Goal: Task Accomplishment & Management: Manage account settings

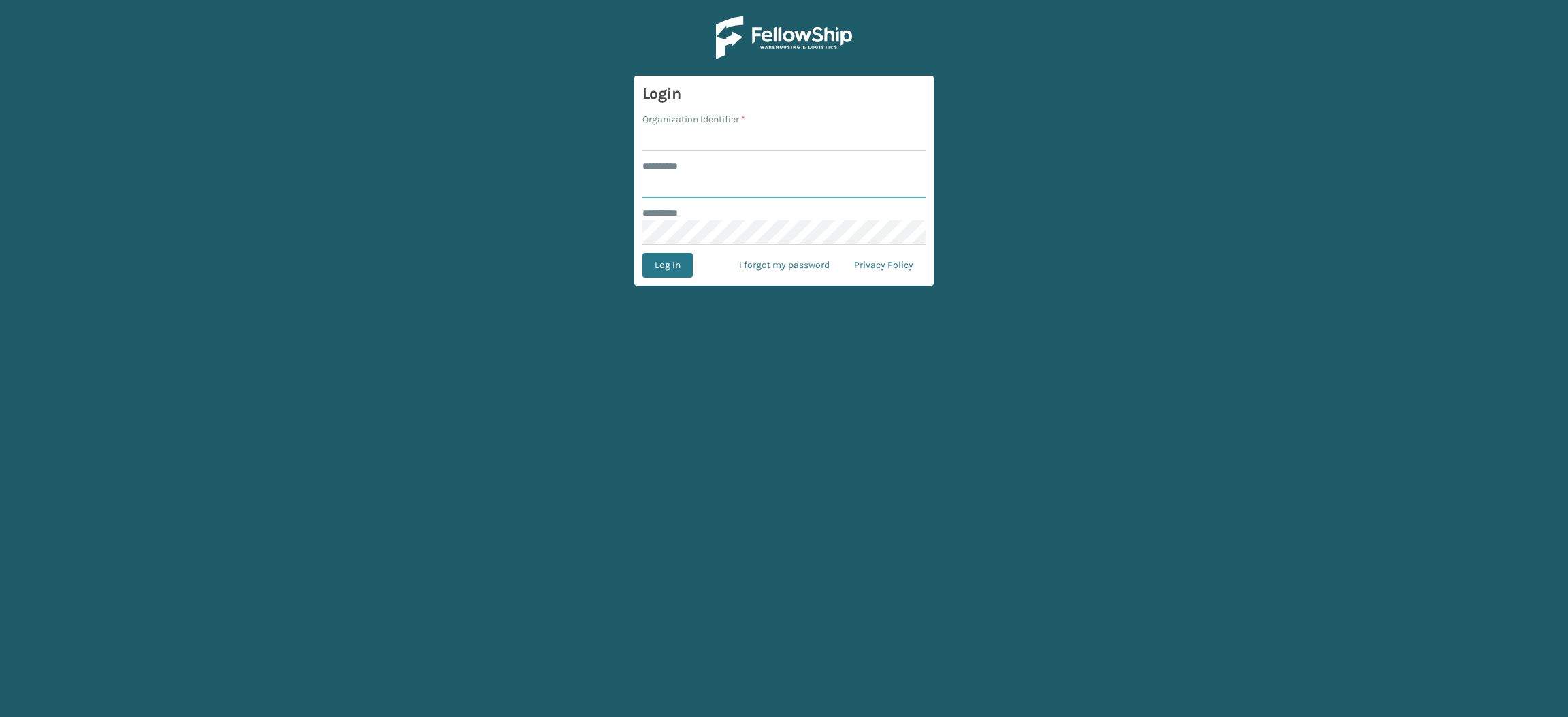
type input "**********"
click at [703, 146] on input "Organization Identifier *" at bounding box center [784, 139] width 283 height 24
type input "SuperAdminOrganization"
click at [648, 266] on button "Log In" at bounding box center [668, 265] width 50 height 24
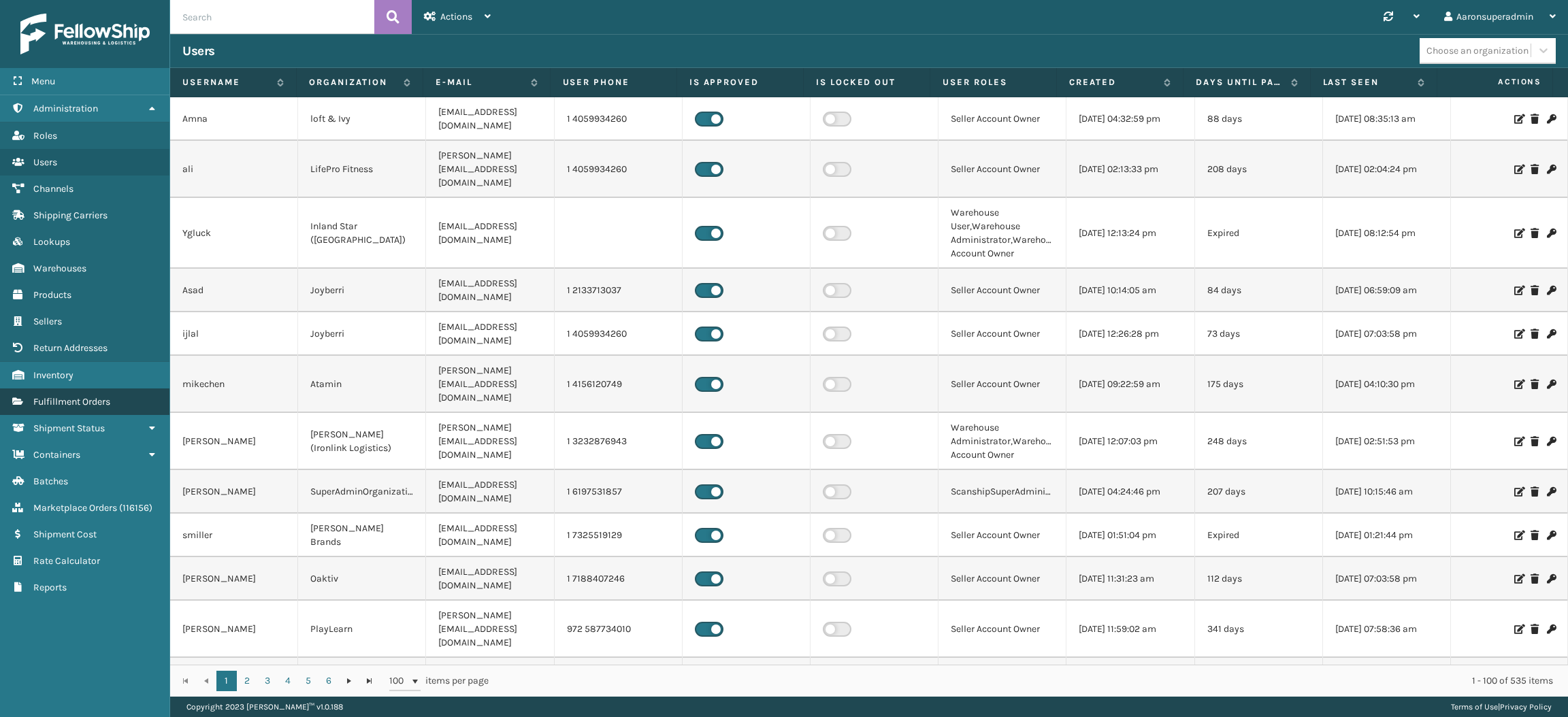
click at [71, 388] on link "Fulfillment Orders" at bounding box center [85, 402] width 170 height 27
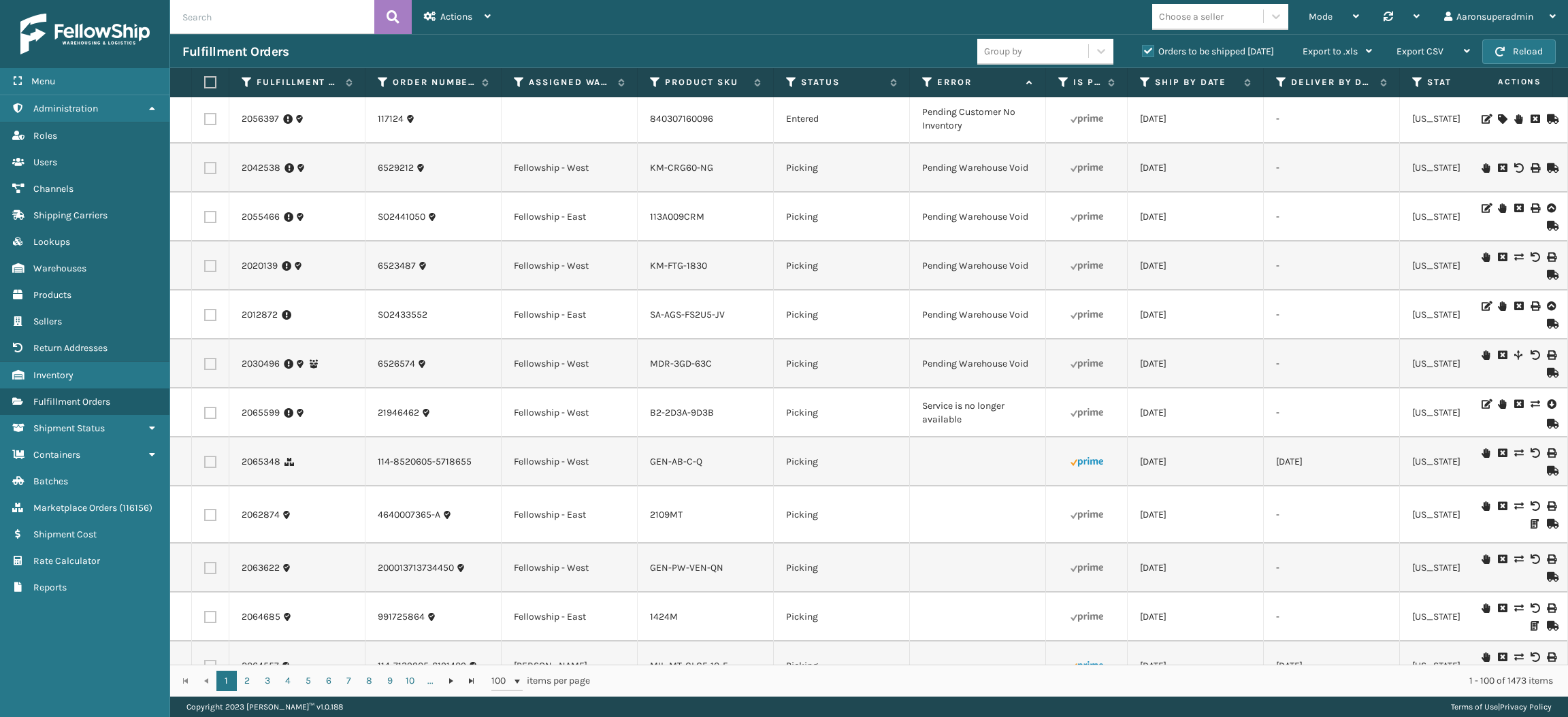
scroll to position [1764, 0]
click at [1540, 423] on td at bounding box center [1517, 415] width 102 height 49
click at [1540, 419] on td at bounding box center [1517, 415] width 102 height 49
click at [1547, 412] on icon at bounding box center [1551, 406] width 8 height 13
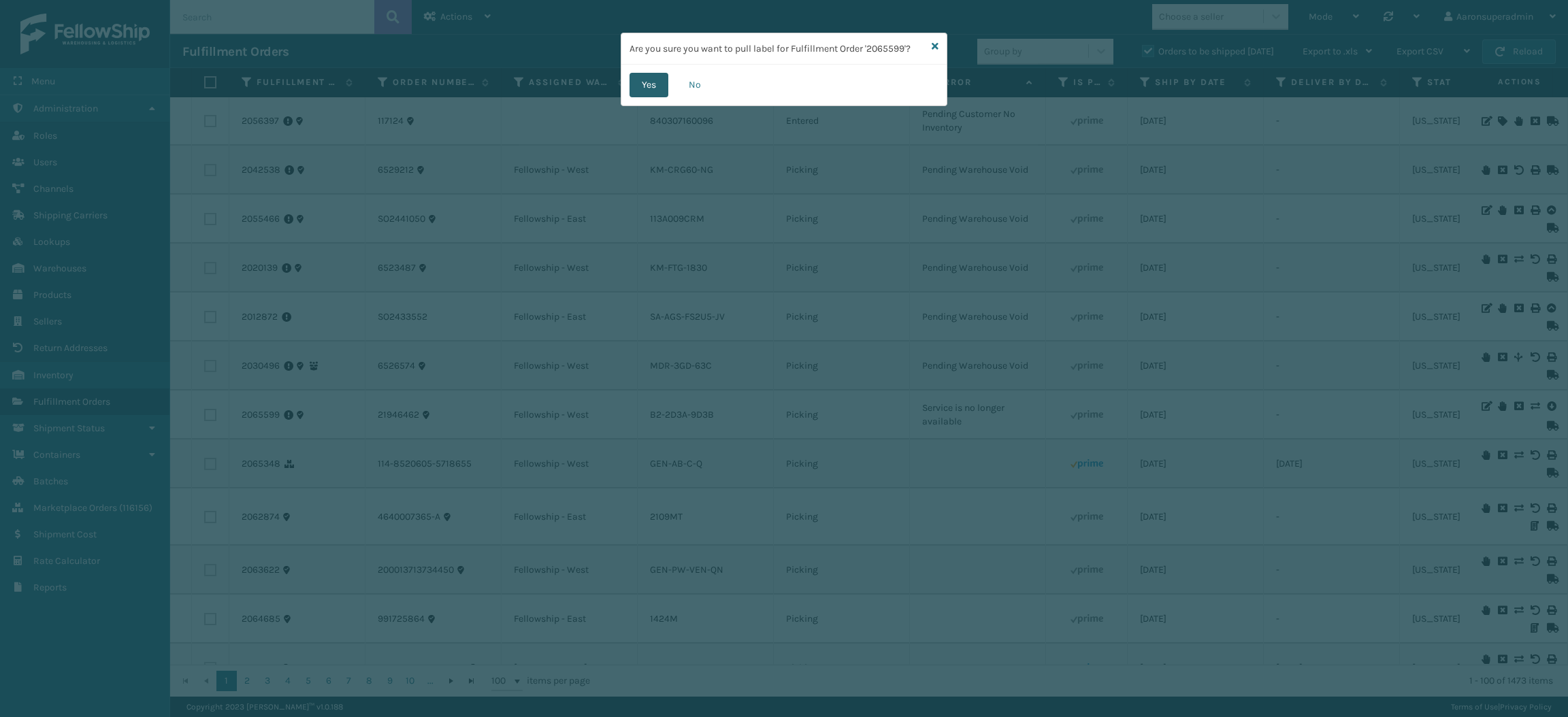
click at [654, 85] on button "Yes" at bounding box center [649, 85] width 39 height 24
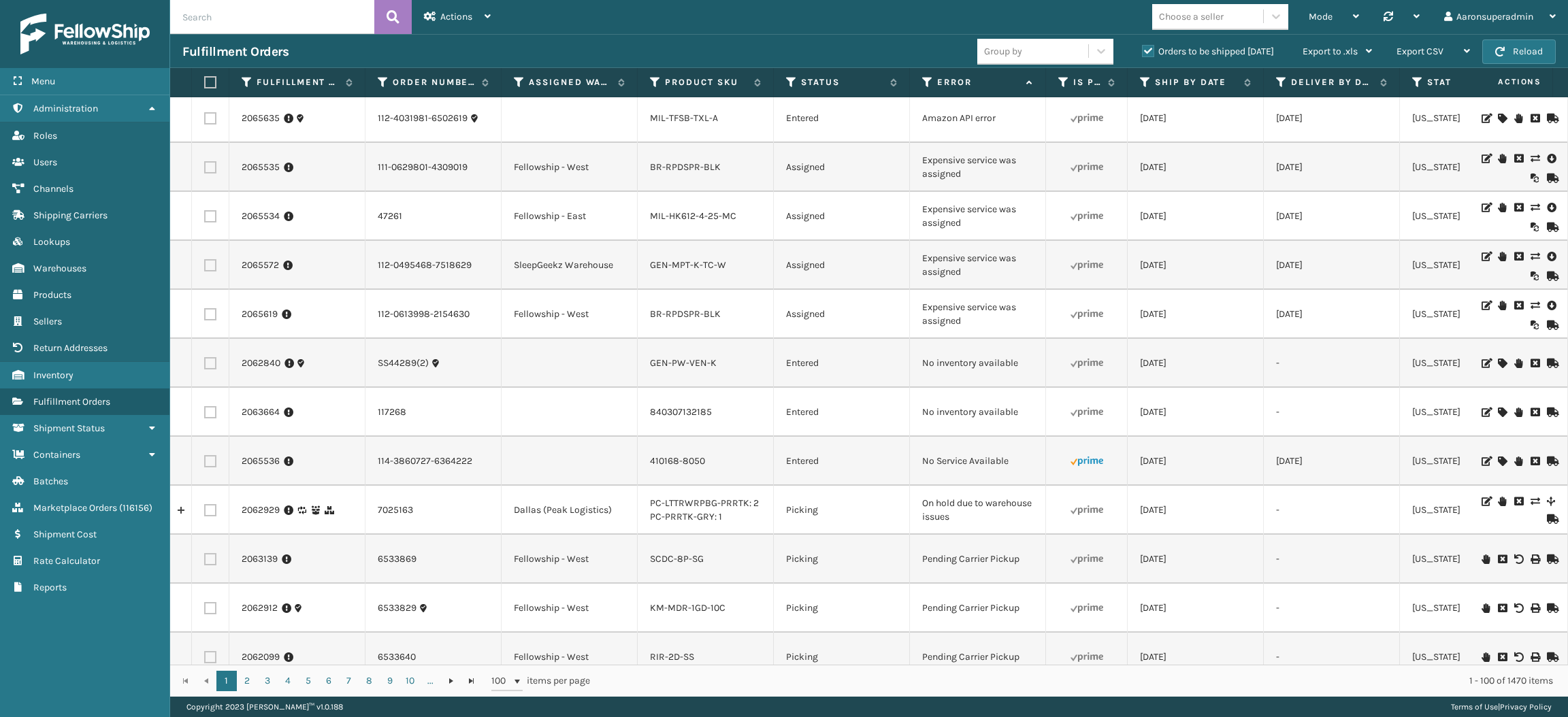
scroll to position [0, 0]
click at [225, 20] on input "text" at bounding box center [272, 17] width 204 height 34
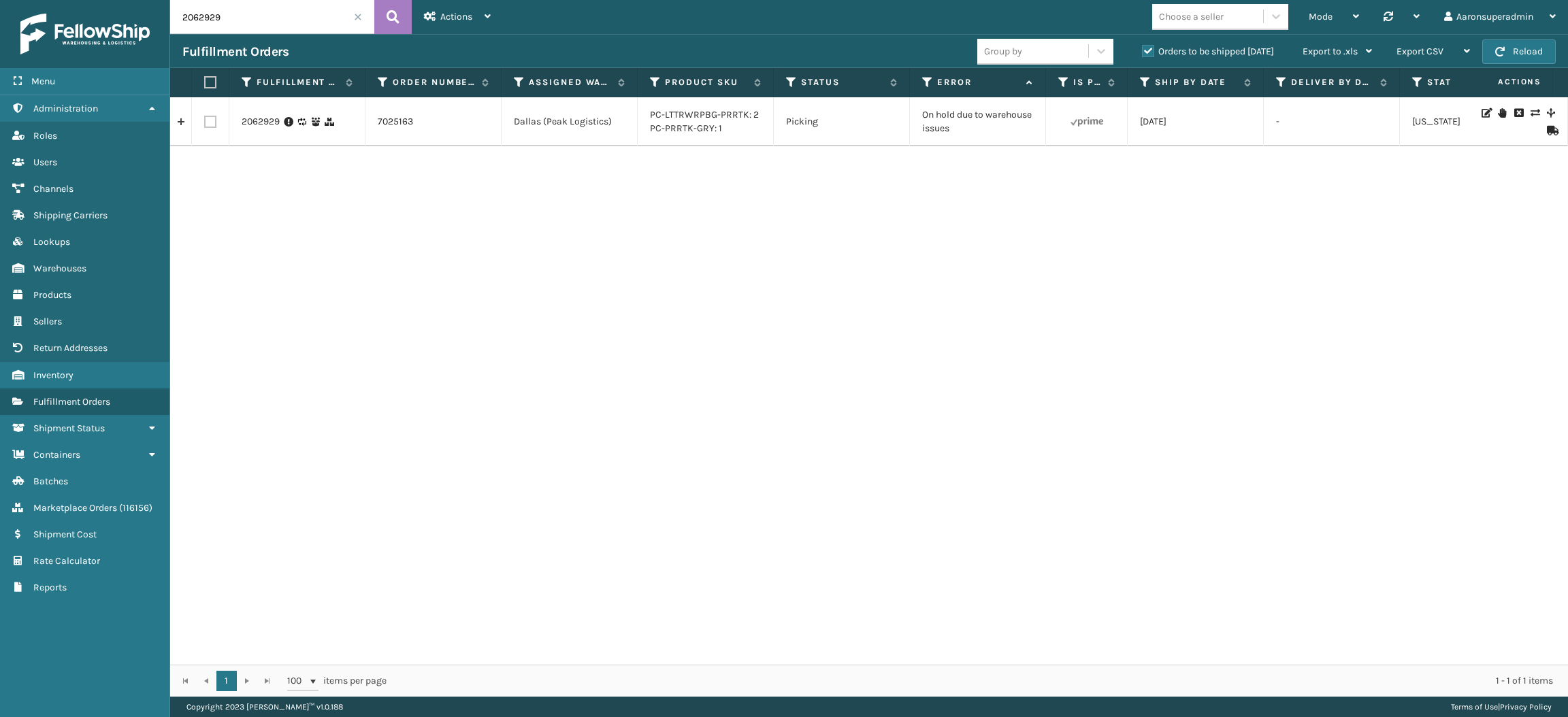
click at [1498, 108] on icon at bounding box center [1502, 113] width 8 height 9
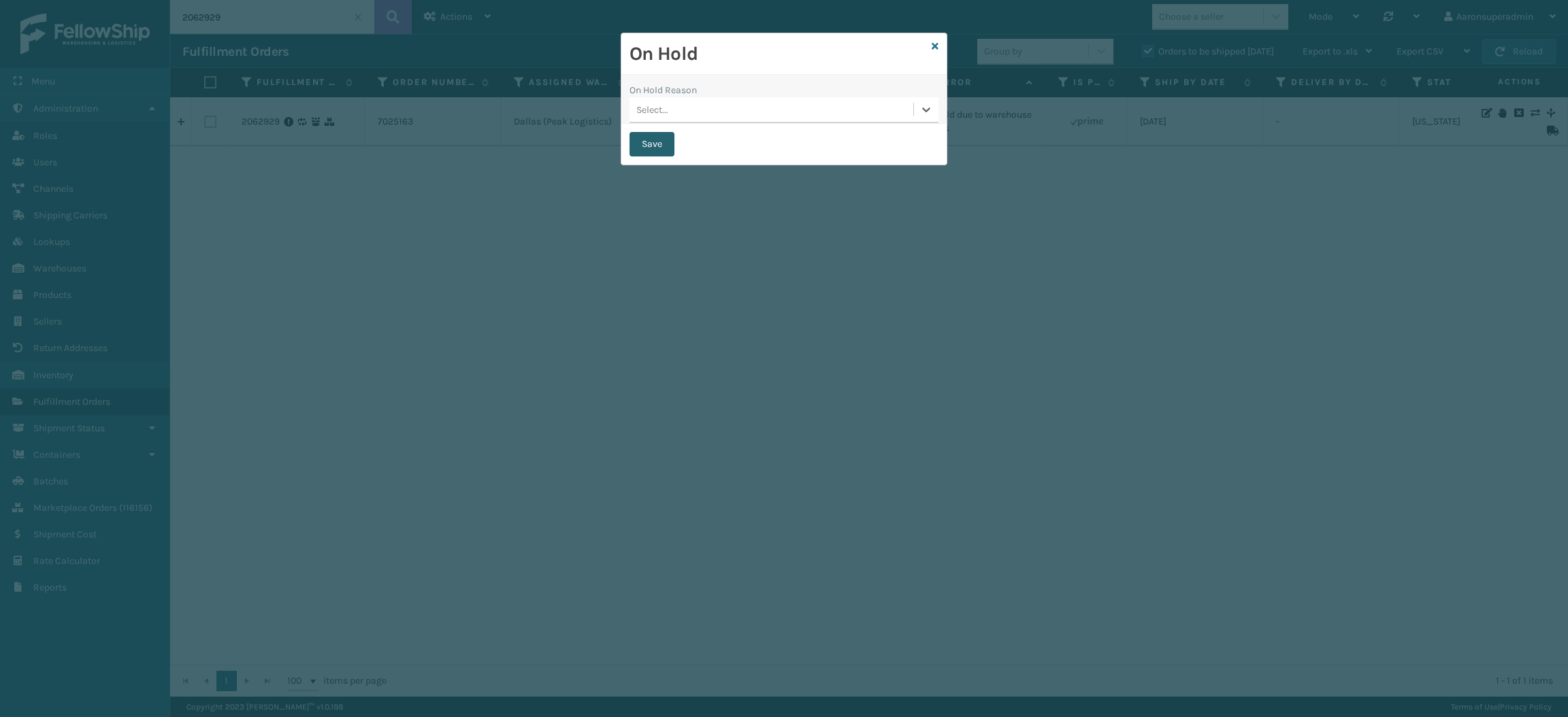
click at [652, 140] on button "Save" at bounding box center [652, 144] width 45 height 24
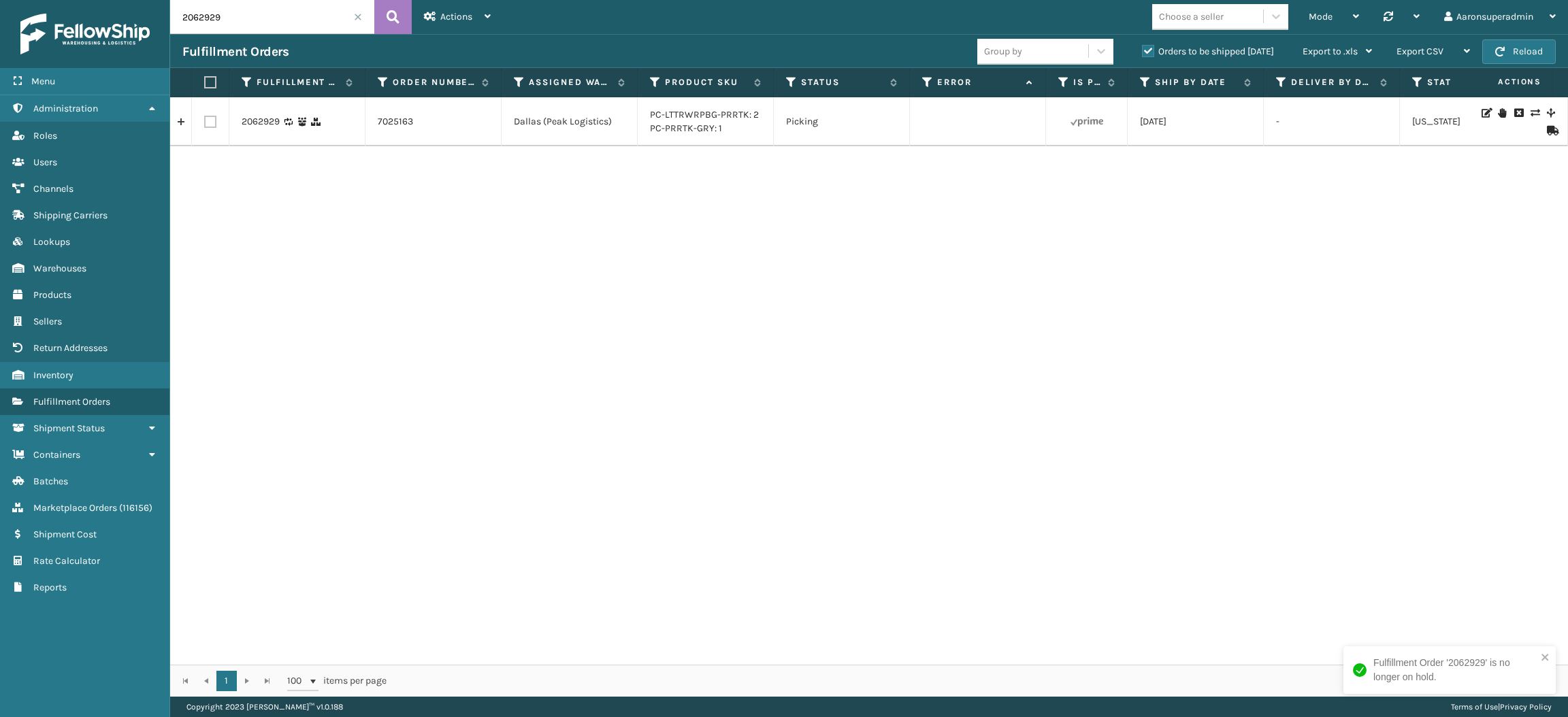
click at [652, 140] on td "PC-LTTRWRPBG-PRRTK: 2 PC-PRRTK-GRY: 1" at bounding box center [705, 122] width 136 height 49
click at [1547, 127] on icon at bounding box center [1551, 130] width 8 height 9
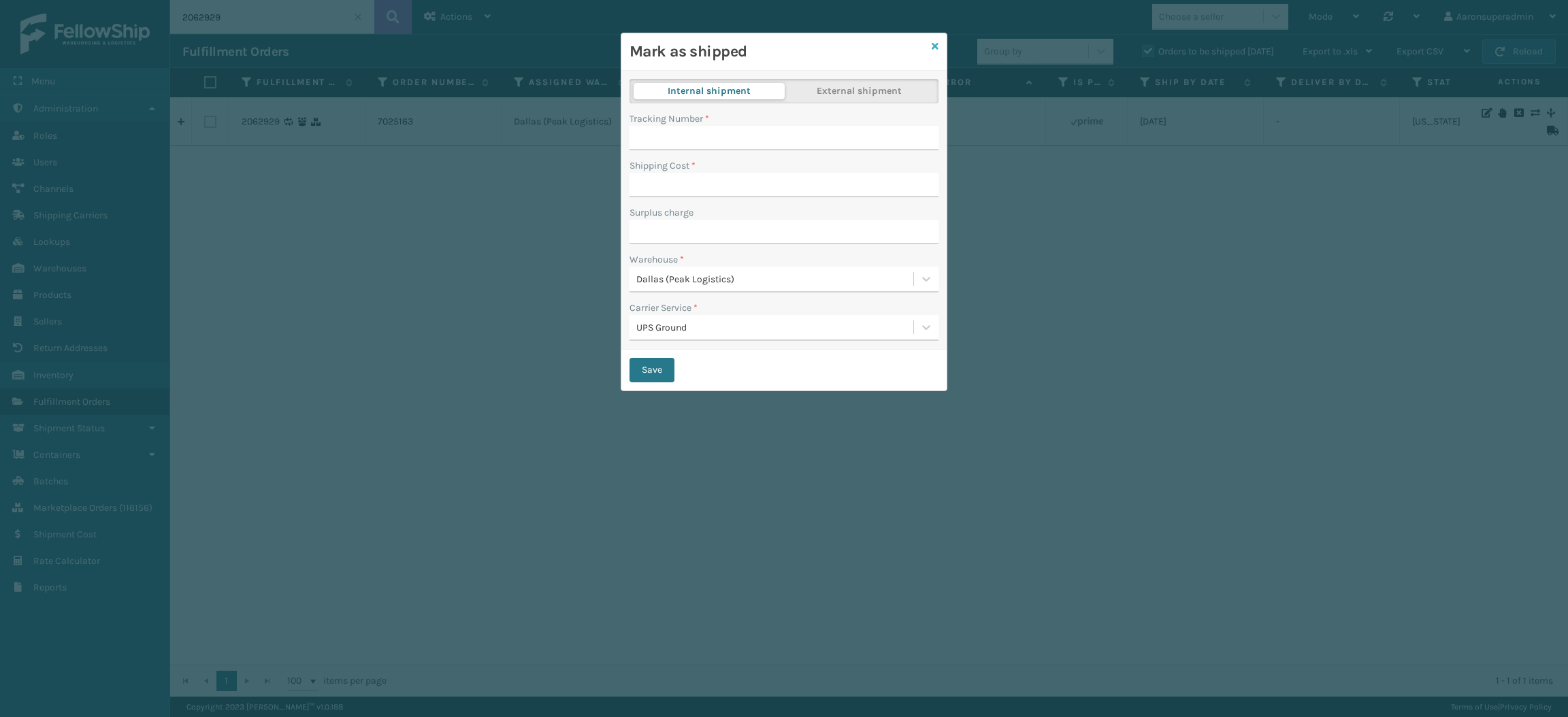
click at [933, 50] on icon at bounding box center [935, 45] width 7 height 9
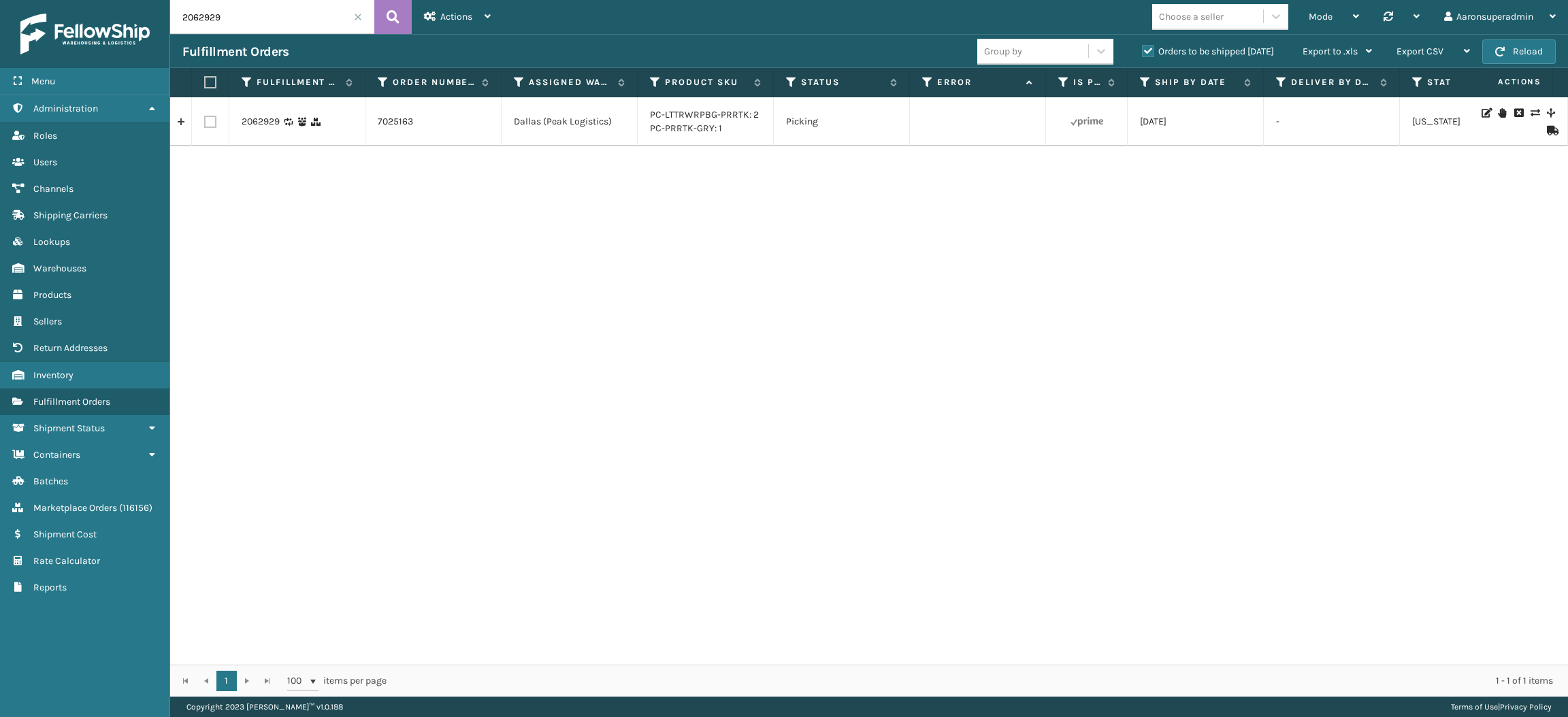
click at [304, 24] on input "2062929" at bounding box center [272, 17] width 204 height 34
type input "2064808"
click at [677, 115] on li "413009-1120" at bounding box center [676, 122] width 52 height 13
click at [677, 119] on link "413009-1120" at bounding box center [676, 122] width 52 height 12
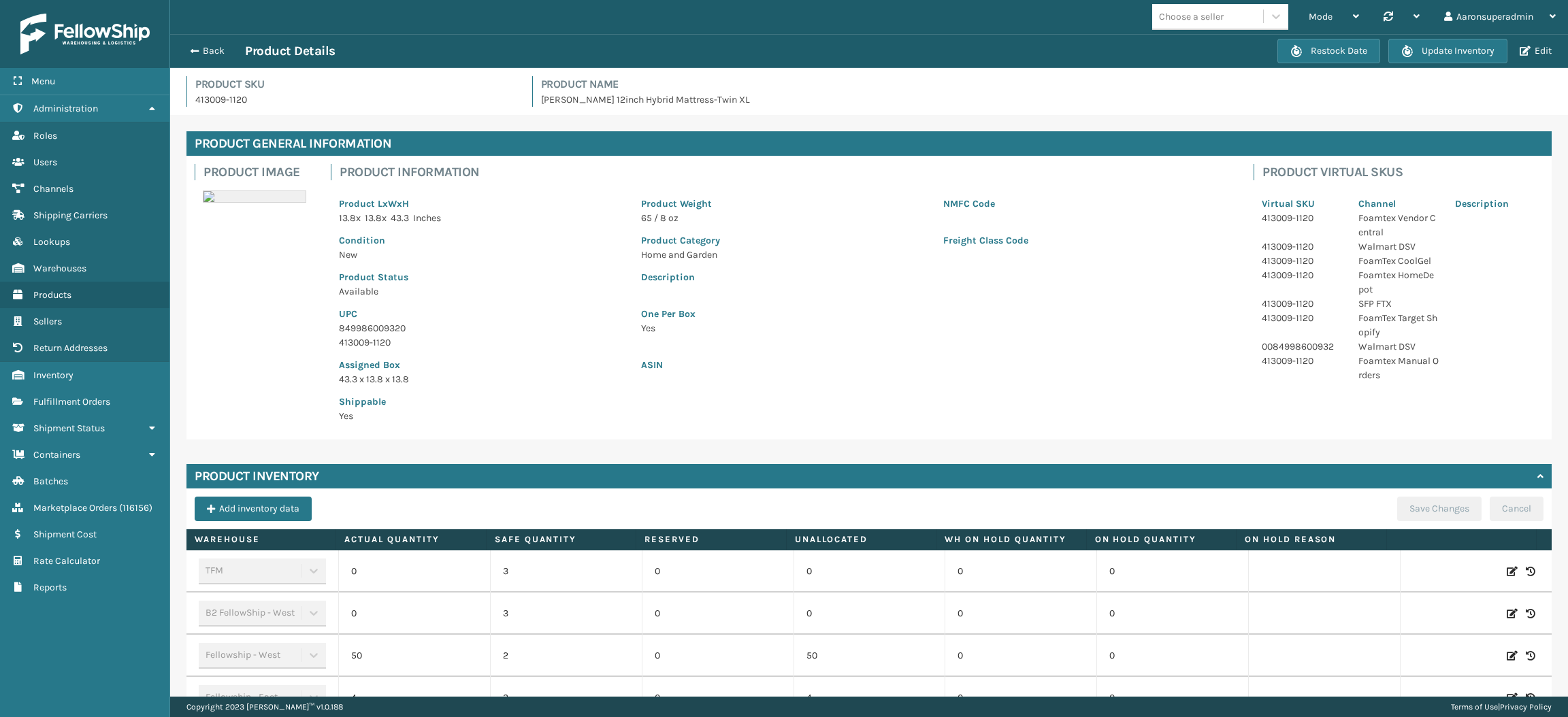
scroll to position [205, 0]
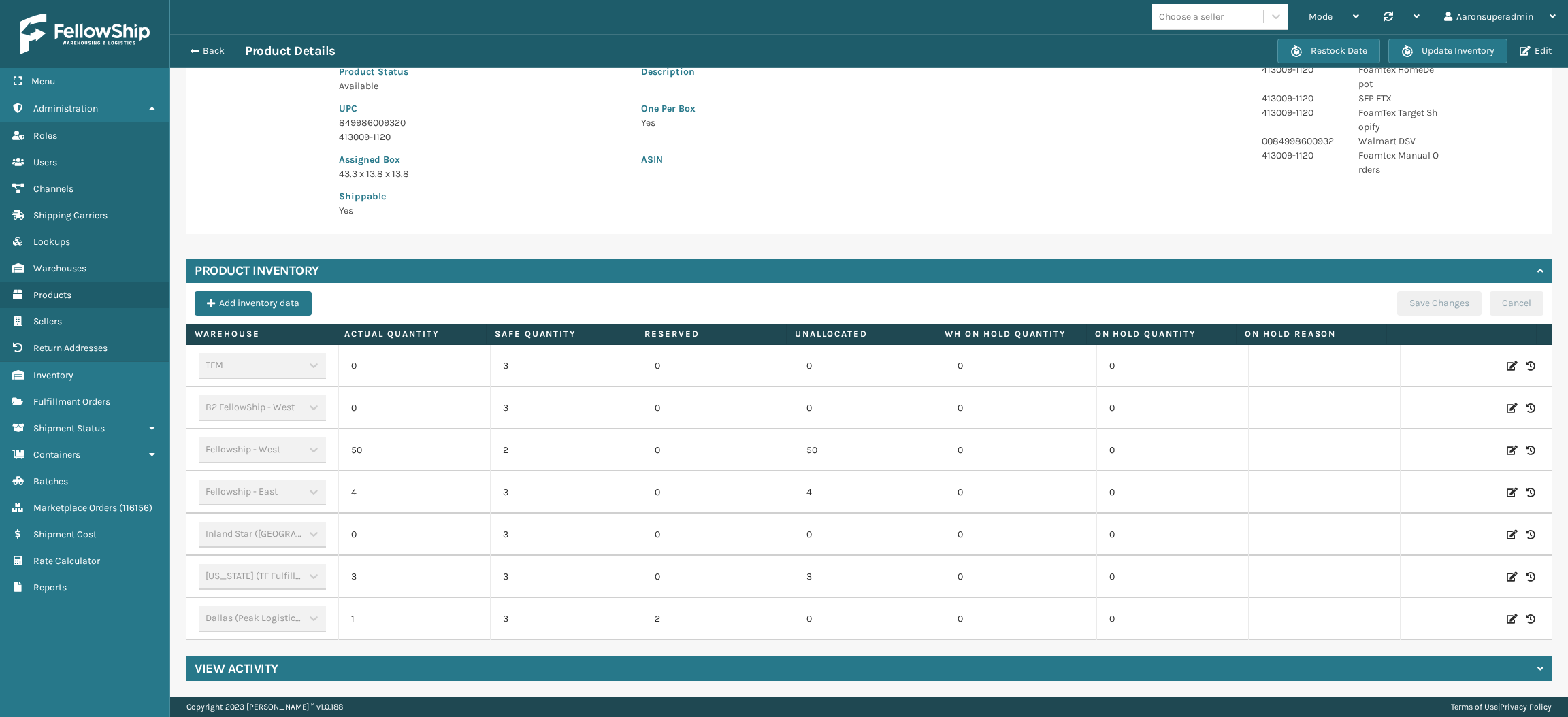
click at [1475, 619] on div at bounding box center [1476, 619] width 135 height 13
click at [1507, 618] on icon at bounding box center [1512, 619] width 11 height 13
click at [352, 627] on span "Decrease value" at bounding box center [383, 619] width 62 height 24
type input "0"
click at [1477, 604] on td "ADD Cancel" at bounding box center [1476, 619] width 152 height 42
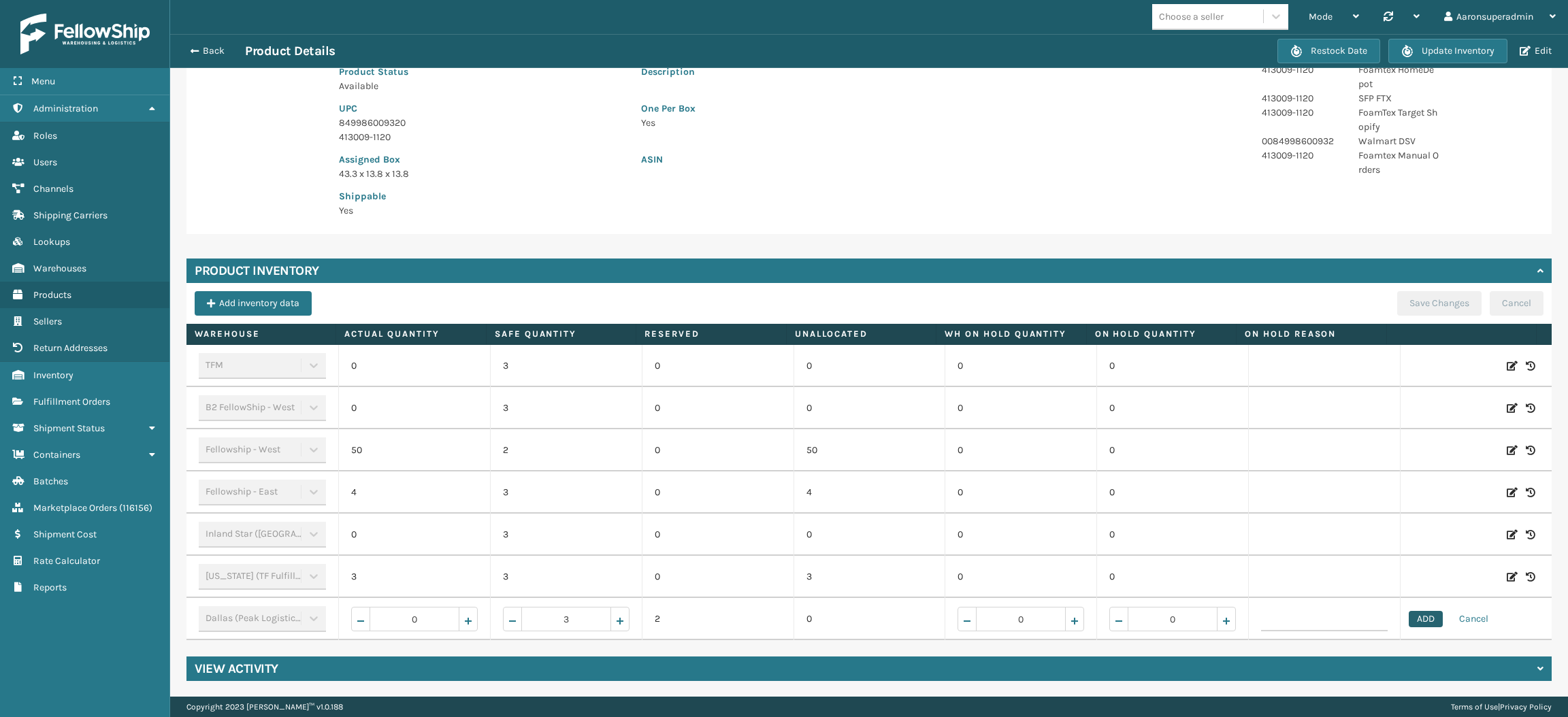
click at [1409, 614] on button "ADD" at bounding box center [1426, 619] width 34 height 16
click at [1418, 302] on button "Save Changes" at bounding box center [1439, 303] width 84 height 24
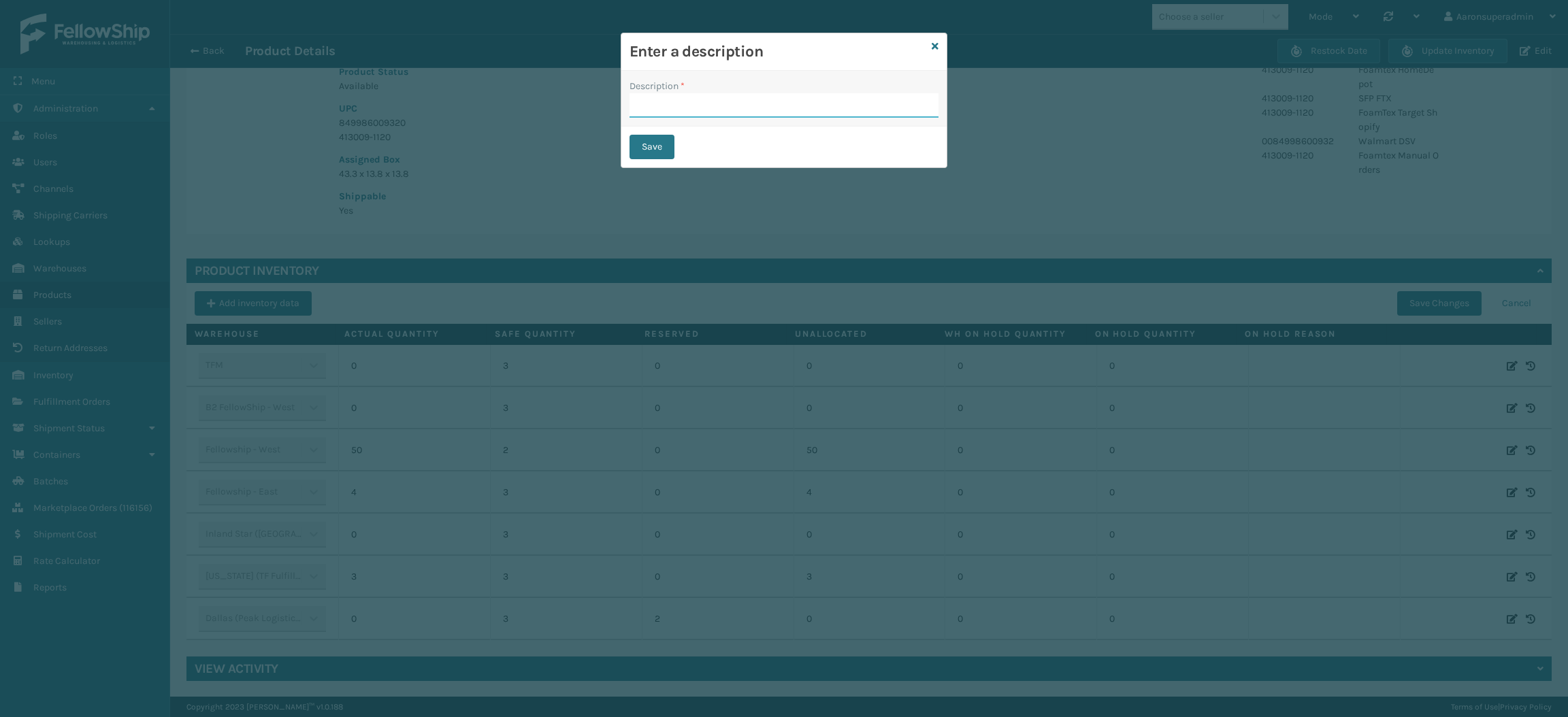
click at [710, 109] on input "Description *" at bounding box center [784, 105] width 309 height 24
type input "safety reduced"
click at [645, 141] on button "Save" at bounding box center [652, 146] width 45 height 24
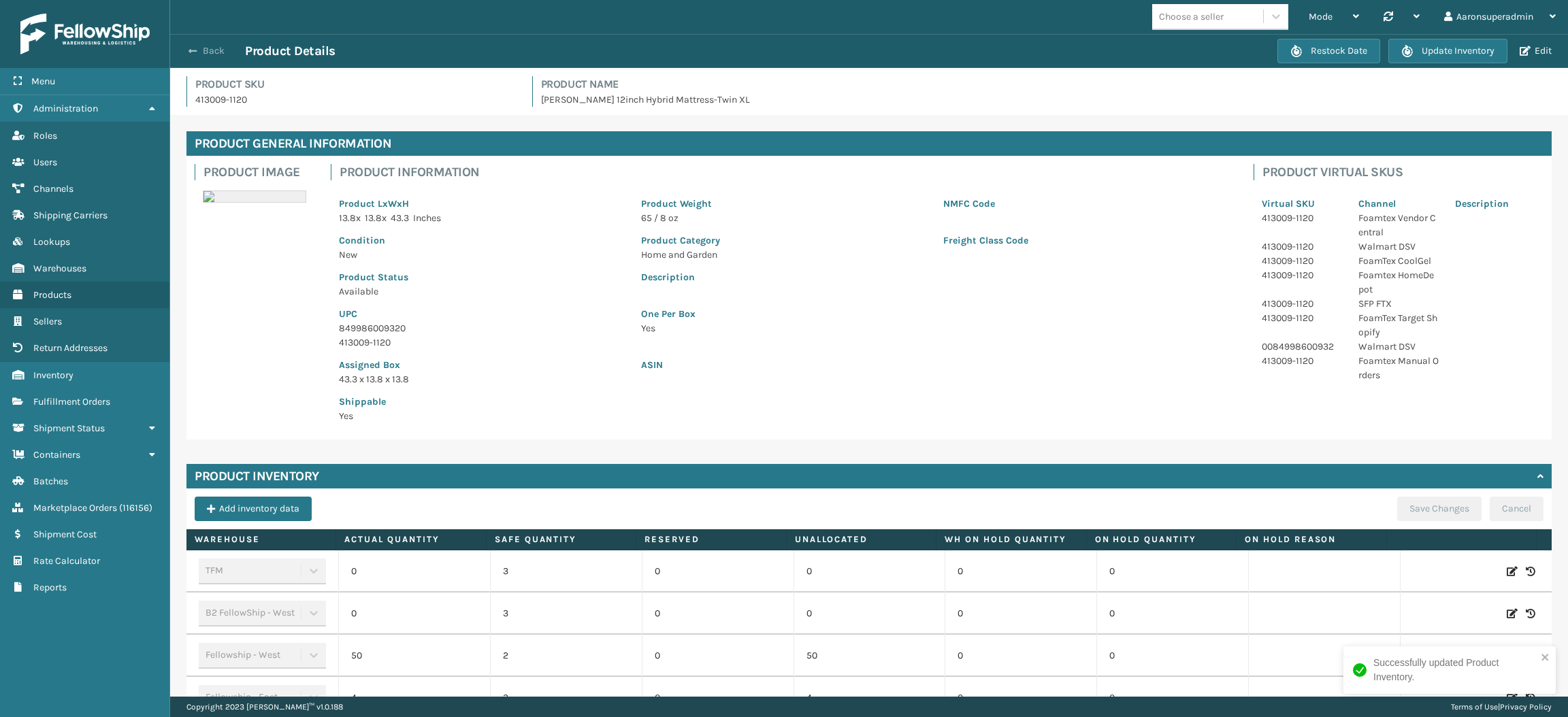
click at [191, 55] on button "Back" at bounding box center [214, 50] width 62 height 13
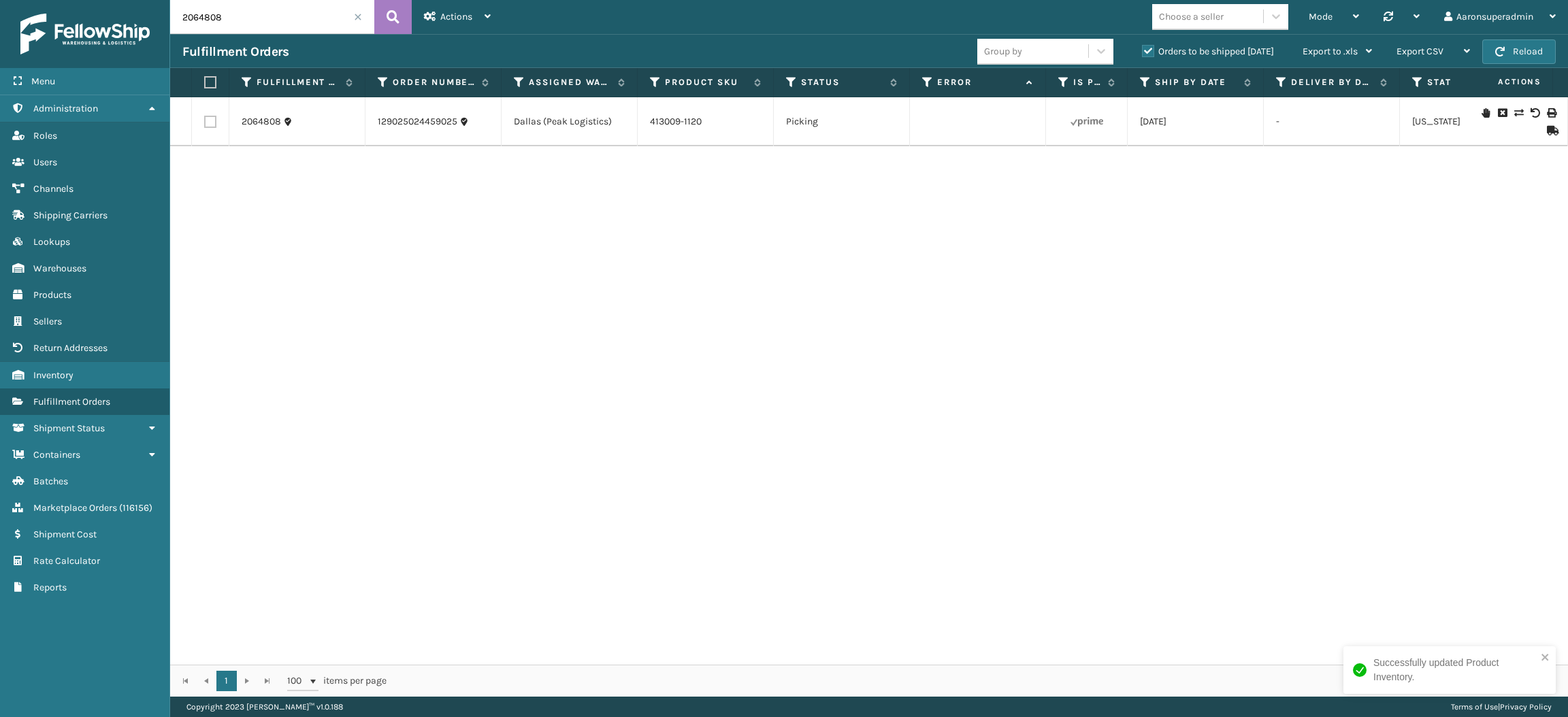
click at [1514, 113] on icon at bounding box center [1518, 113] width 8 height 9
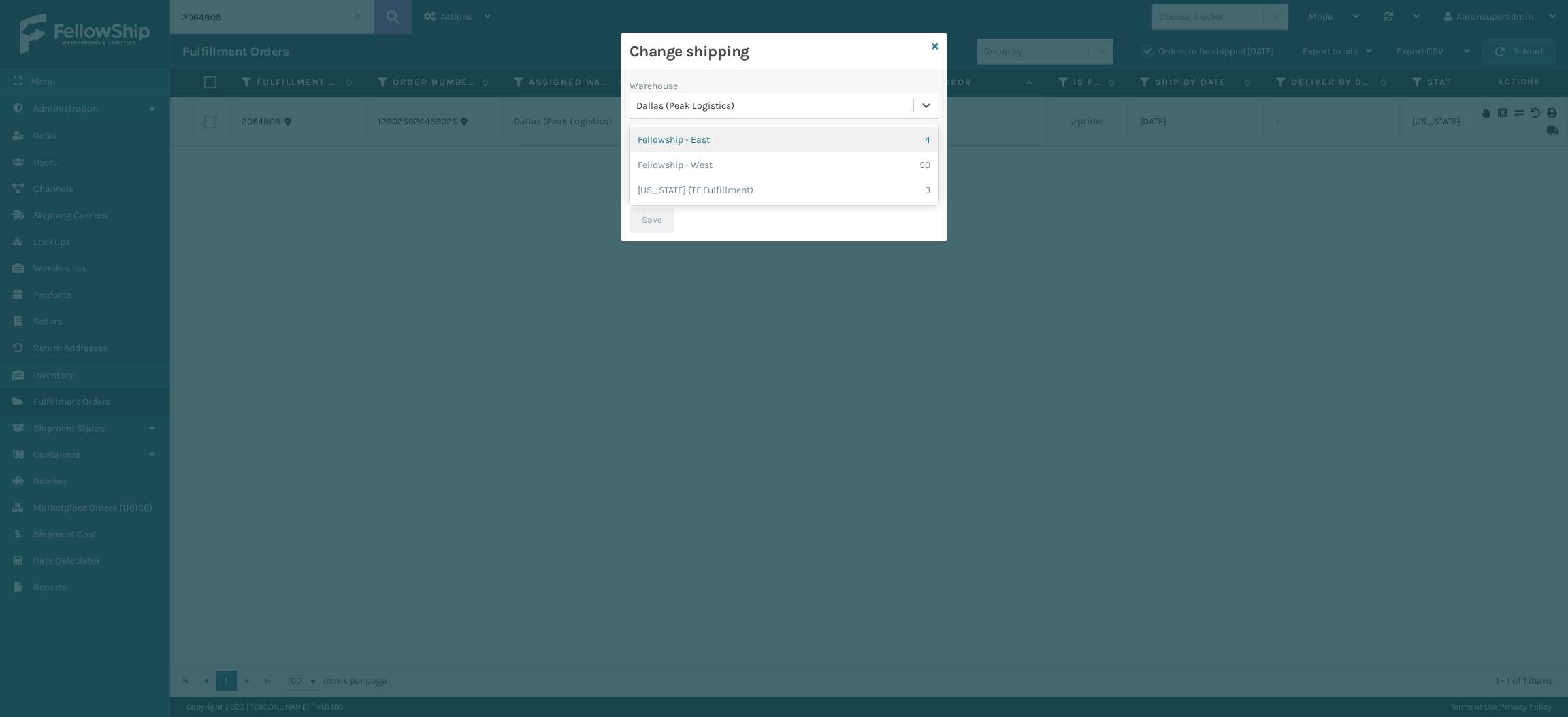
click at [838, 116] on div "Dallas (Peak Logistics)" at bounding box center [772, 106] width 284 height 23
click at [760, 166] on div "Fellowship - West 50" at bounding box center [784, 165] width 309 height 25
click at [657, 228] on button "Save" at bounding box center [652, 220] width 45 height 24
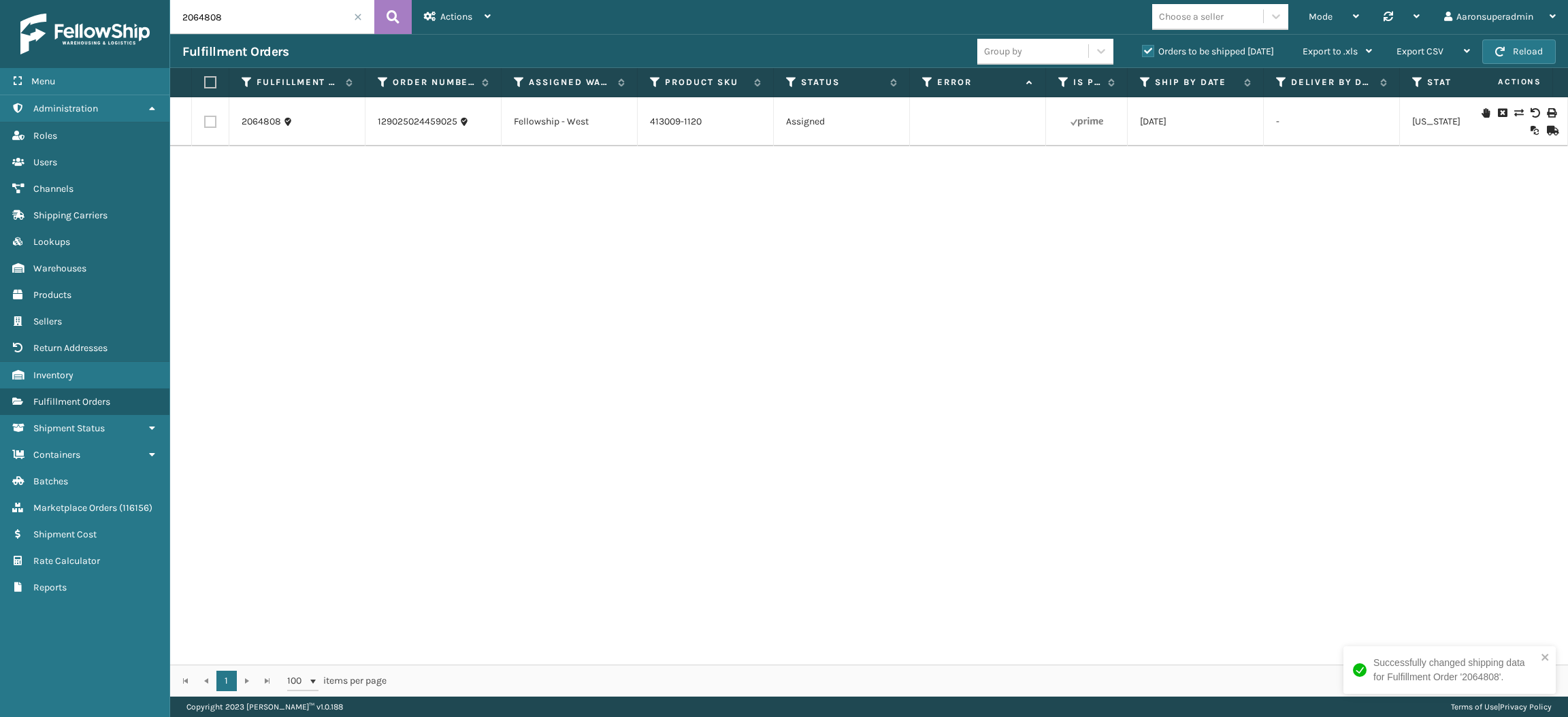
click at [288, 35] on div "Fulfillment Orders Group by Orders to be shipped [DATE] Export to .xls Use ship…" at bounding box center [868, 50] width 1398 height 34
click at [272, 16] on input "2064808" at bounding box center [272, 17] width 204 height 34
type input "v"
paste input "114-6800943-8713055"
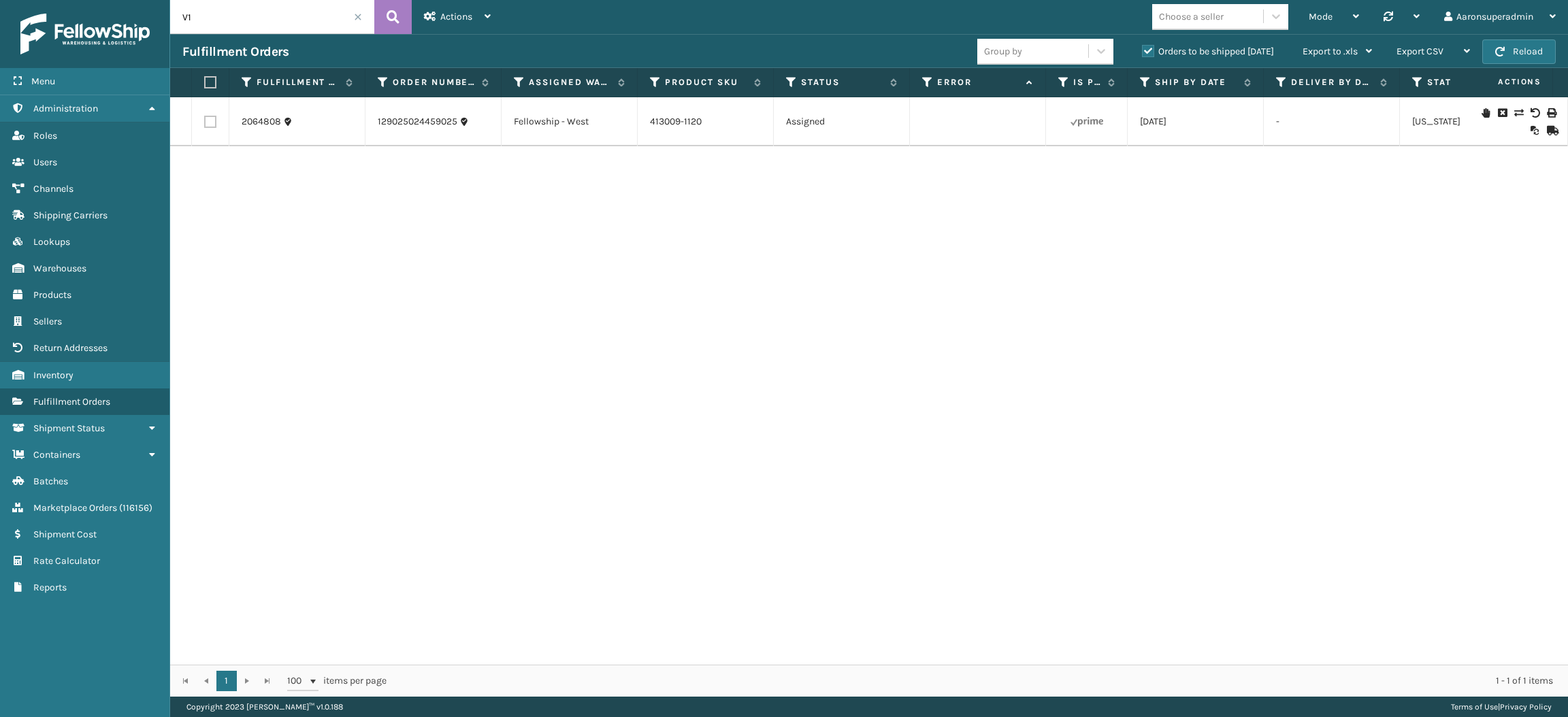
type input "V"
paste input "114-6800943-8713055"
type input "114-6800943-8713055"
click at [1530, 122] on icon at bounding box center [1534, 121] width 8 height 9
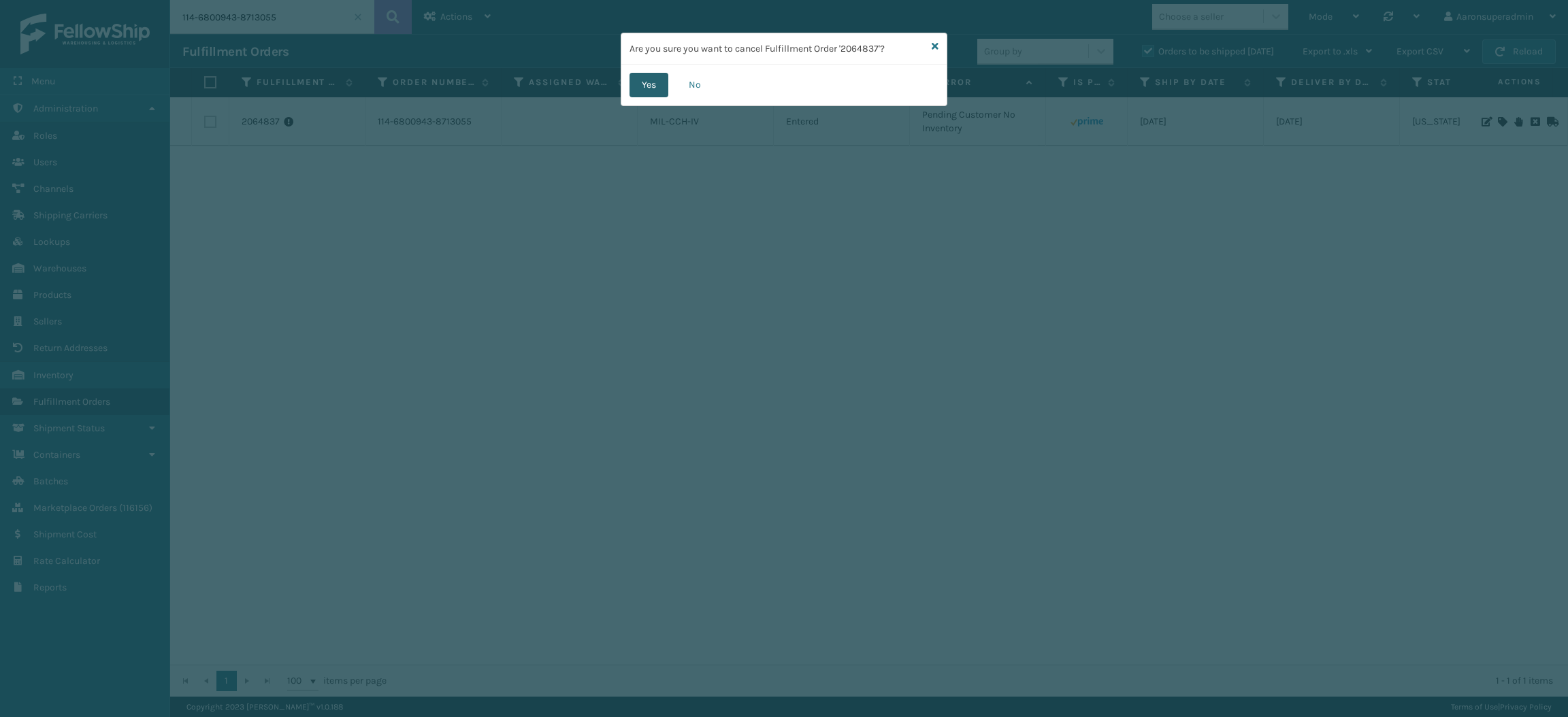
click at [637, 84] on button "Yes" at bounding box center [649, 85] width 39 height 24
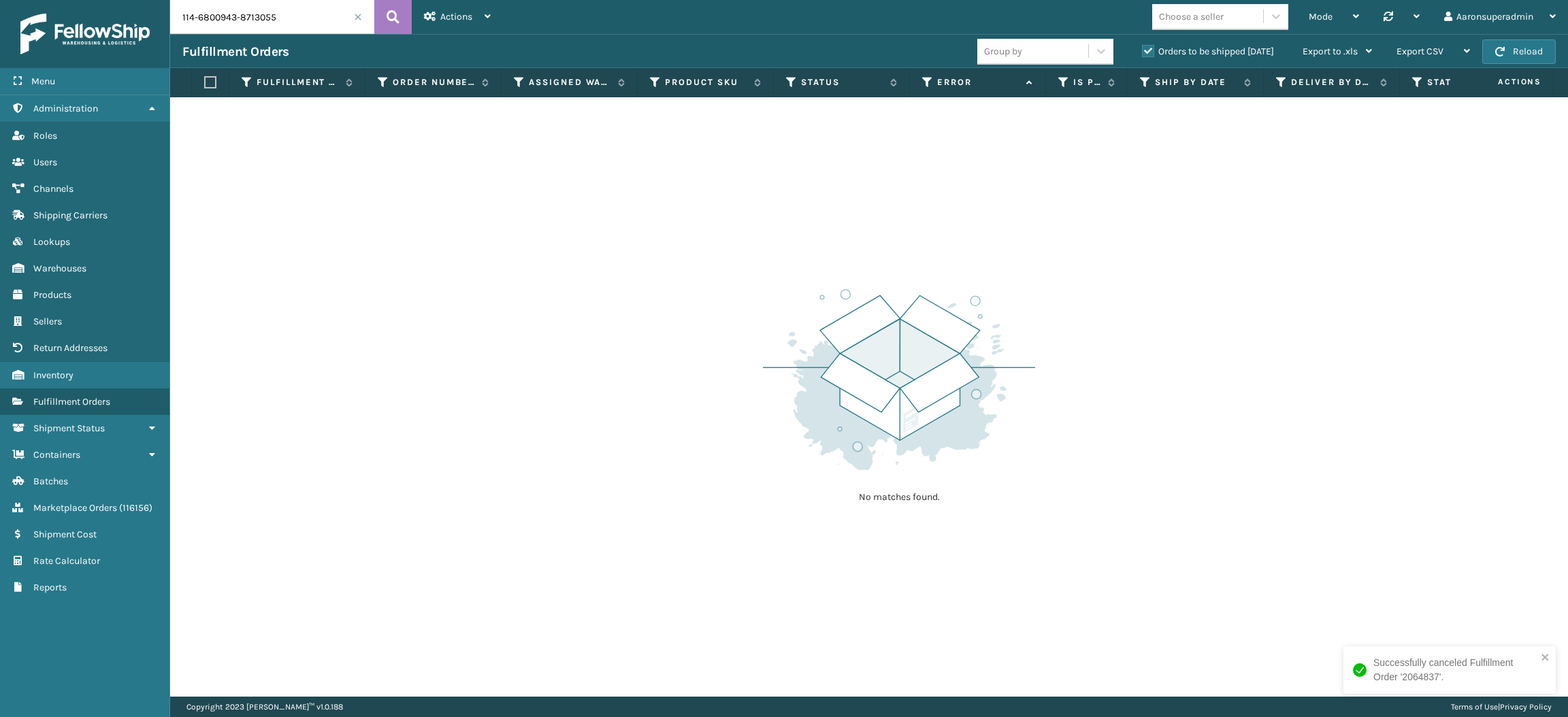
click at [1148, 55] on label "Orders to be shipped [DATE]" at bounding box center [1207, 51] width 132 height 12
click at [1143, 52] on input "Orders to be shipped [DATE]" at bounding box center [1142, 48] width 1 height 9
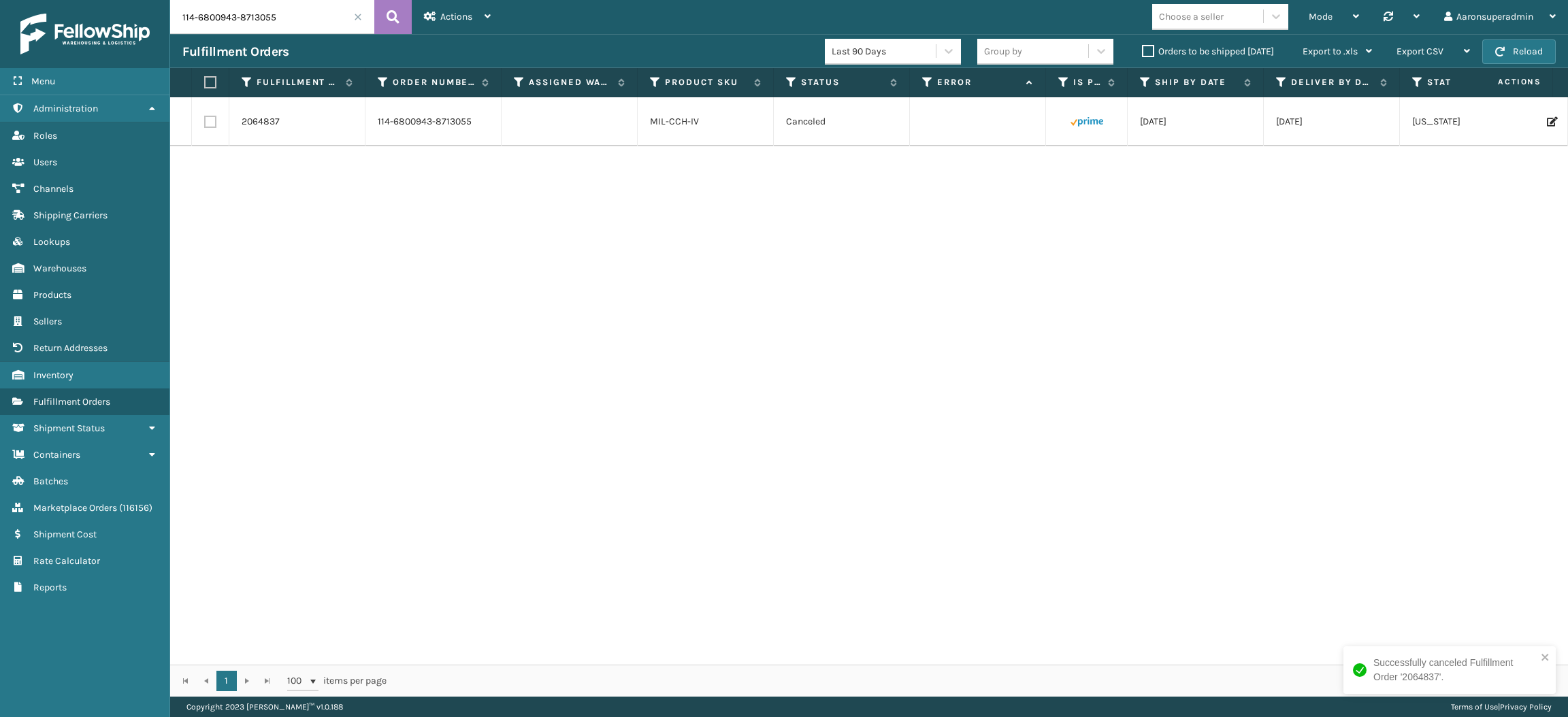
click at [1148, 55] on label "Orders to be shipped [DATE]" at bounding box center [1207, 51] width 132 height 12
click at [1143, 52] on input "Orders to be shipped [DATE]" at bounding box center [1142, 48] width 1 height 9
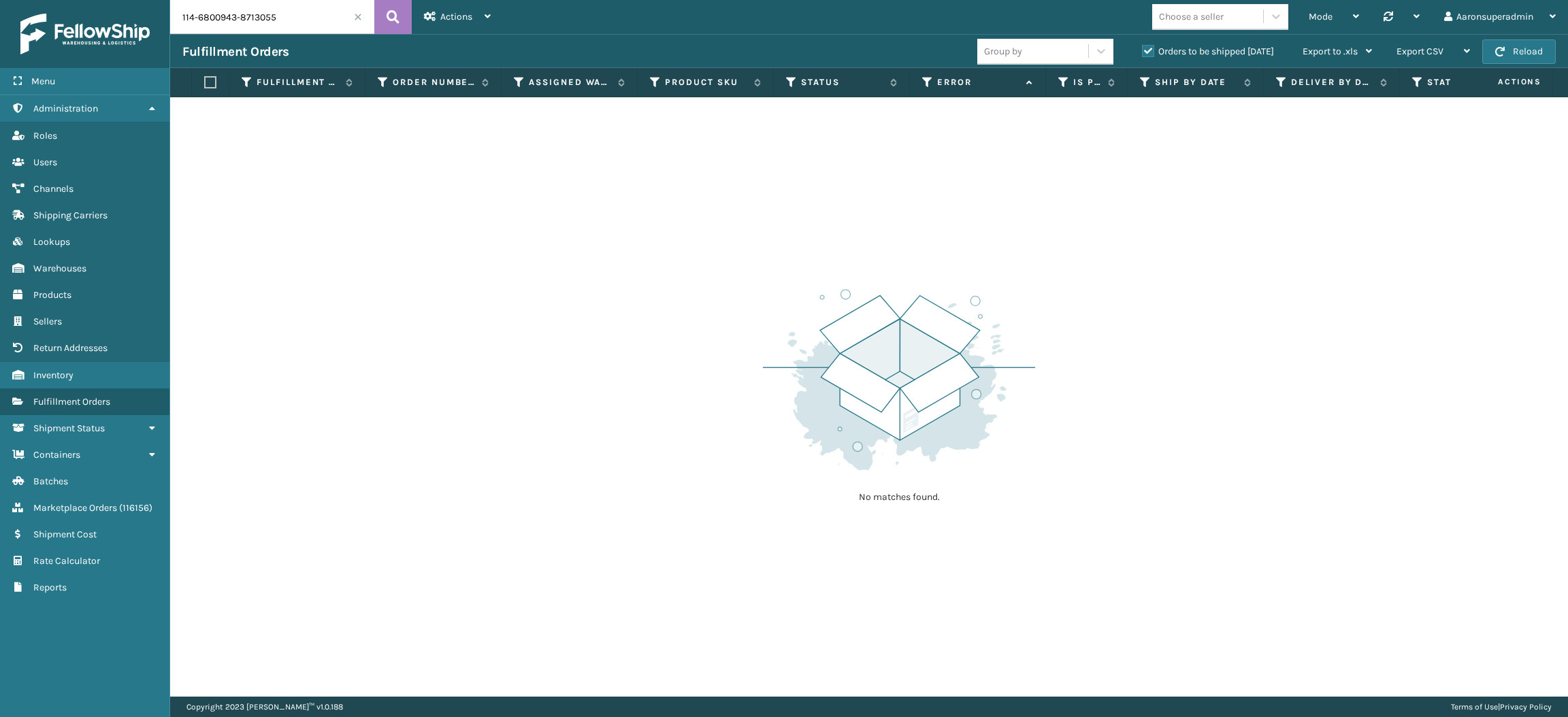
click at [356, 19] on span at bounding box center [358, 17] width 8 height 8
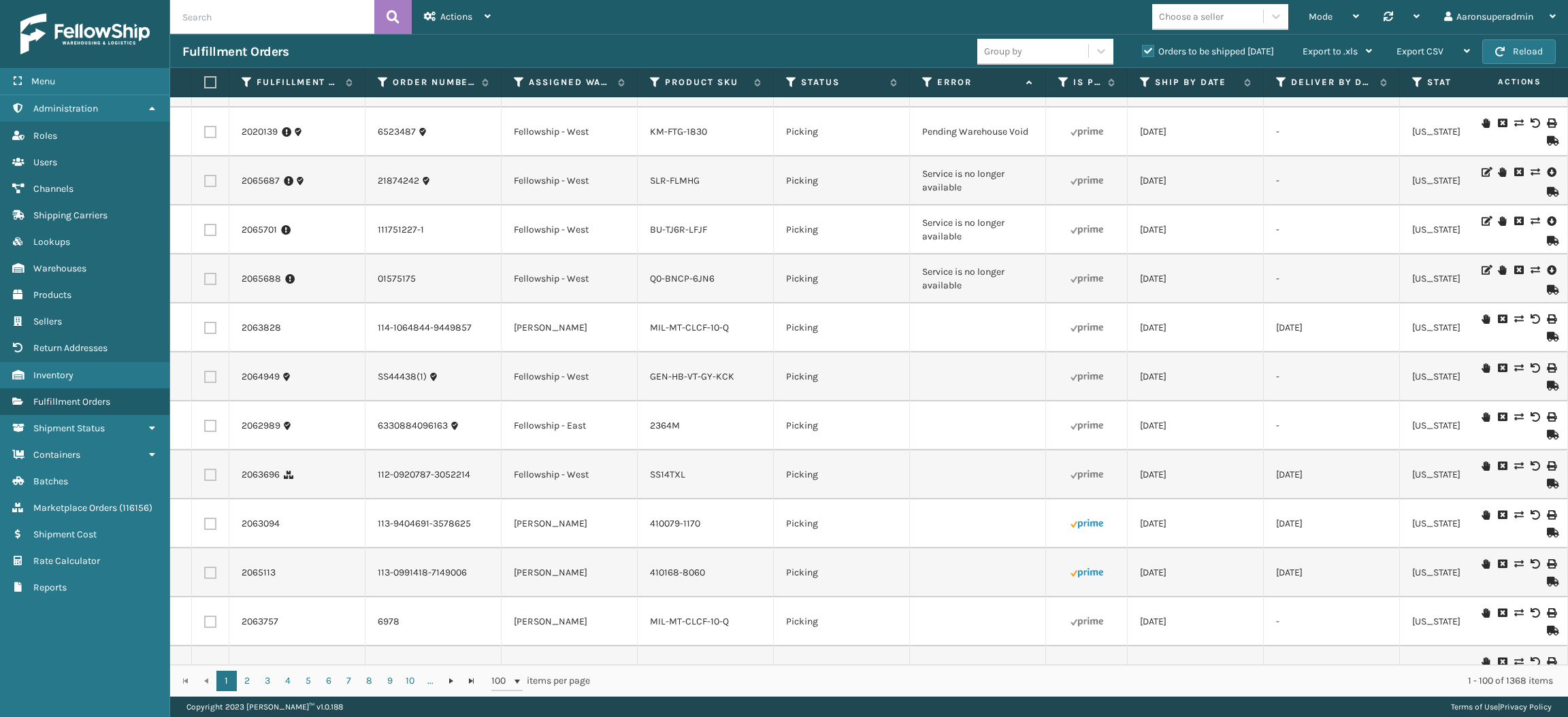
scroll to position [1948, 0]
click at [209, 287] on label at bounding box center [210, 280] width 13 height 13
click at [205, 283] on input "checkbox" at bounding box center [204, 278] width 1 height 9
checkbox input "true"
click at [209, 233] on label at bounding box center [210, 231] width 13 height 13
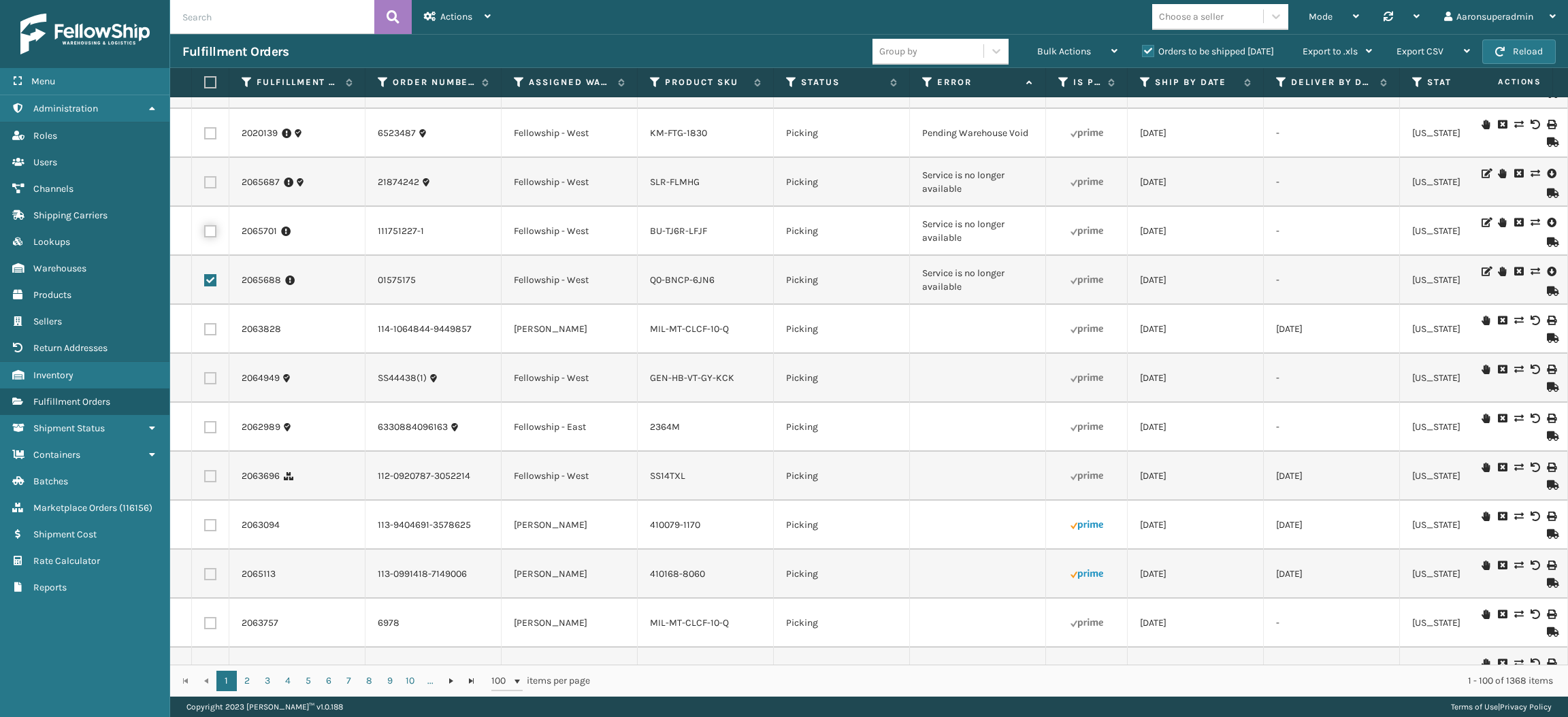
click at [205, 233] on input "checkbox" at bounding box center [204, 229] width 1 height 9
checkbox input "true"
click at [209, 188] on label at bounding box center [210, 182] width 13 height 13
click at [205, 185] on input "checkbox" at bounding box center [204, 181] width 1 height 9
checkbox input "true"
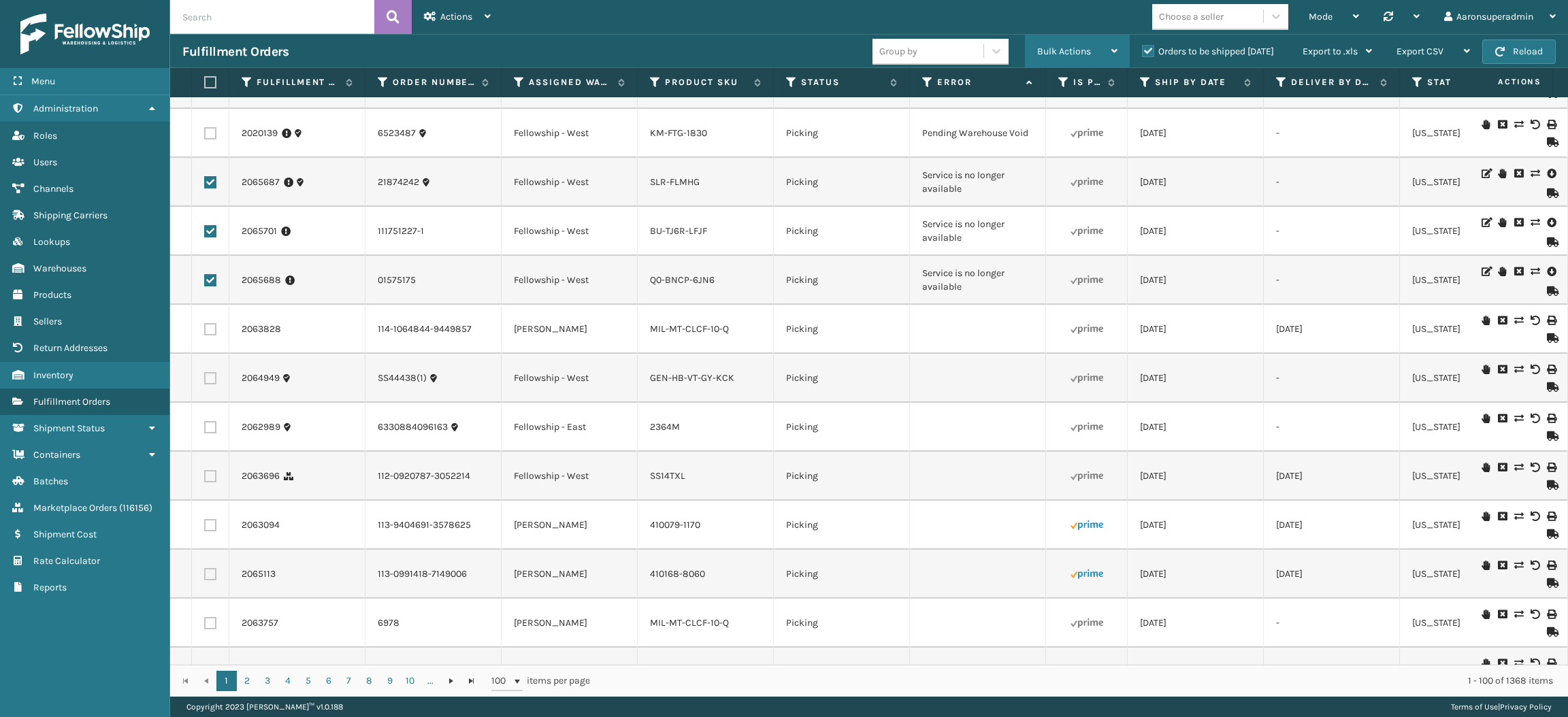
click at [1030, 45] on div "Bulk Actions Change shipping On Hold Mark as Shipped Pull Label Assign Update B…" at bounding box center [1077, 51] width 105 height 34
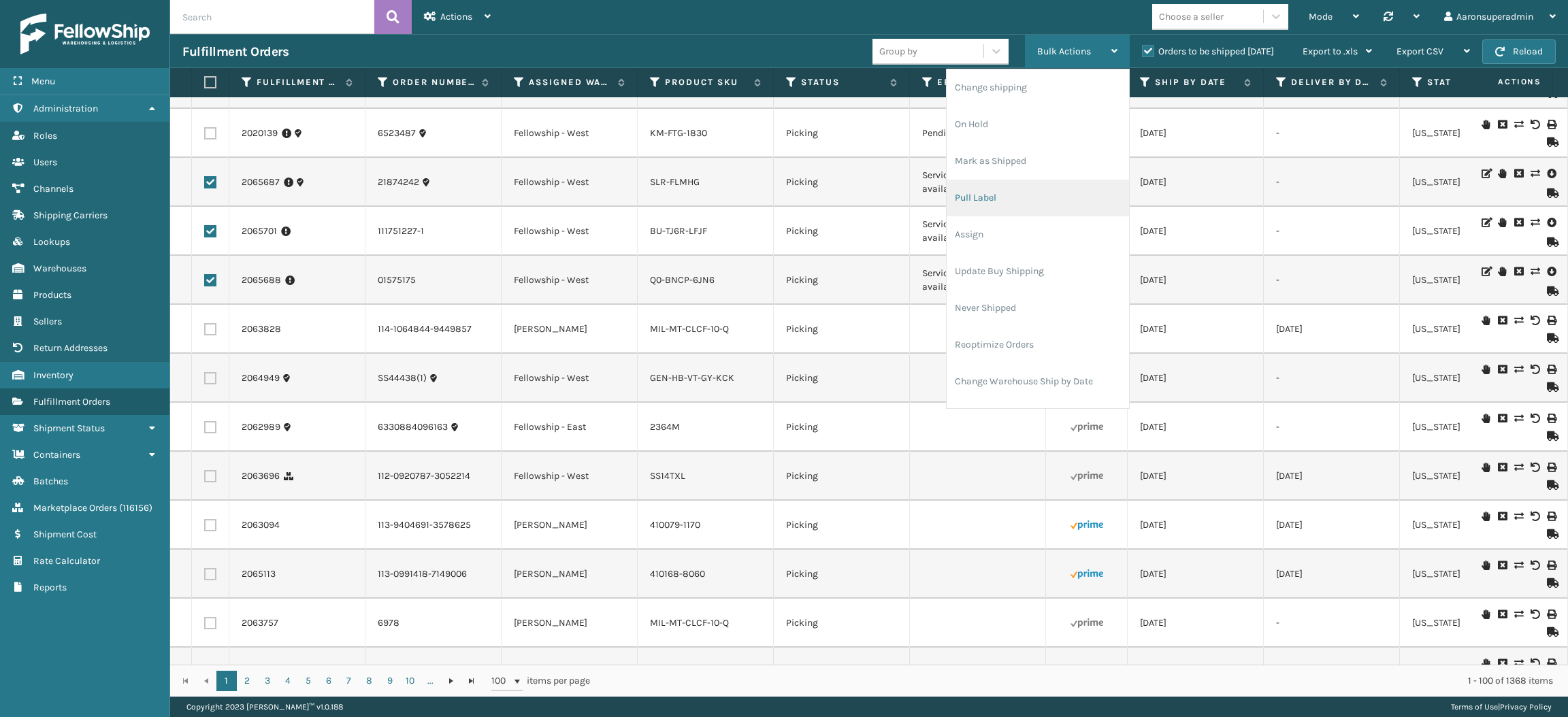
click at [1016, 187] on li "Pull Label" at bounding box center [1037, 198] width 182 height 37
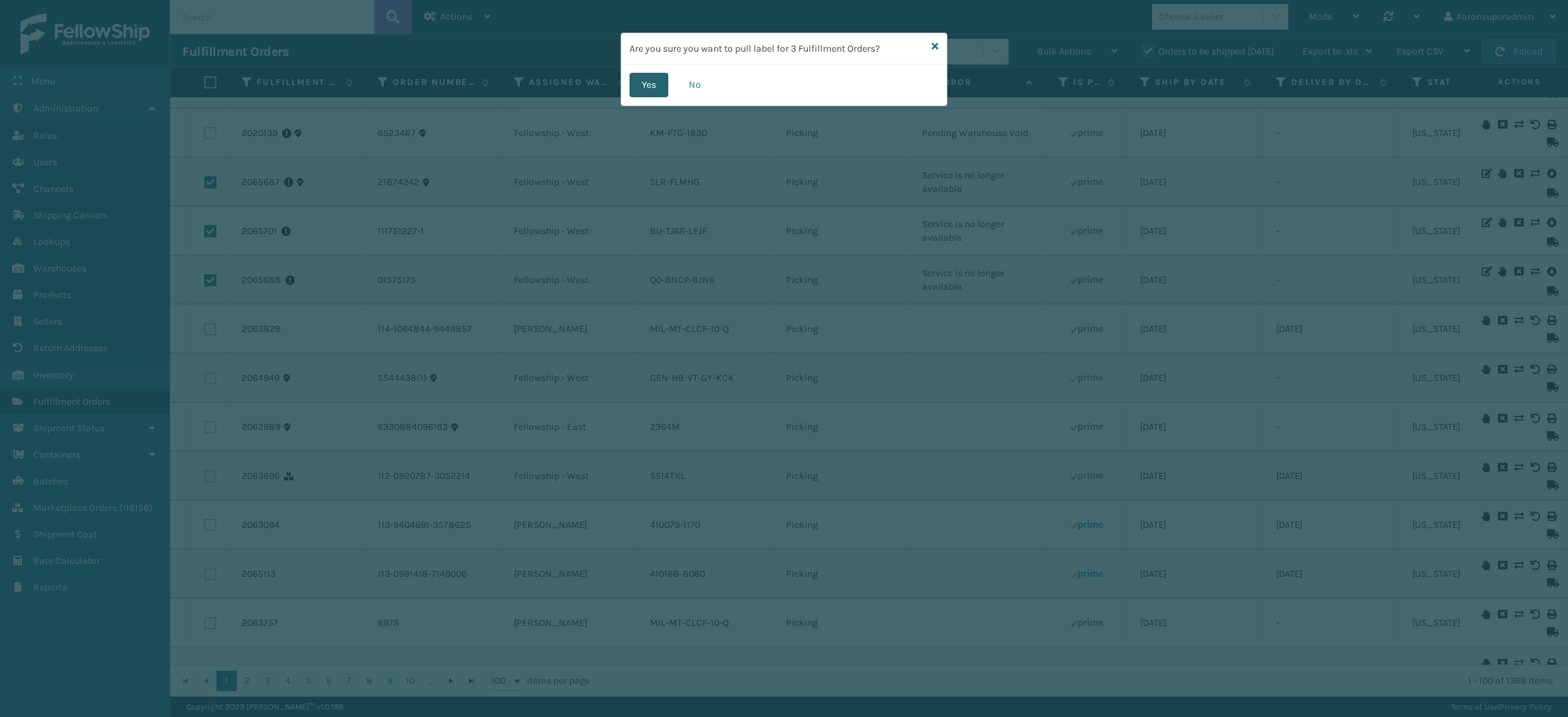
click at [648, 88] on button "Yes" at bounding box center [649, 85] width 39 height 24
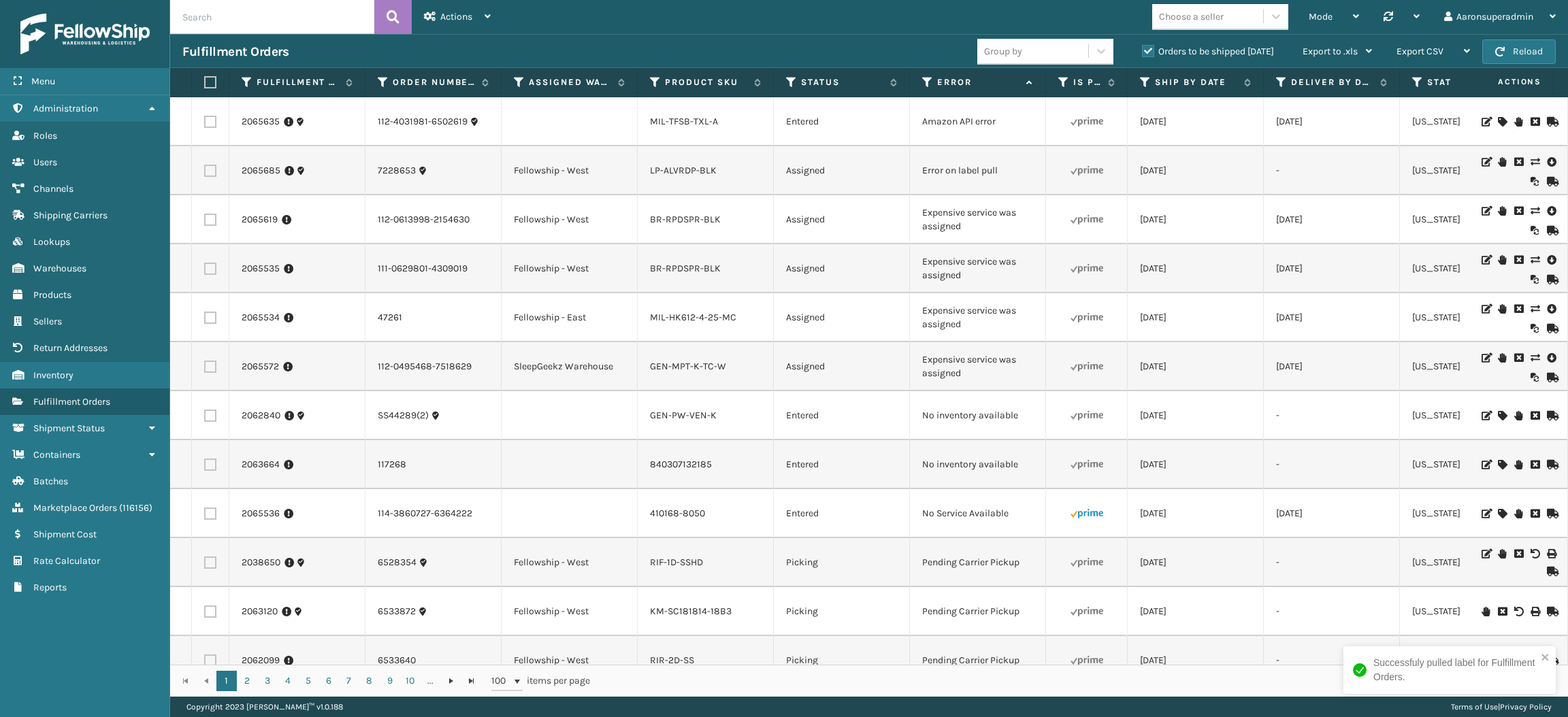
click at [251, 8] on input "text" at bounding box center [272, 17] width 204 height 34
type input "2062929"
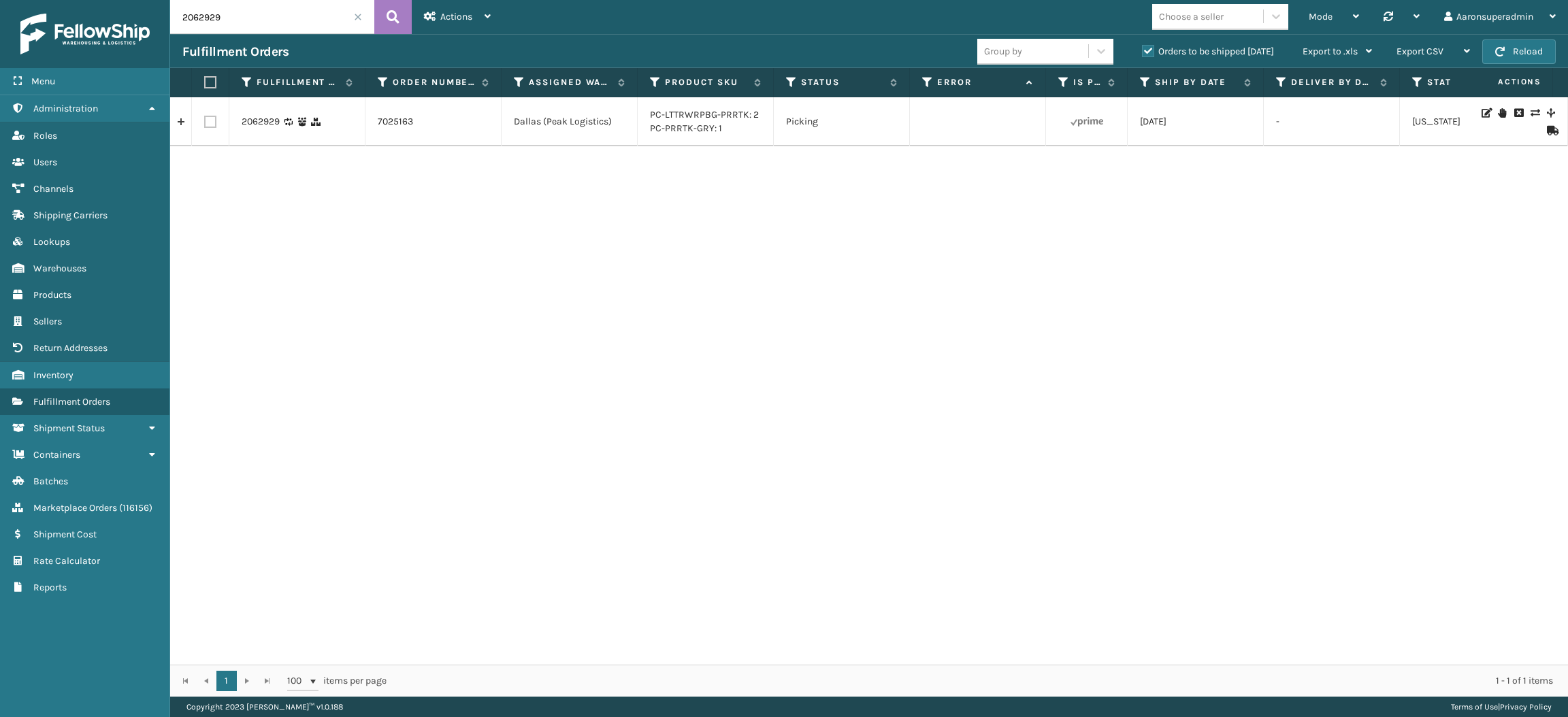
click at [1547, 128] on icon at bounding box center [1551, 130] width 8 height 9
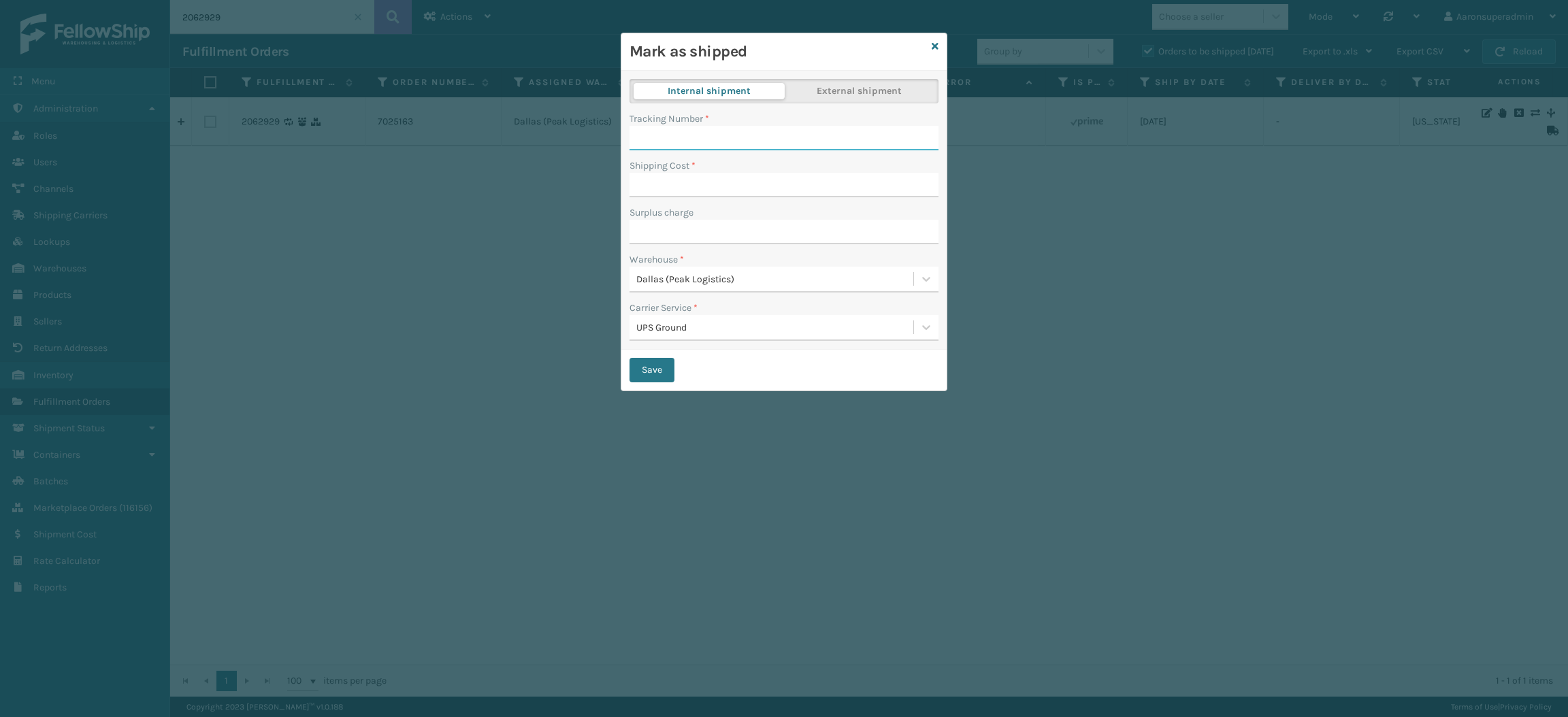
click at [655, 141] on input "Tracking Number *" at bounding box center [784, 138] width 309 height 24
paste input "1ZXH04500392926113"
type input "1ZXH04500392926113"
click at [687, 183] on input "Shipping Cost *" at bounding box center [784, 185] width 309 height 24
type input "14.4"
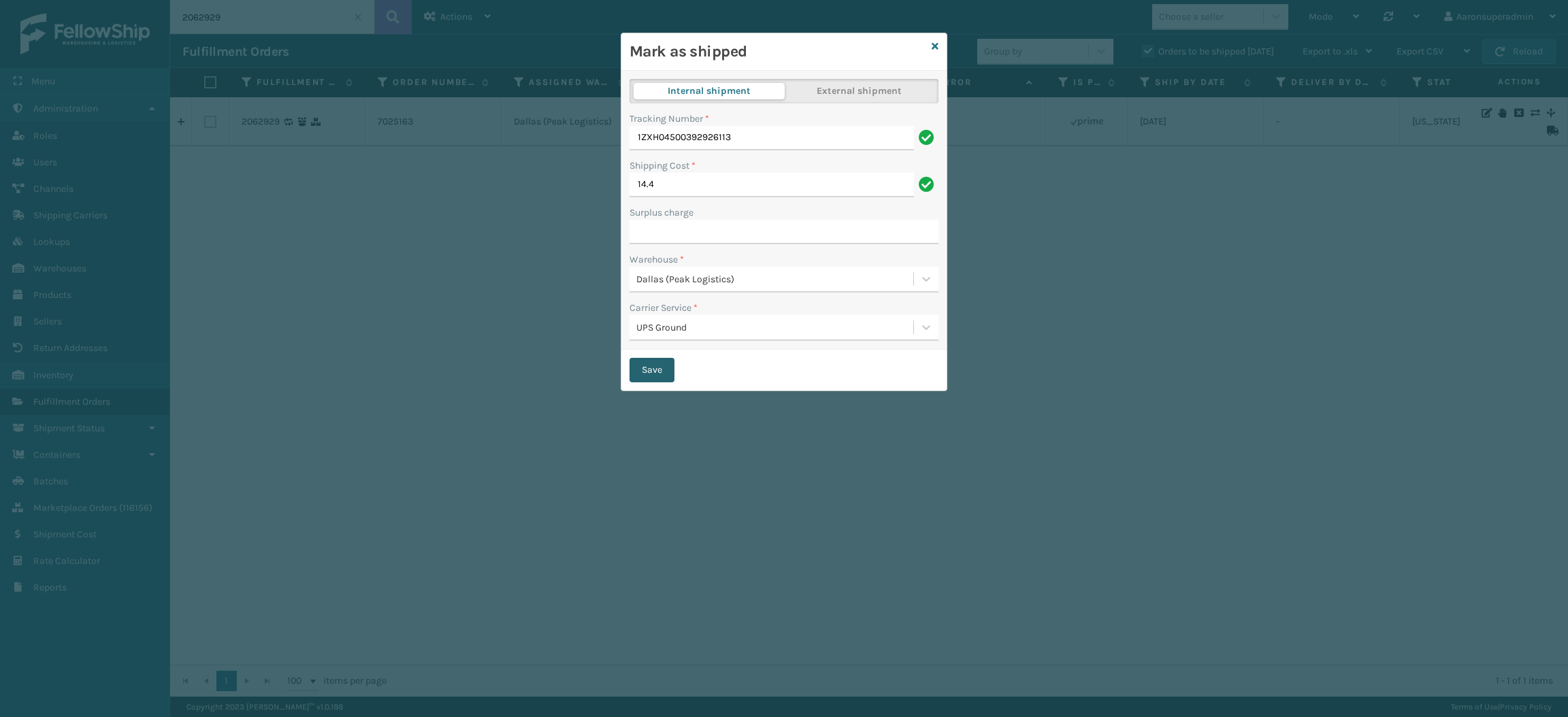
click at [648, 366] on button "Save" at bounding box center [652, 370] width 45 height 24
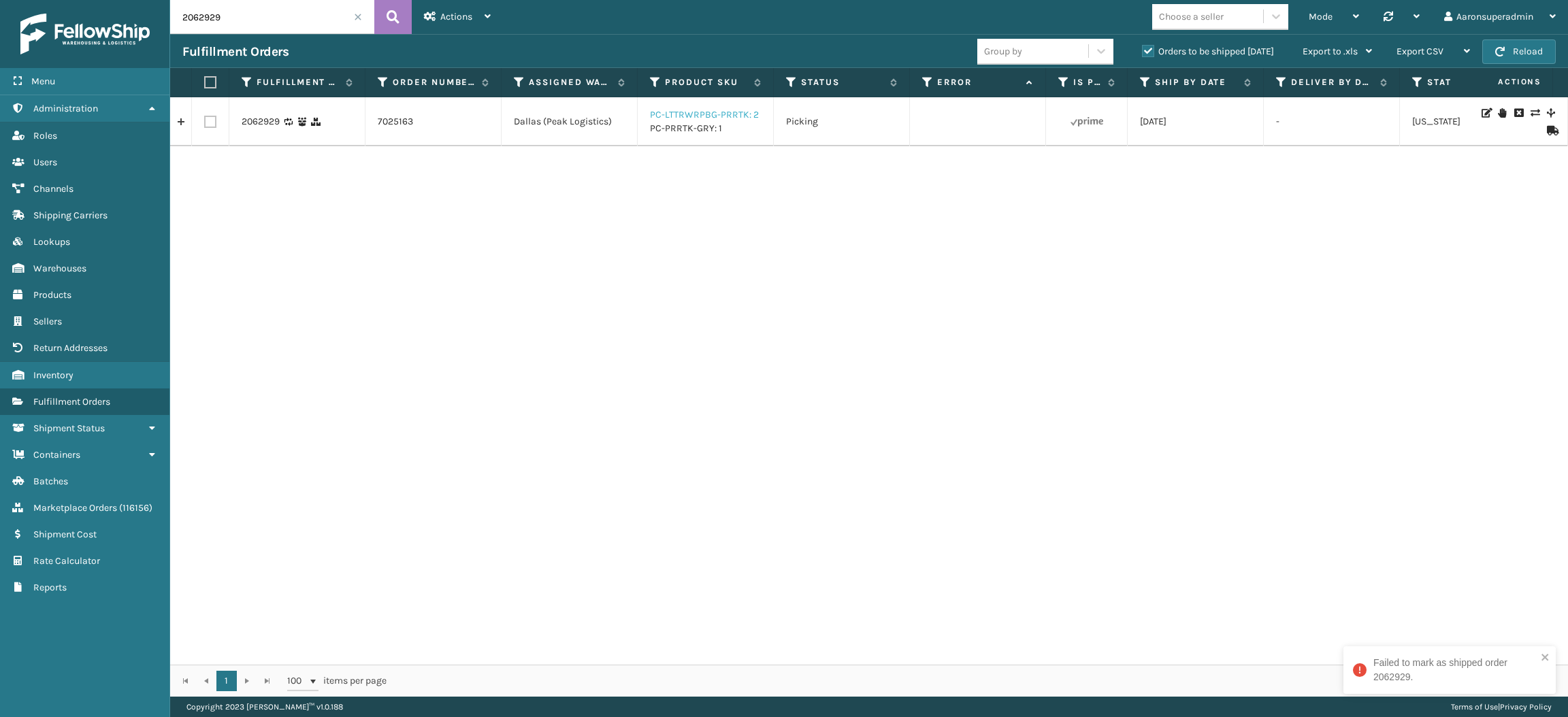
click at [705, 109] on link "PC-LTTRWRPBG-PRRTK: 2" at bounding box center [705, 115] width 109 height 12
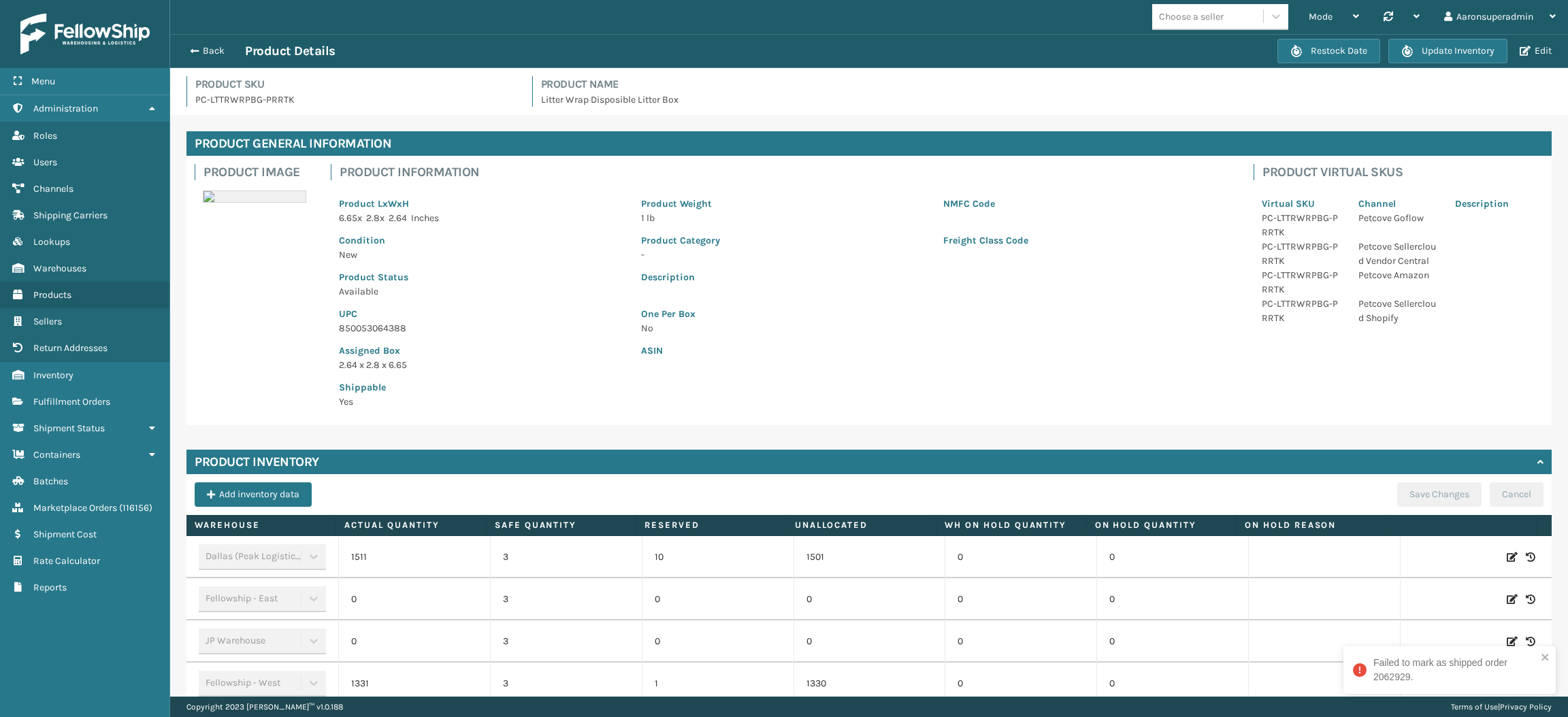
scroll to position [64, 0]
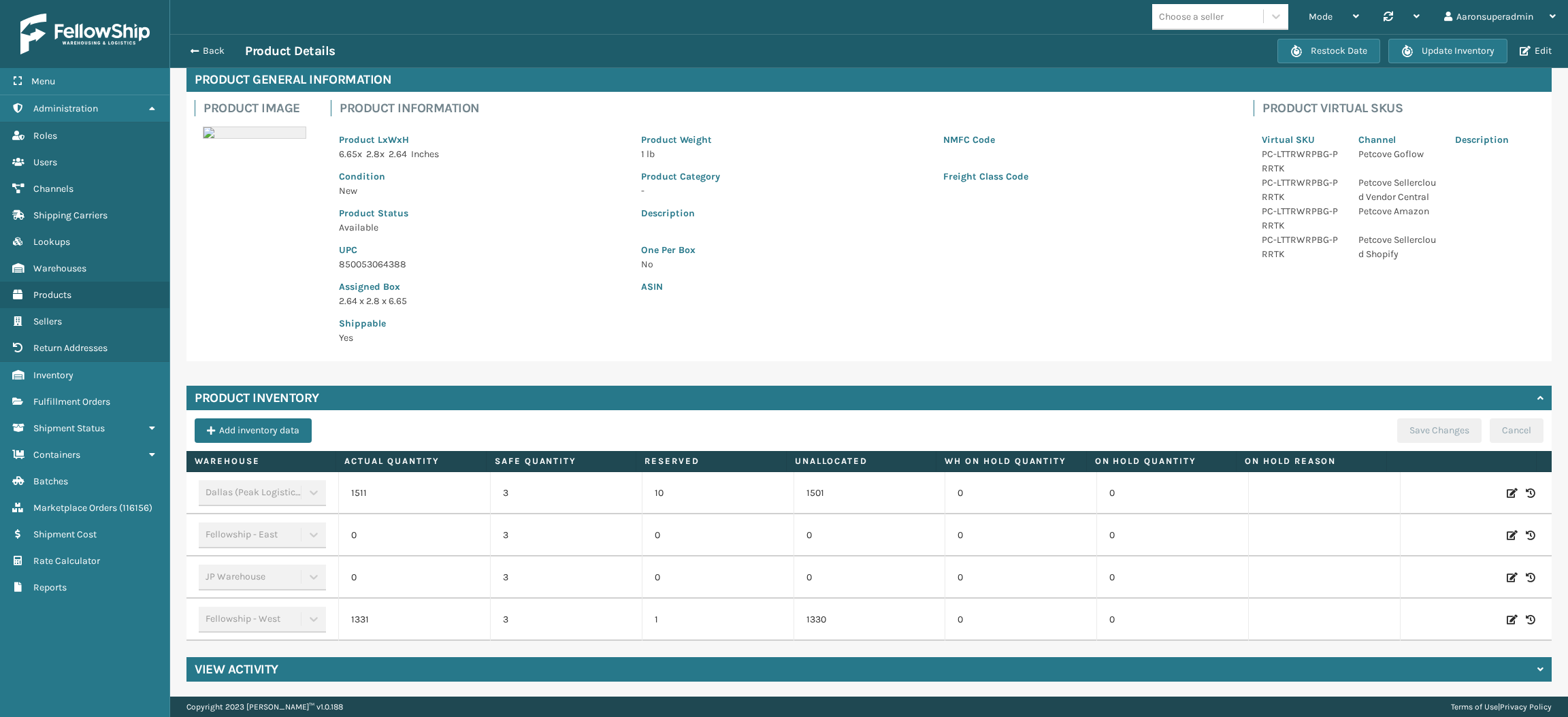
click at [217, 43] on div "Back Product Details" at bounding box center [730, 50] width 1095 height 16
click at [216, 48] on button "Back" at bounding box center [214, 50] width 62 height 13
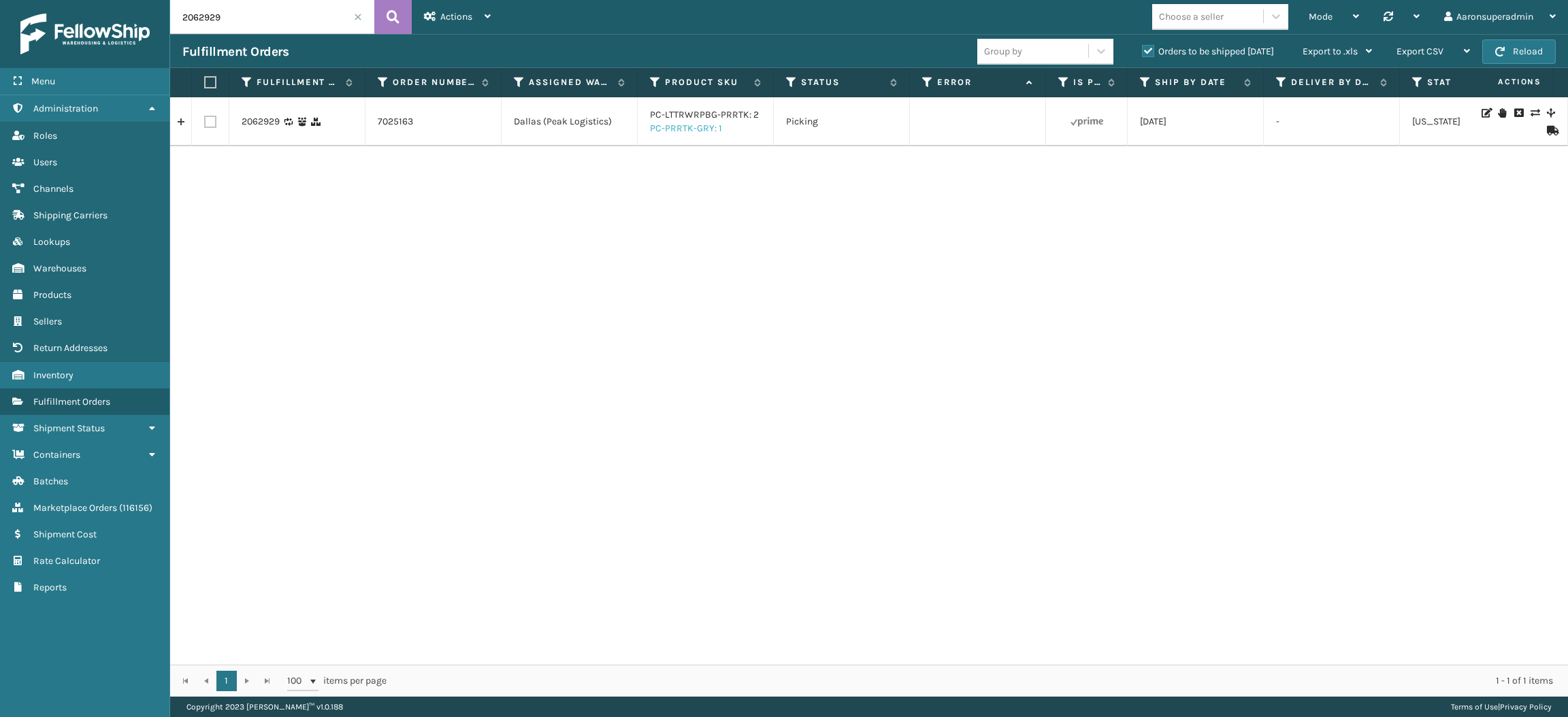
click at [691, 129] on link "PC-PRRTK-GRY: 1" at bounding box center [686, 129] width 72 height 12
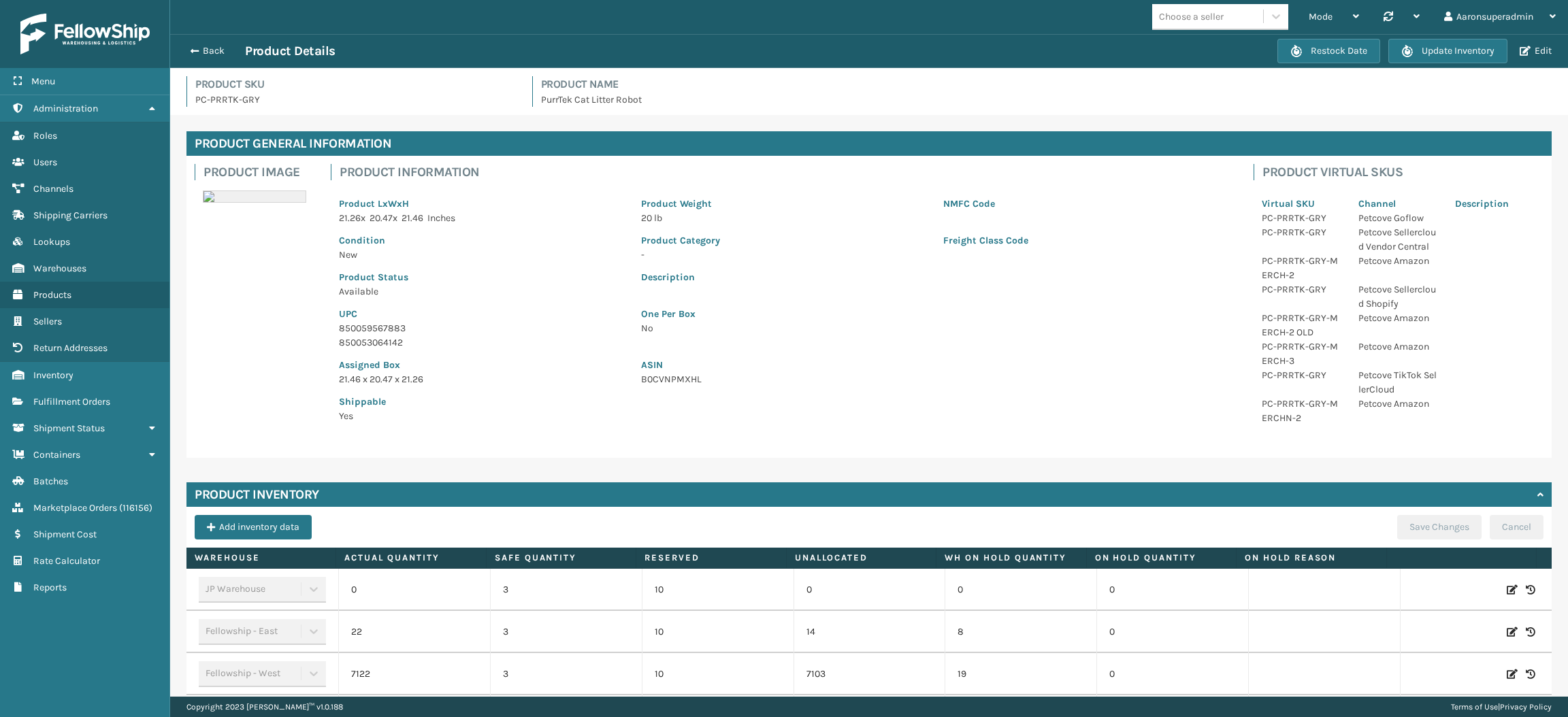
scroll to position [97, 0]
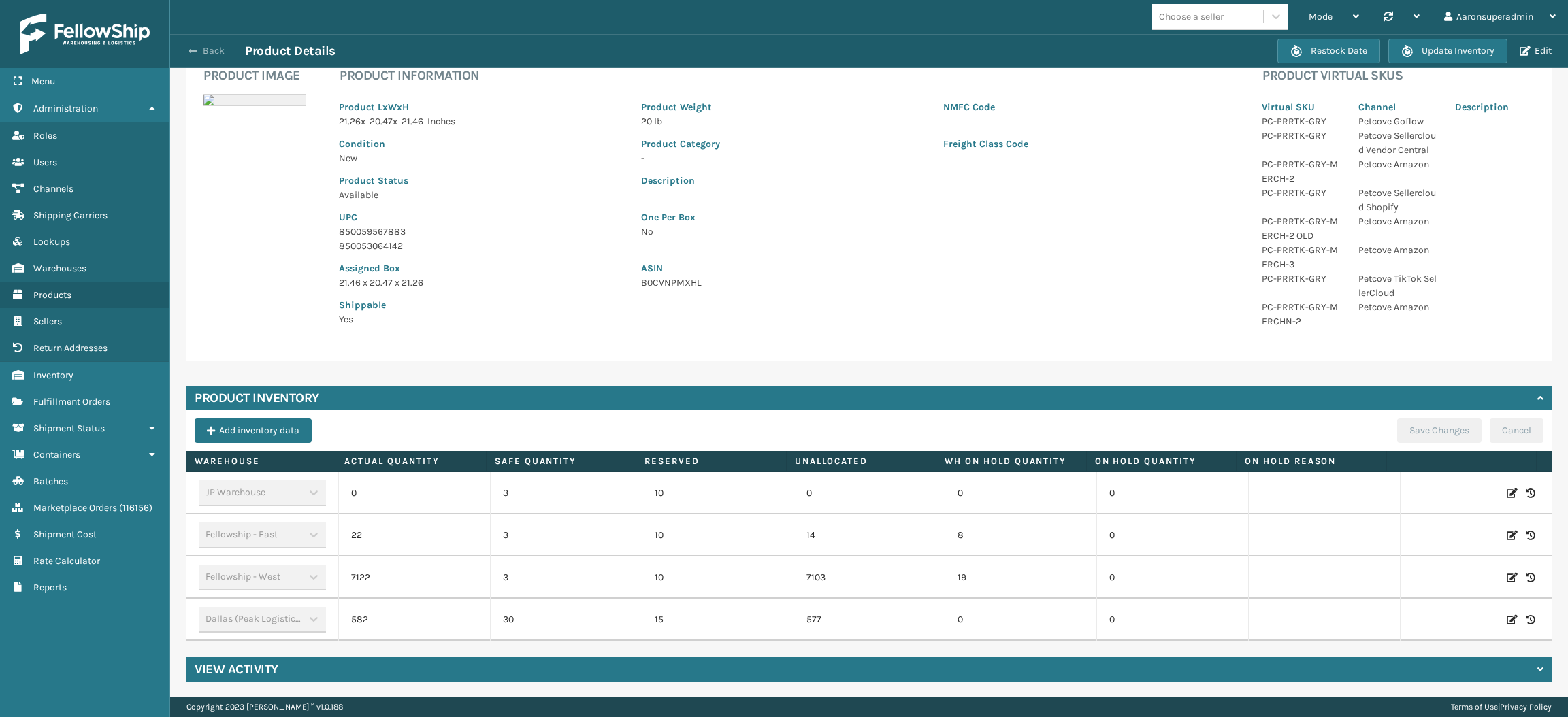
click at [213, 48] on button "Back" at bounding box center [214, 50] width 62 height 13
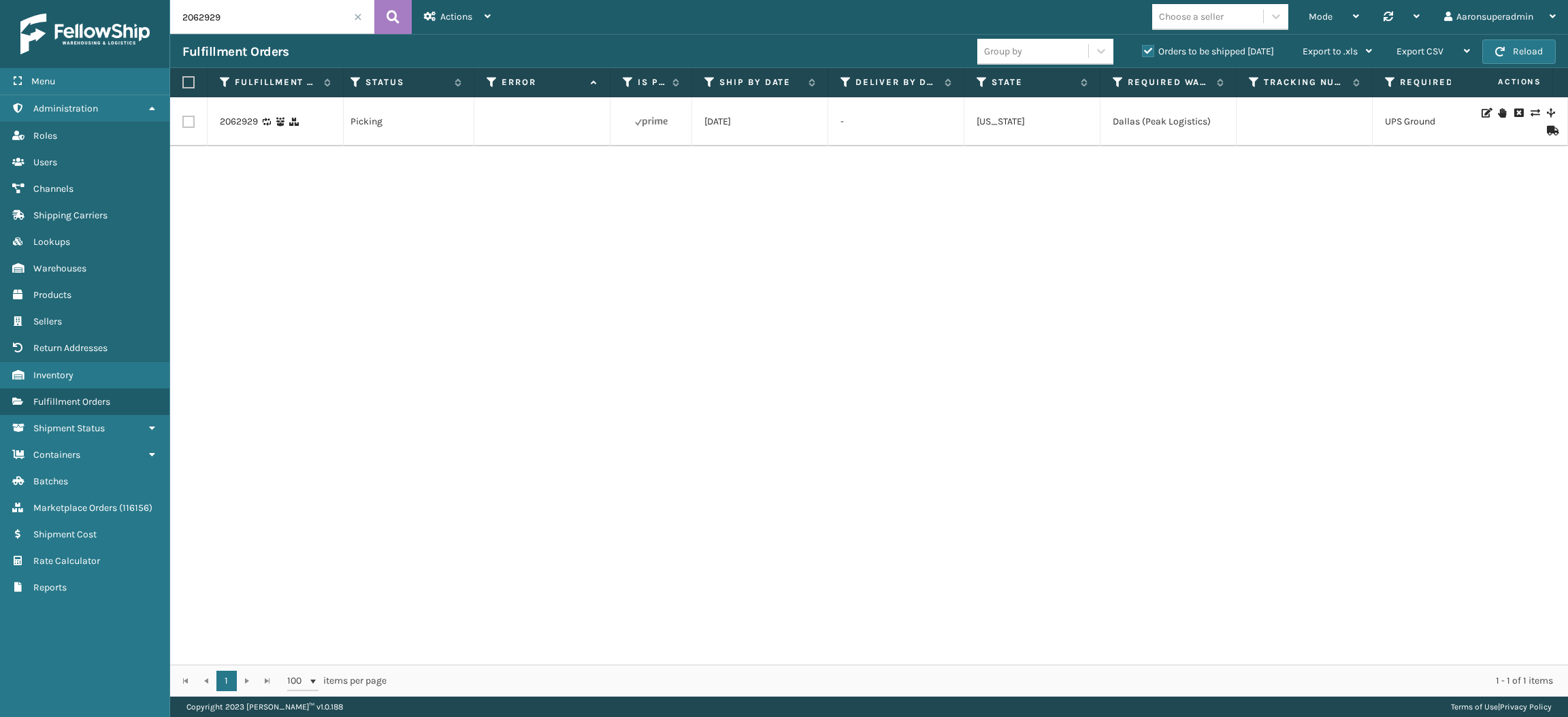
scroll to position [0, 435]
click at [1547, 134] on icon at bounding box center [1551, 130] width 8 height 9
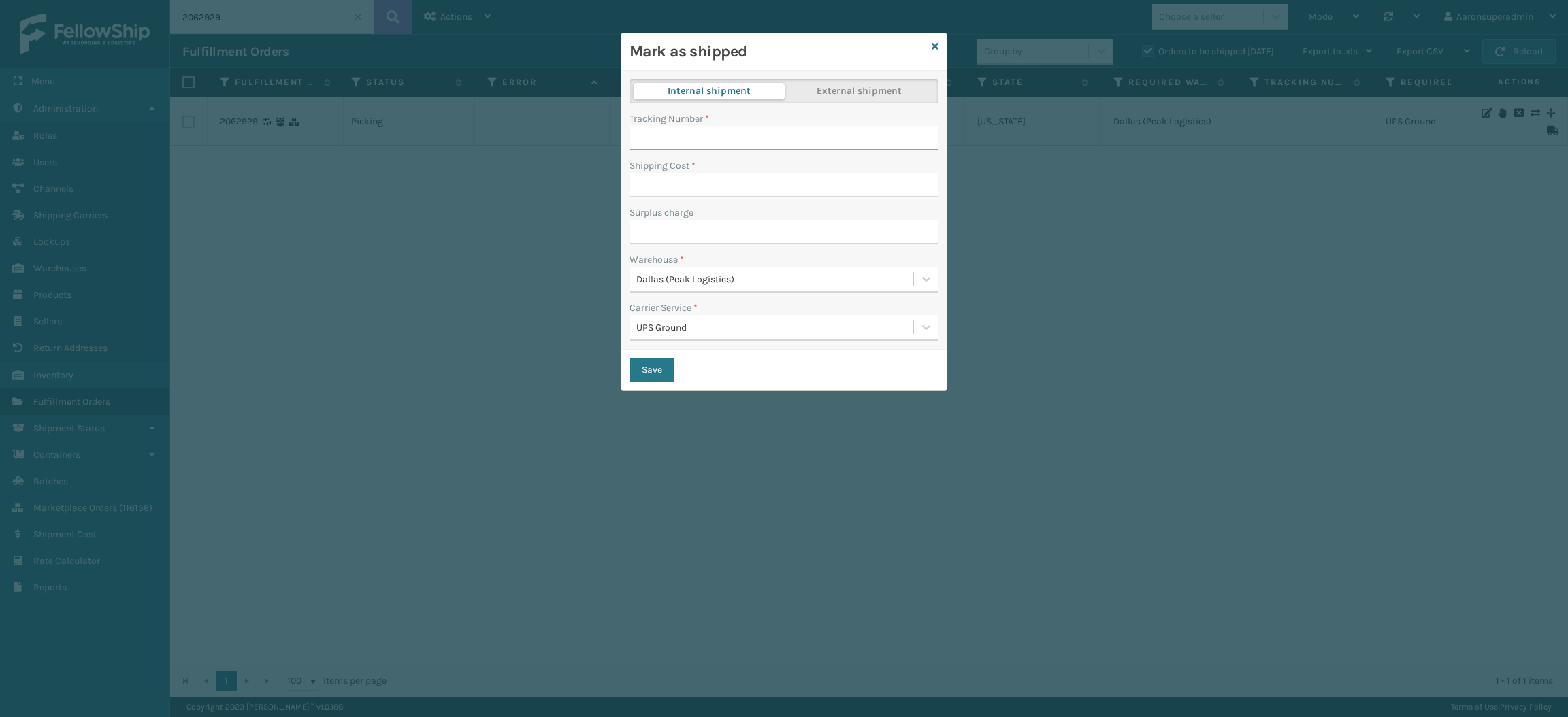
click at [798, 141] on input "Tracking Number *" at bounding box center [784, 138] width 309 height 24
paste input "1ZXH04500392926113"
type input "1ZXH04500392926113"
click at [766, 173] on input "Shipping Cost *" at bounding box center [784, 185] width 309 height 24
type input "0"
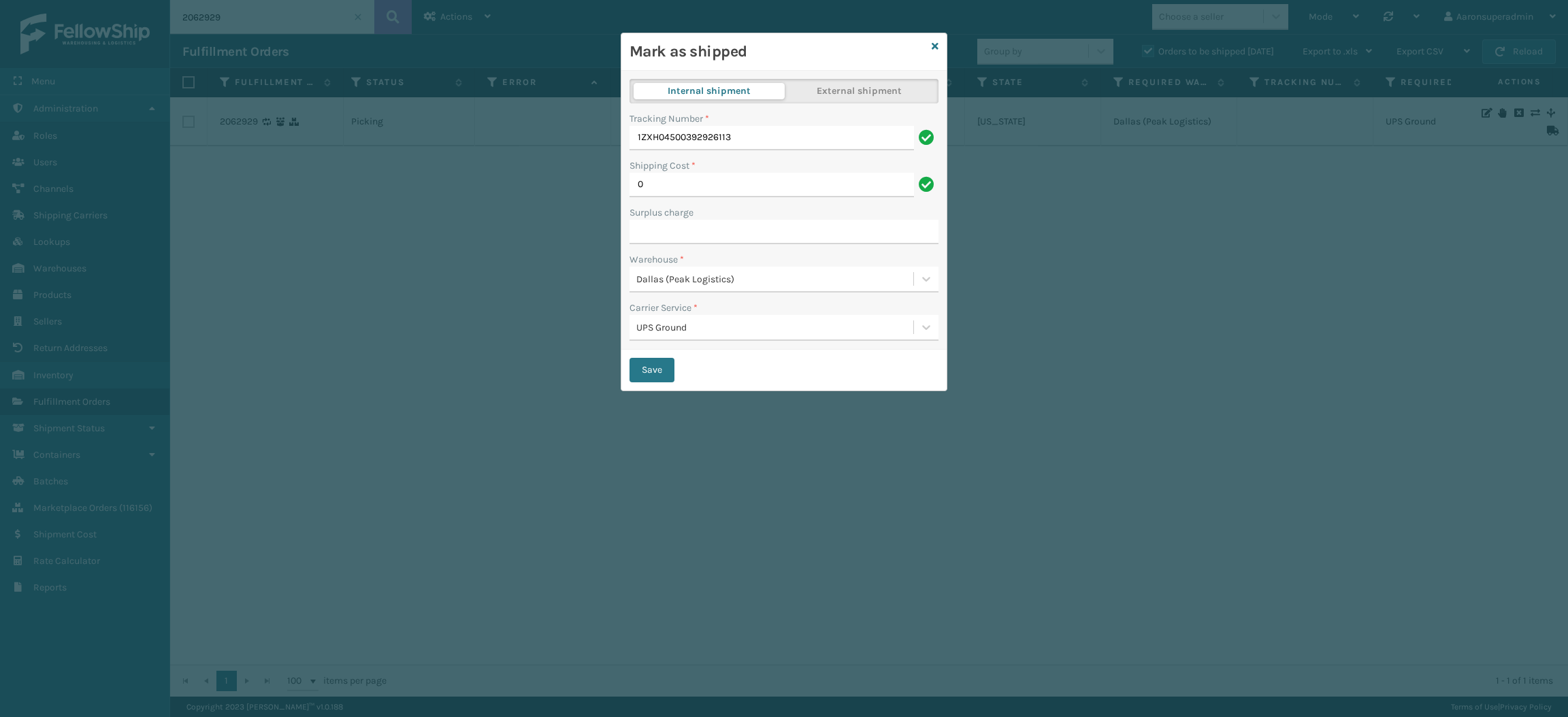
click at [659, 349] on div "Tracking Number * 1ZXH04500392926113 Shipping Cost * 0 Surplus charge Warehouse…" at bounding box center [784, 230] width 309 height 237
click at [657, 361] on button "Save" at bounding box center [652, 370] width 45 height 24
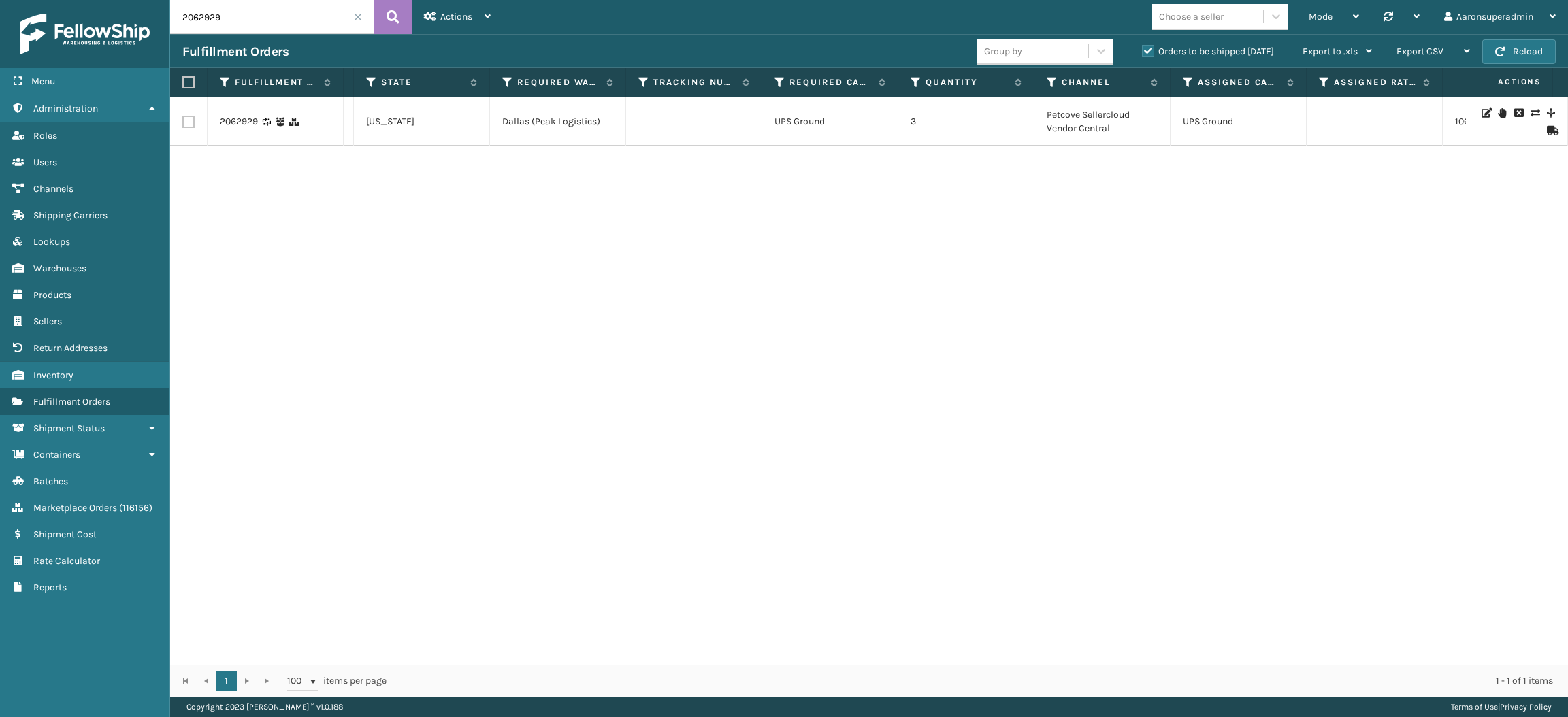
scroll to position [0, 0]
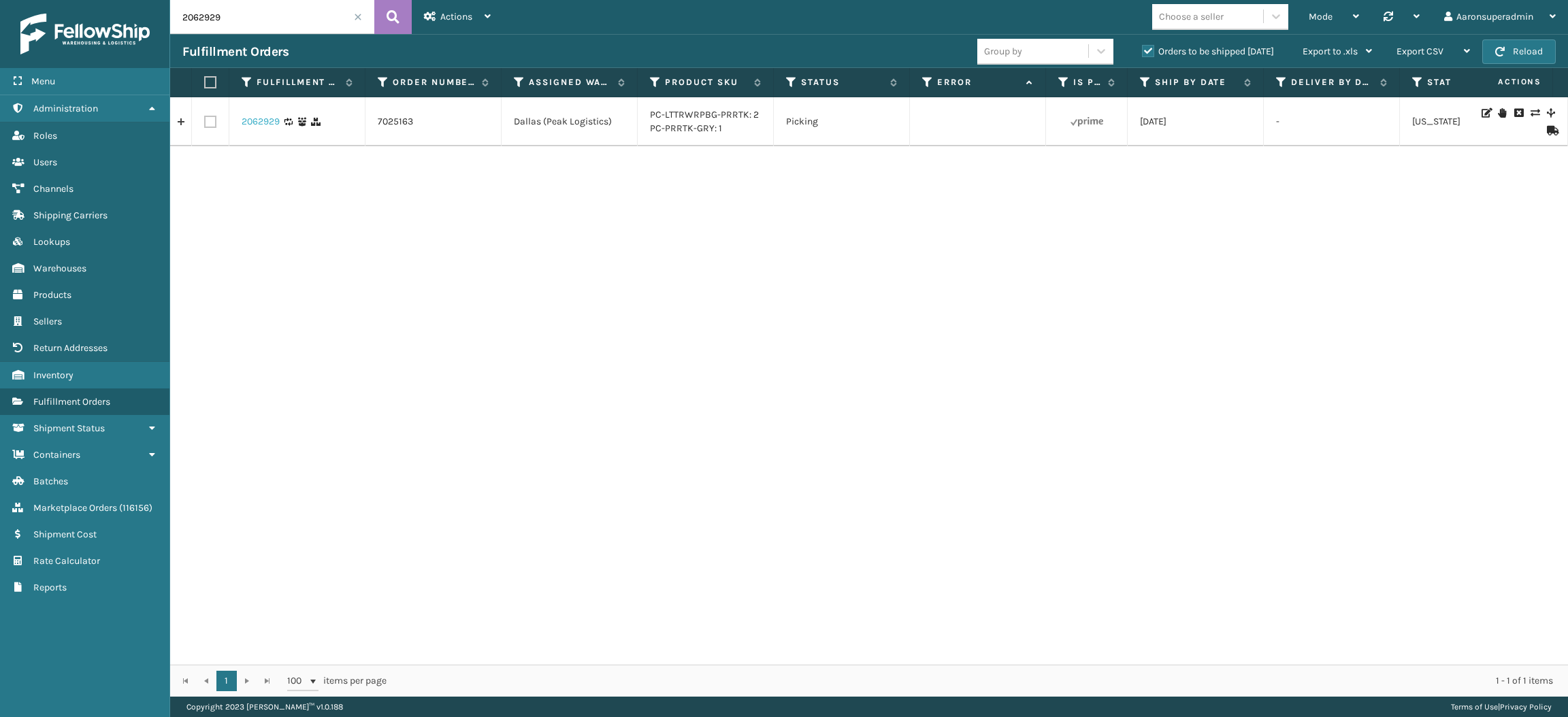
click at [256, 122] on link "2062929" at bounding box center [260, 122] width 38 height 13
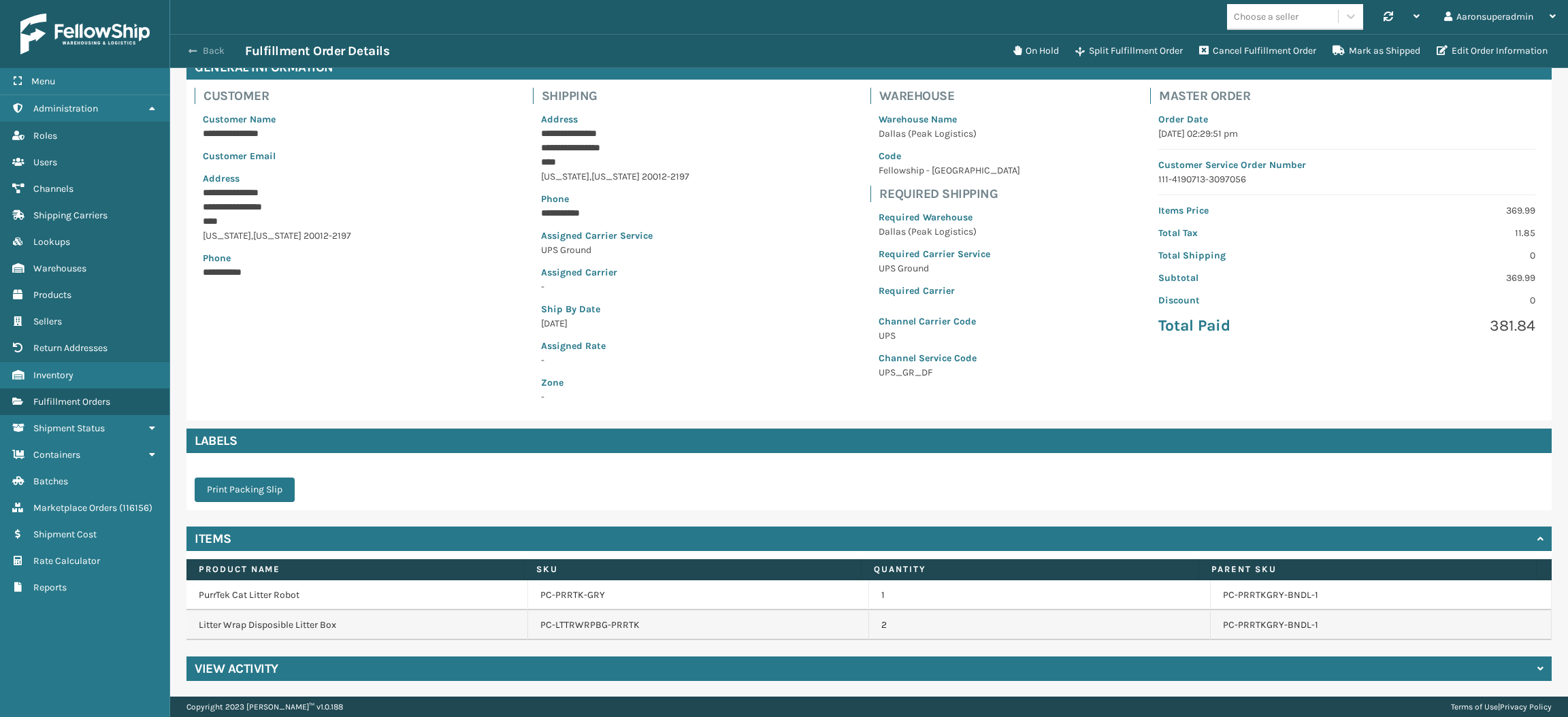
click at [211, 52] on button "Back" at bounding box center [214, 50] width 62 height 13
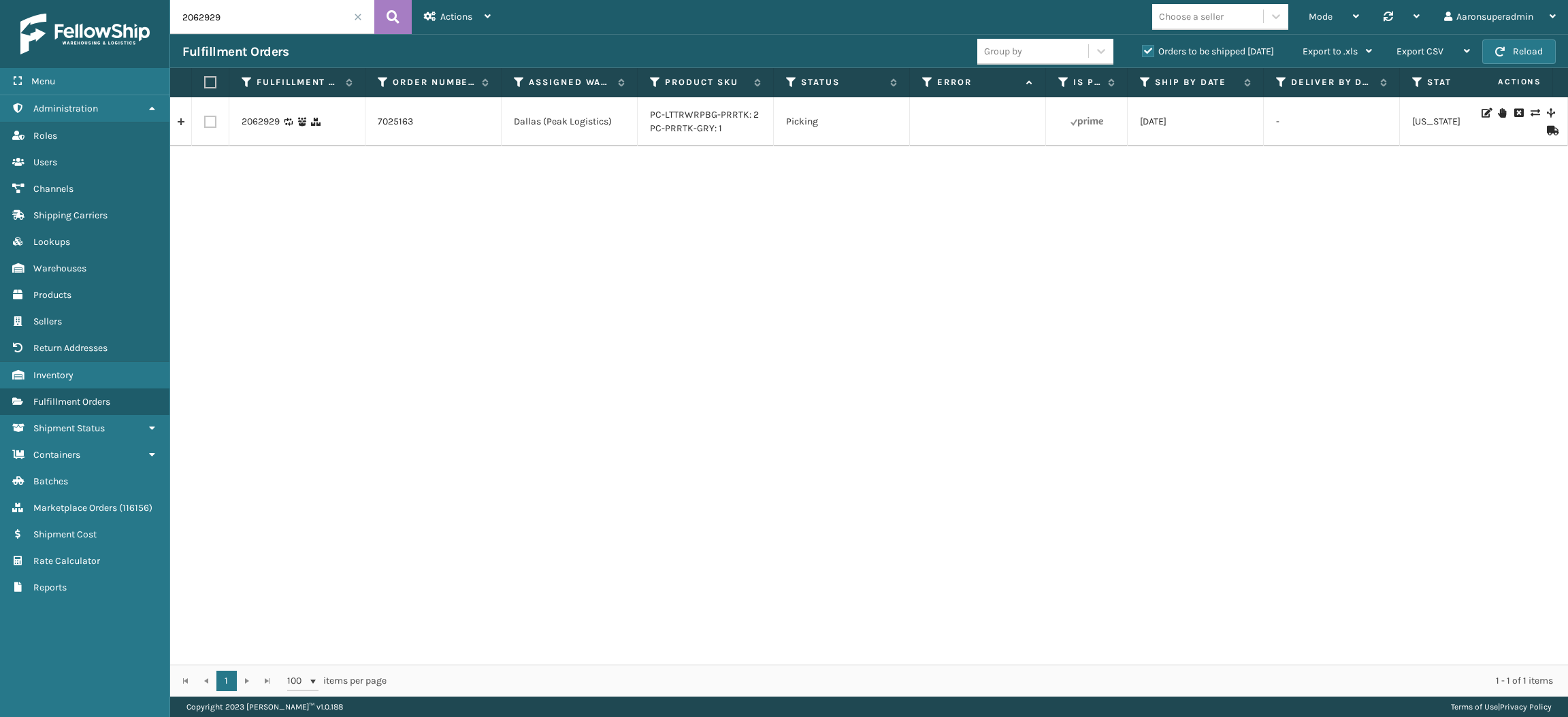
click at [1547, 130] on icon at bounding box center [1551, 130] width 8 height 9
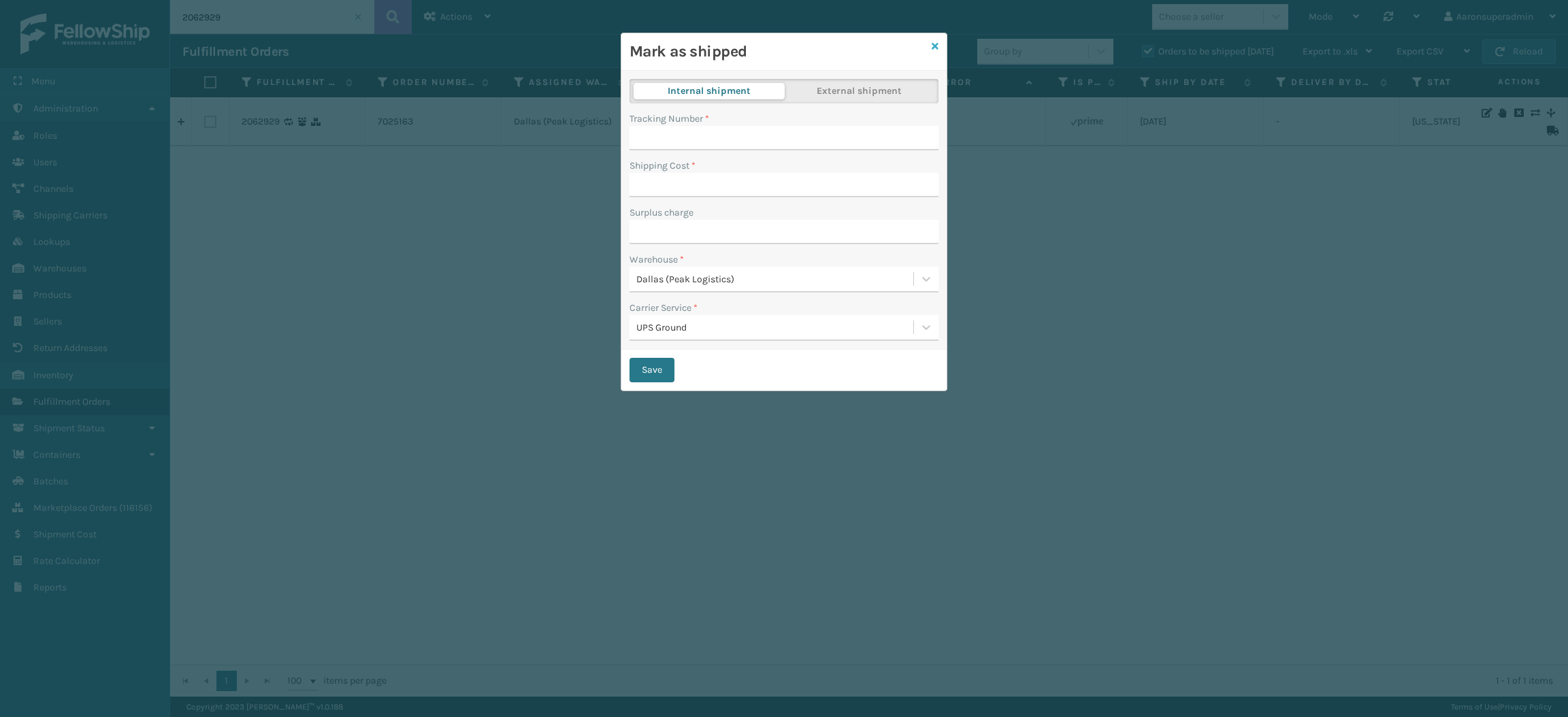
click at [934, 50] on icon at bounding box center [935, 45] width 7 height 9
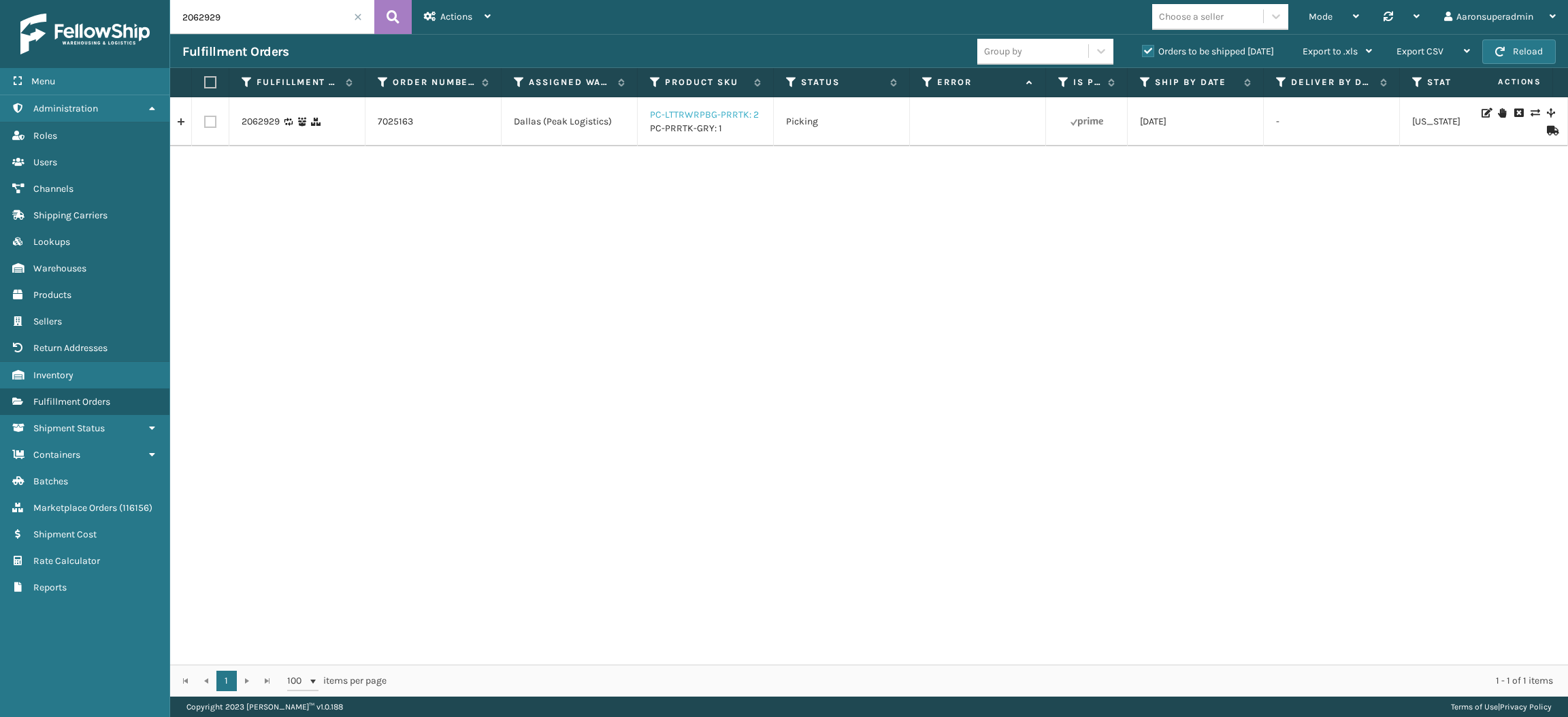
click at [684, 113] on link "PC-LTTRWRPBG-PRRTK: 2" at bounding box center [705, 115] width 109 height 12
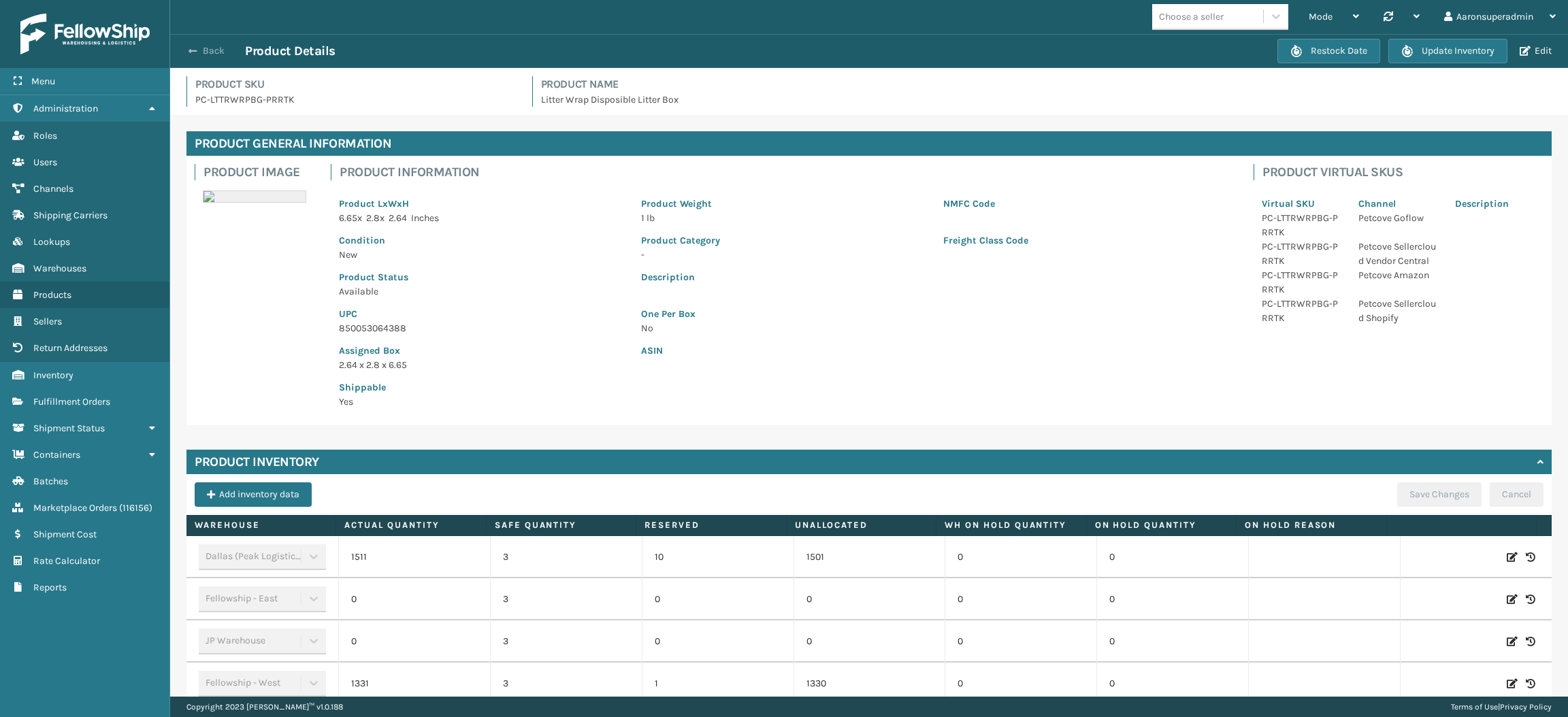
click at [203, 52] on button "Back" at bounding box center [214, 50] width 62 height 13
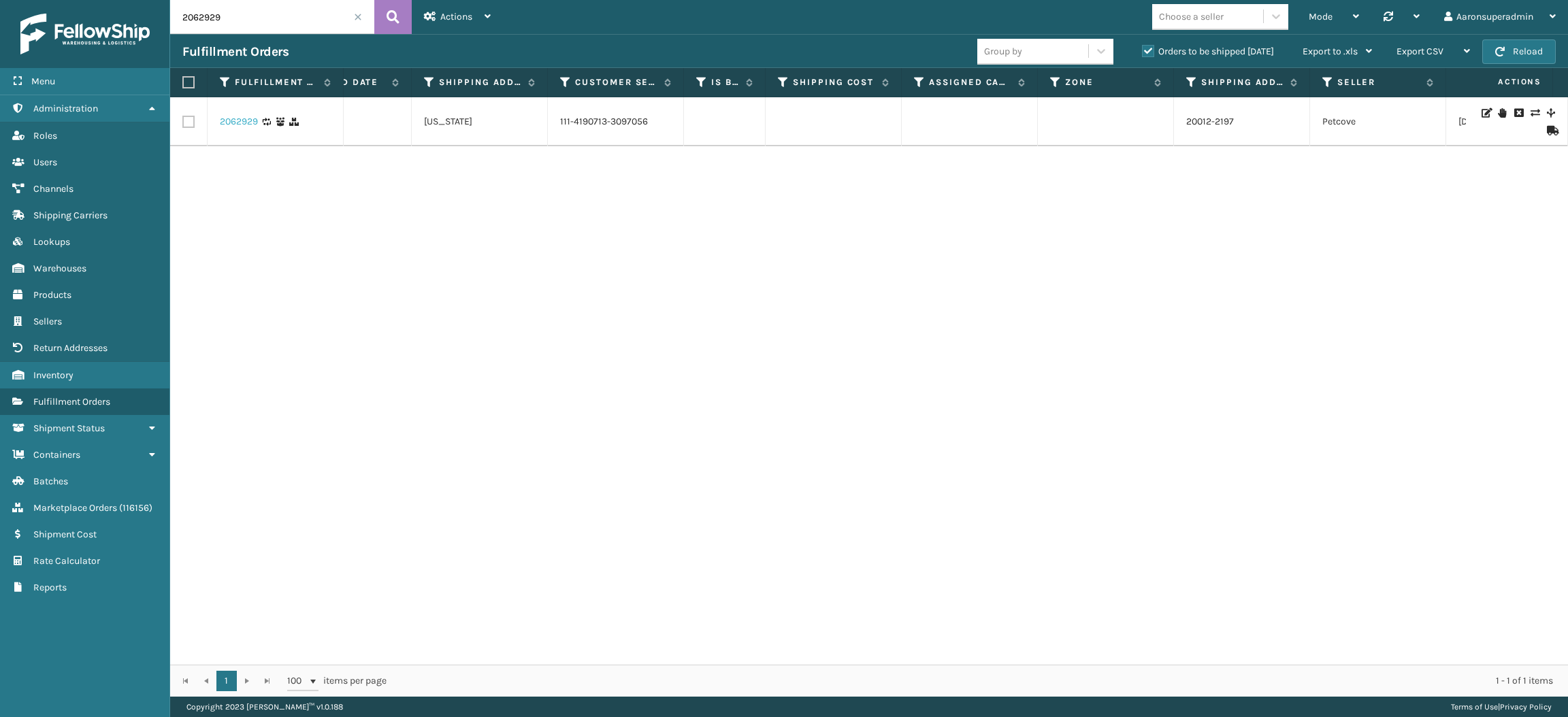
click at [235, 116] on link "2062929" at bounding box center [238, 122] width 38 height 13
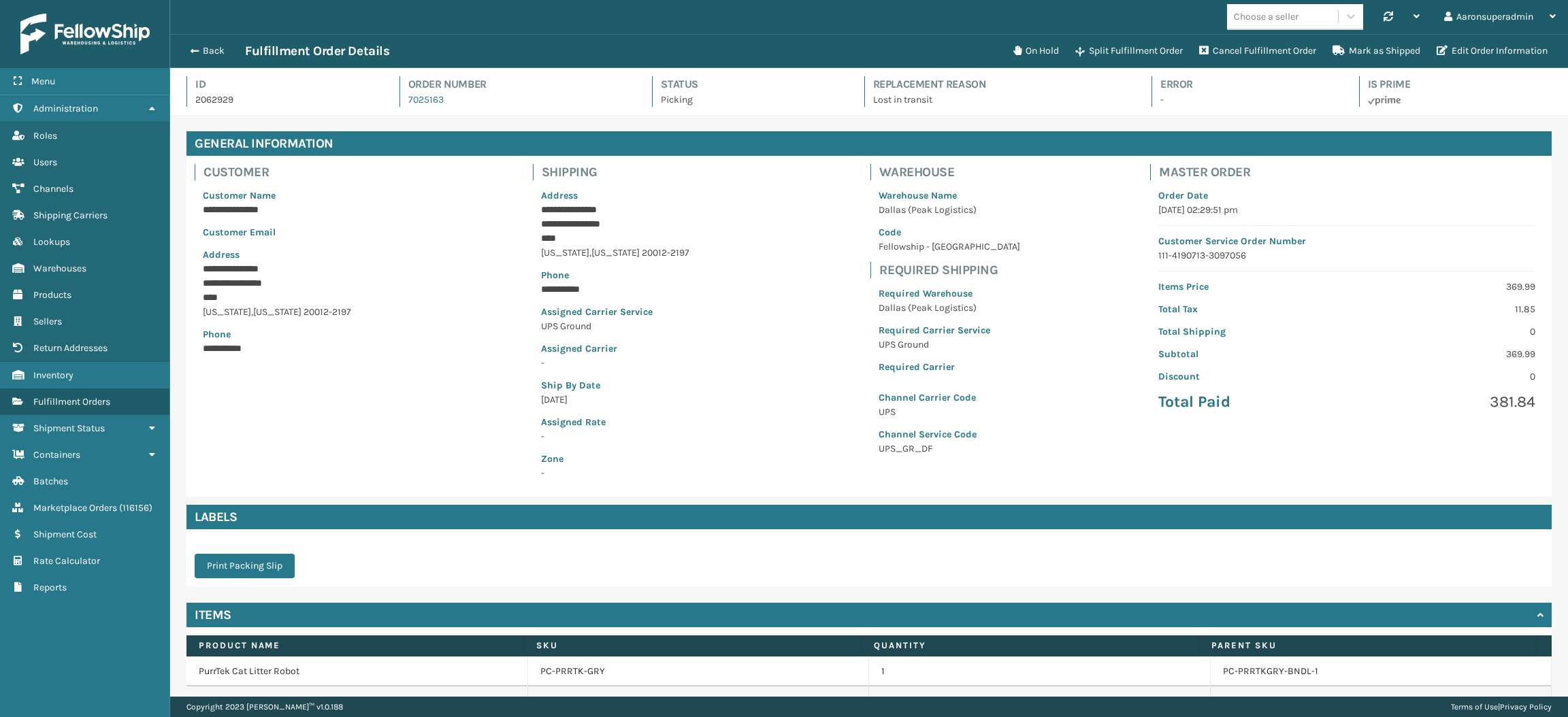
click at [198, 61] on div "Back Fulfillment Order Details On Hold Split Fulfillment Order Cancel Fulfillme…" at bounding box center [868, 50] width 1398 height 34
click at [205, 59] on div "Back Fulfillment Order Details On Hold Split Fulfillment Order Cancel Fulfillme…" at bounding box center [868, 50] width 1398 height 34
click at [202, 52] on button "Back" at bounding box center [214, 50] width 62 height 13
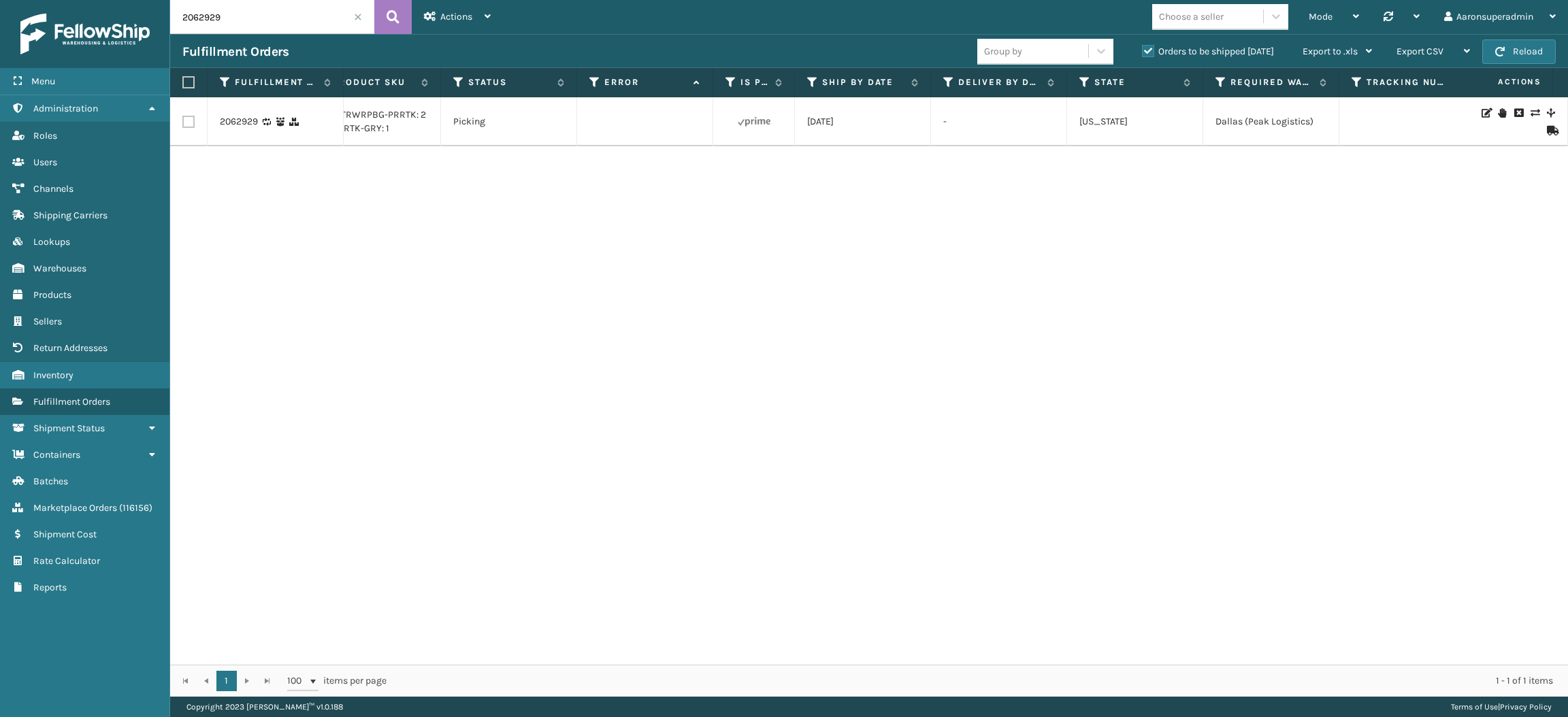
click at [1547, 130] on icon at bounding box center [1551, 130] width 8 height 9
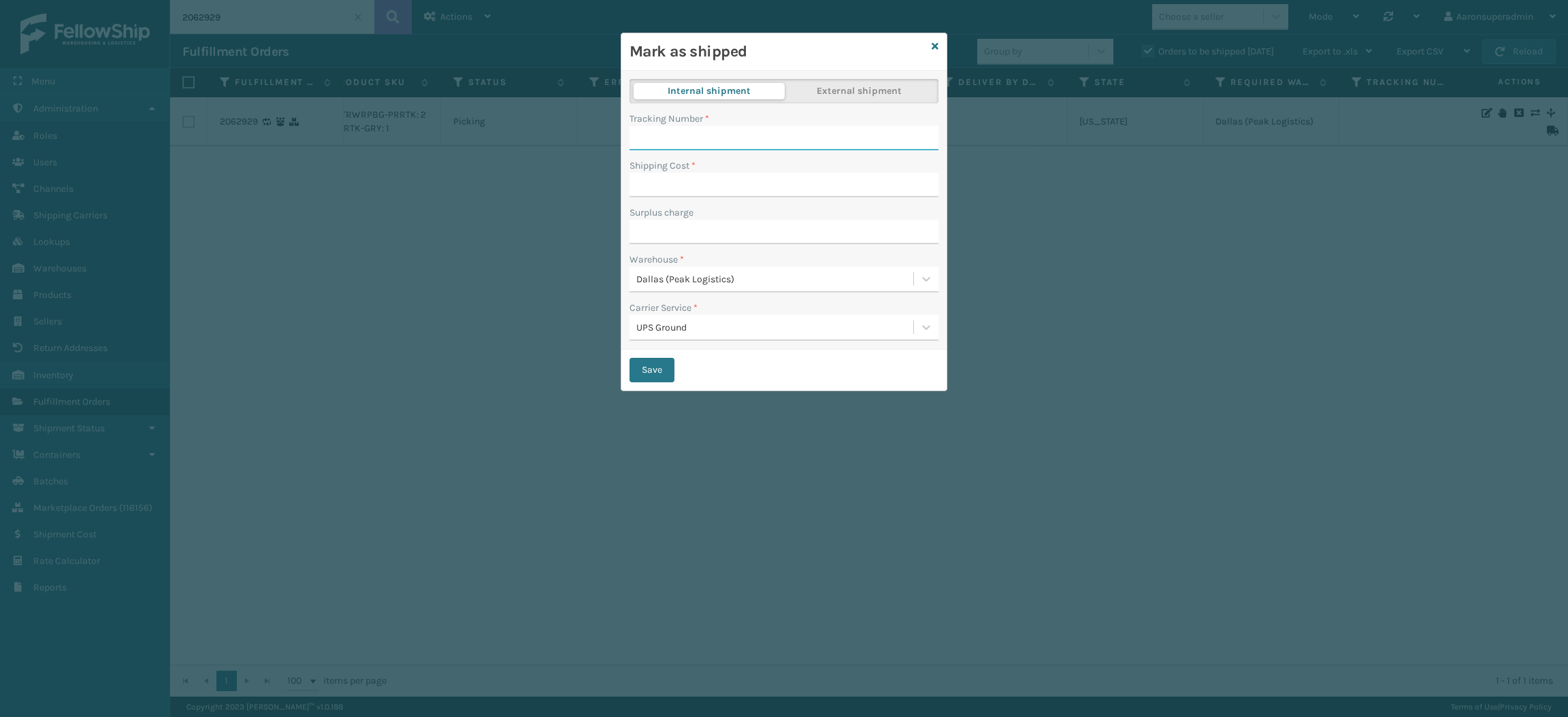
click at [738, 140] on input "Tracking Number *" at bounding box center [784, 138] width 309 height 24
paste input "1ZXH04500392926113"
type input "1ZXH04500392926113"
click at [737, 189] on input "Shipping Cost *" at bounding box center [784, 185] width 309 height 24
type input "11.76"
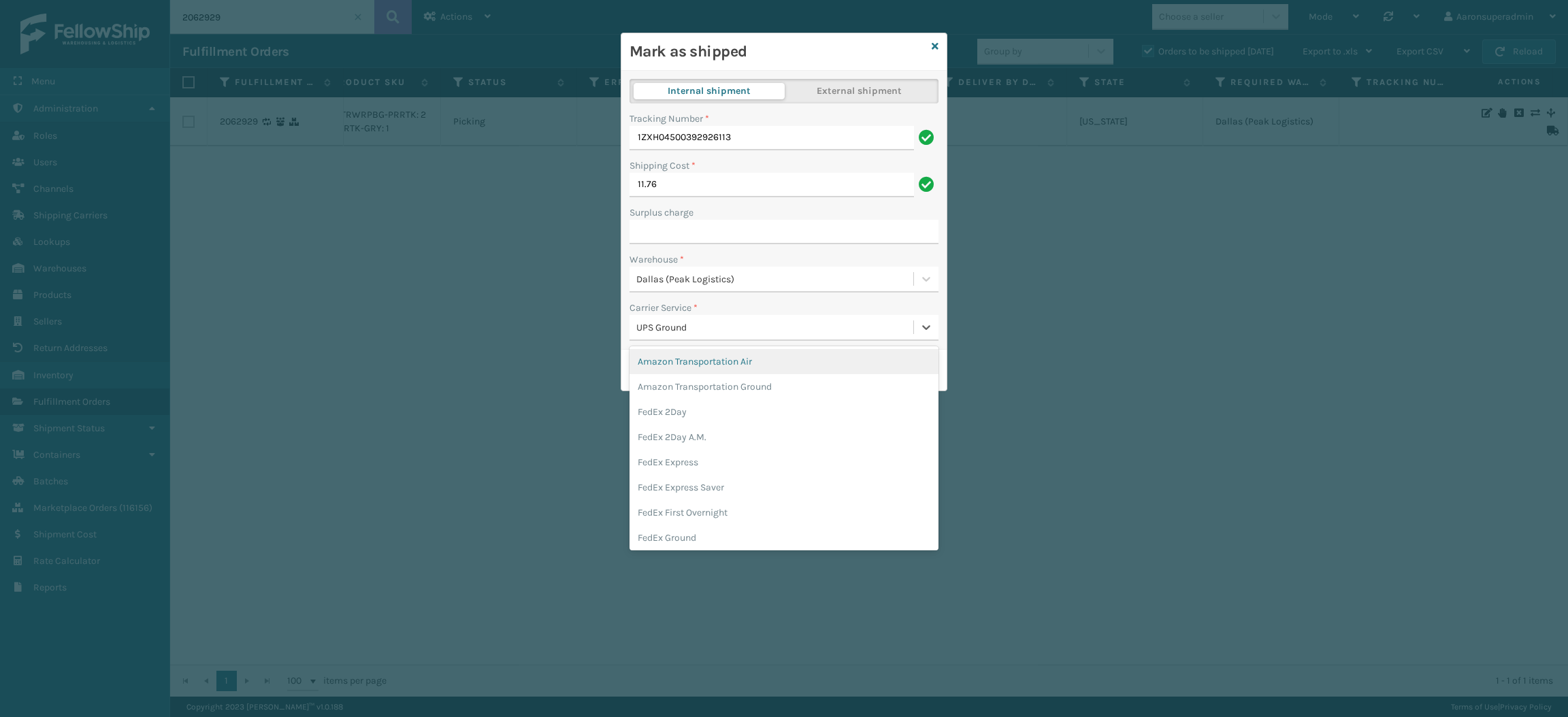
click at [705, 323] on div "UPS Ground" at bounding box center [775, 327] width 278 height 14
click at [802, 261] on div "Warehouse *" at bounding box center [784, 259] width 309 height 14
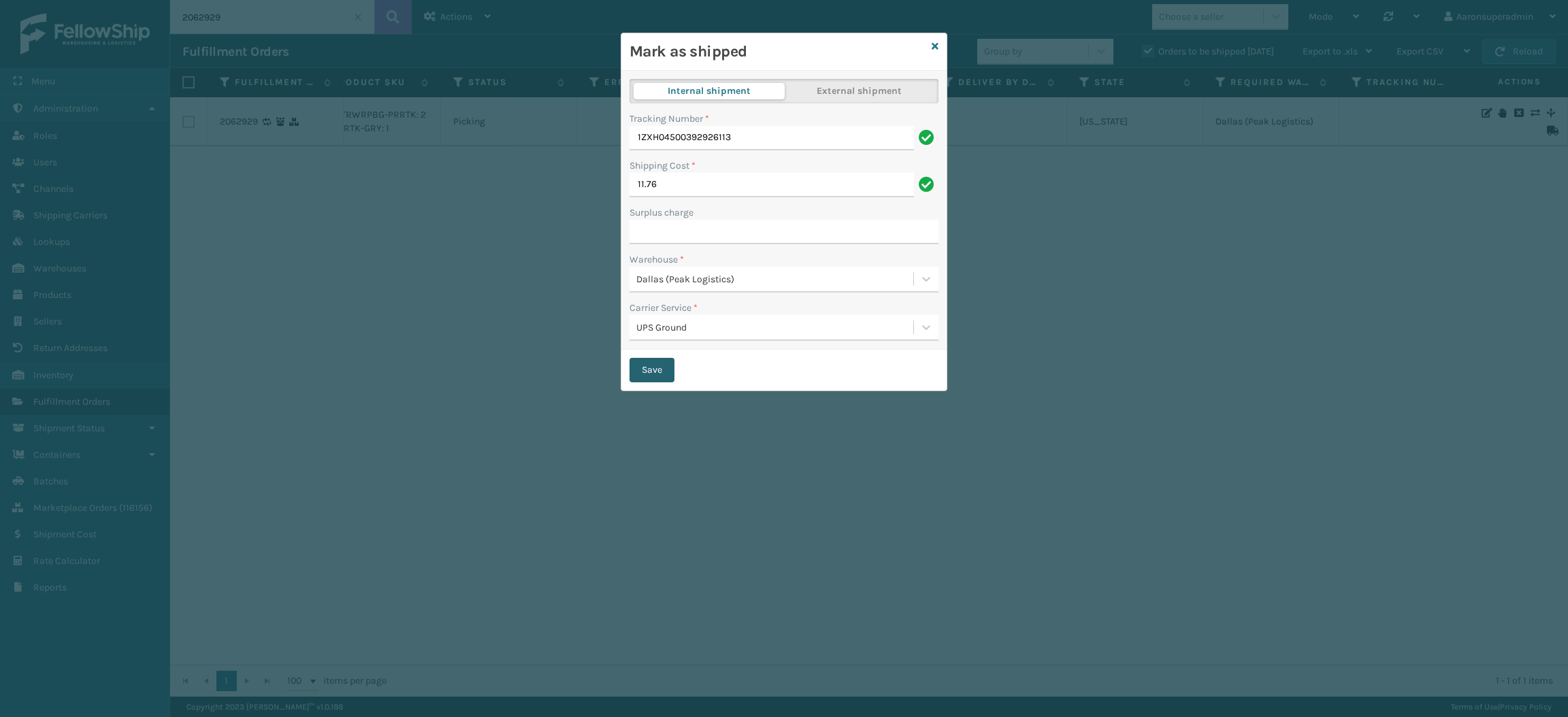
click at [652, 375] on button "Save" at bounding box center [652, 370] width 45 height 24
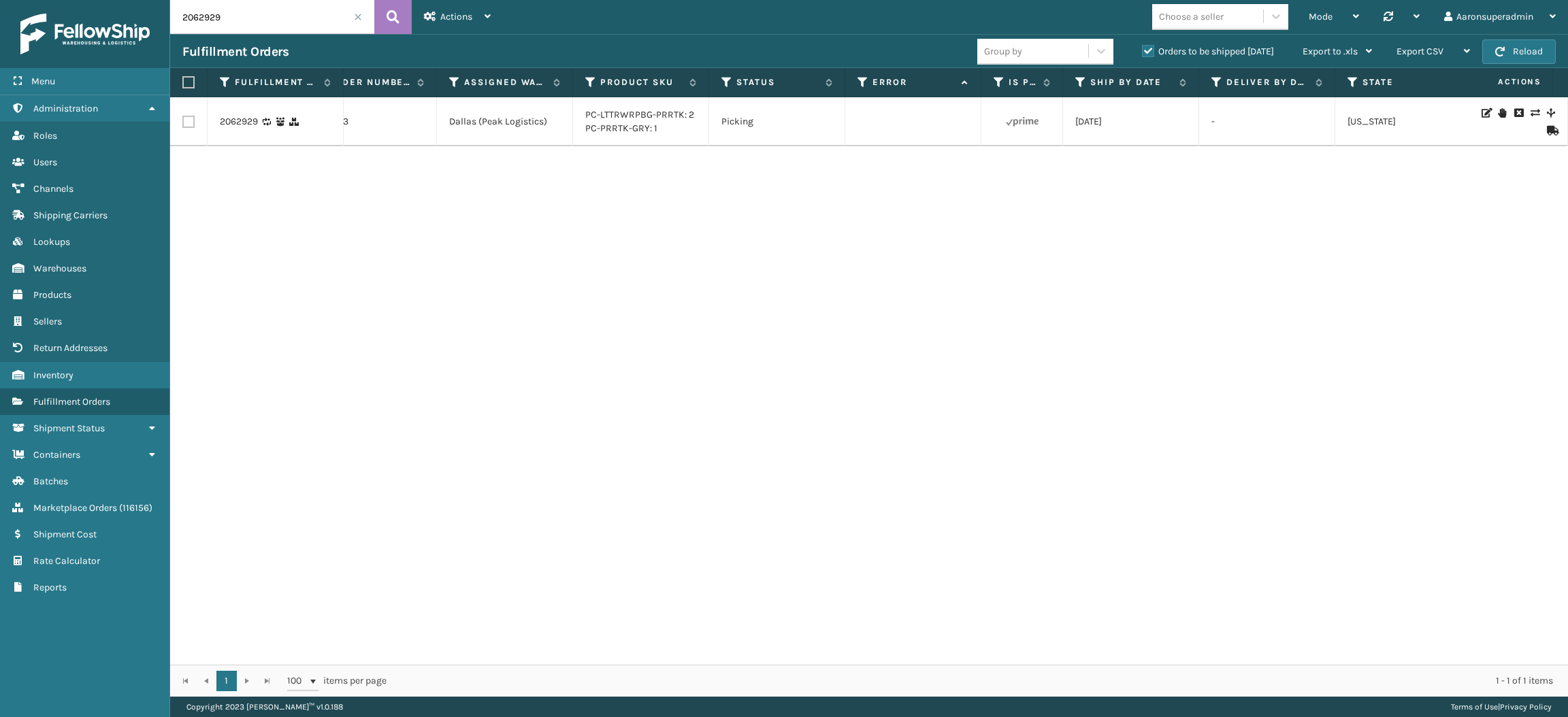
click at [655, 216] on div "2062929 7025163 [GEOGRAPHIC_DATA] (Peak Logistics) PC-LTTRWRPBG-PRRTK: 2 PC-PRR…" at bounding box center [868, 381] width 1398 height 567
click at [615, 126] on link "PC-PRRTK-GRY: 1" at bounding box center [621, 129] width 72 height 12
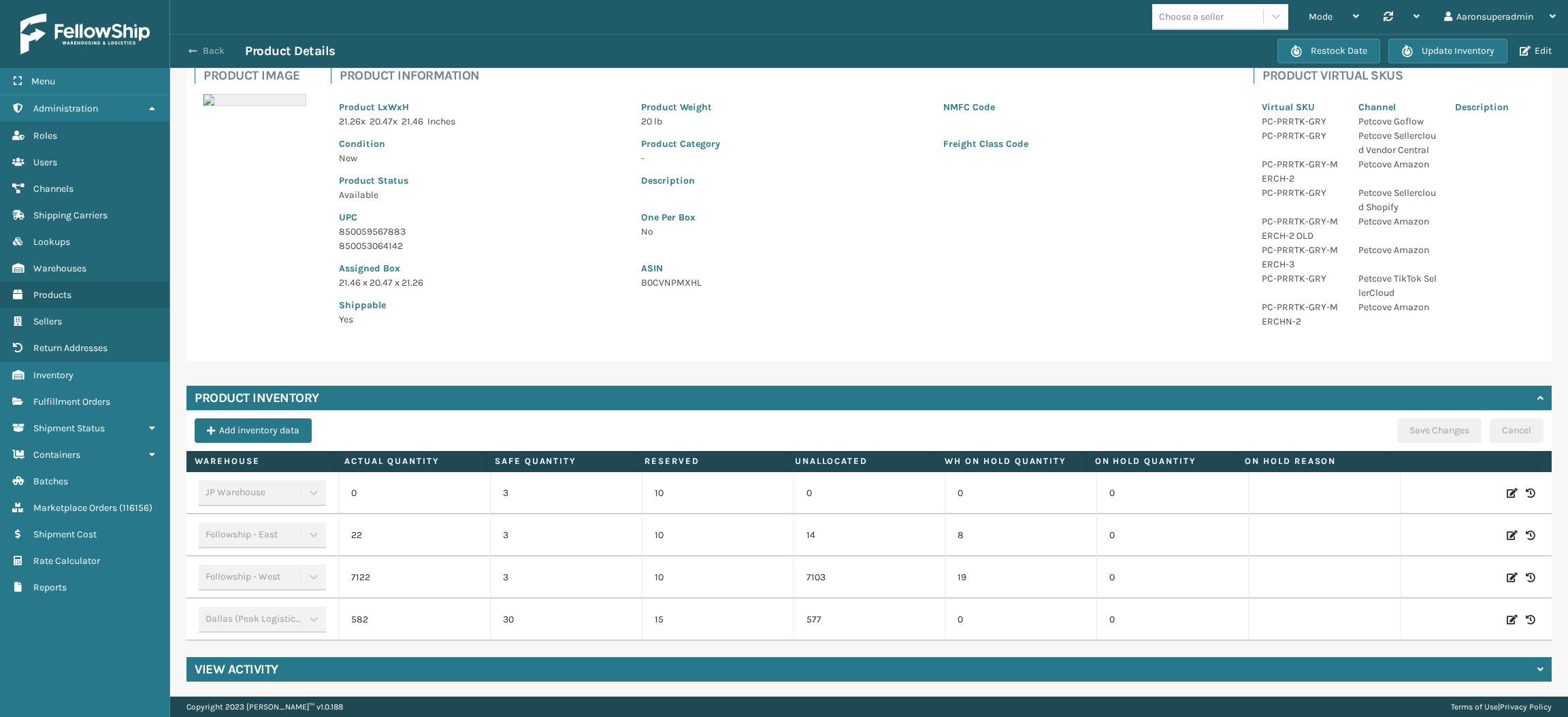
click at [213, 49] on button "Back" at bounding box center [214, 50] width 62 height 13
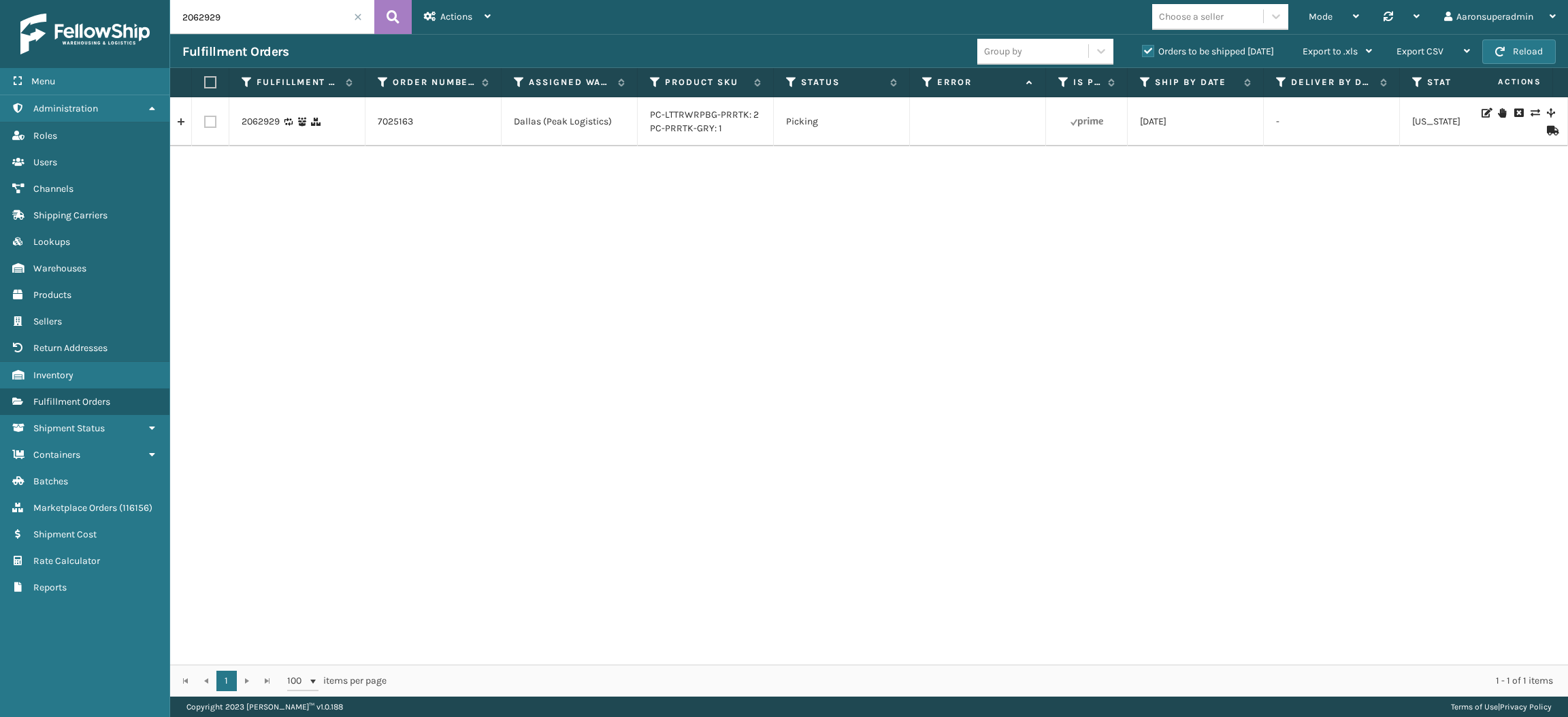
click at [704, 108] on li "PC-LTTRWRPBG-PRRTK: 2" at bounding box center [705, 115] width 109 height 13
click at [704, 116] on link "PC-LTTRWRPBG-PRRTK: 2" at bounding box center [705, 115] width 109 height 12
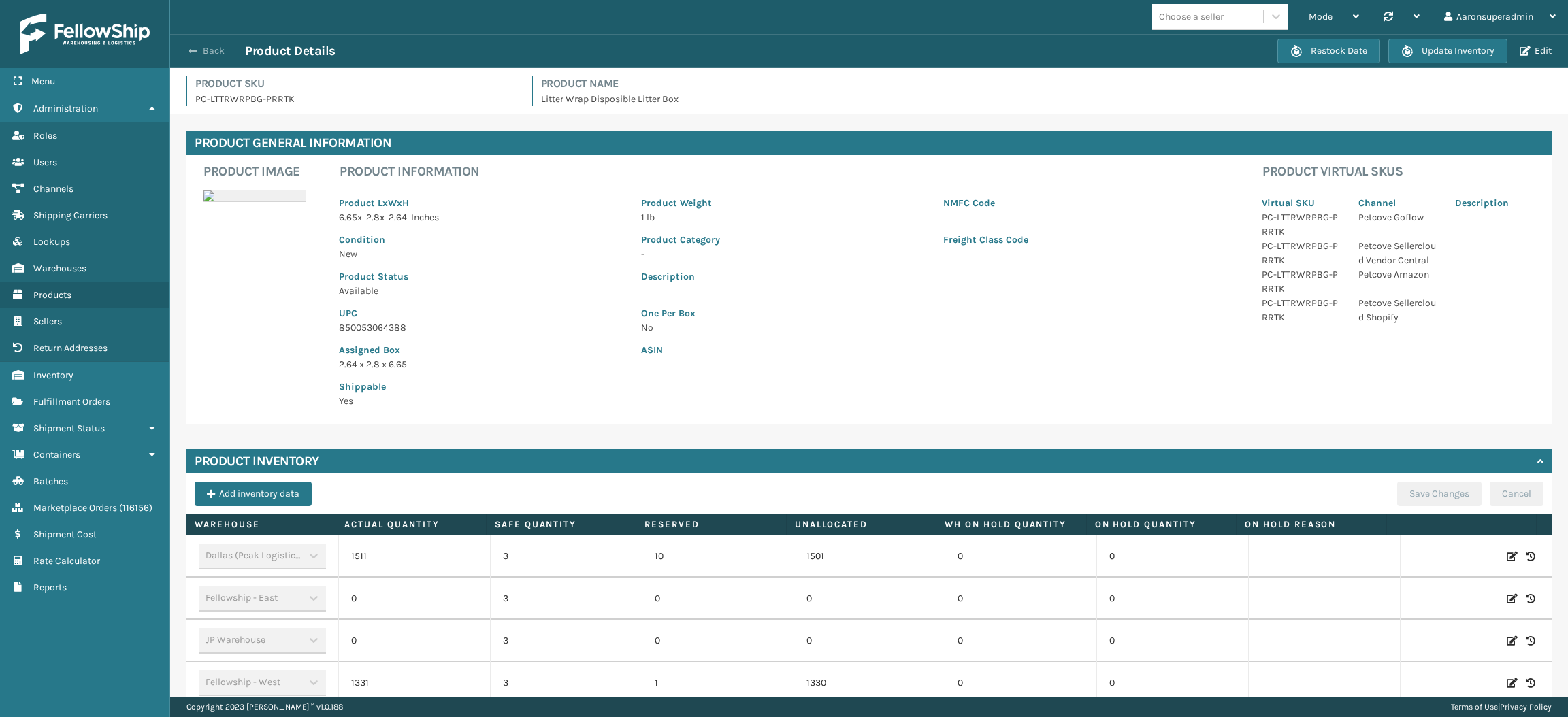
click at [195, 48] on span "button" at bounding box center [193, 50] width 8 height 9
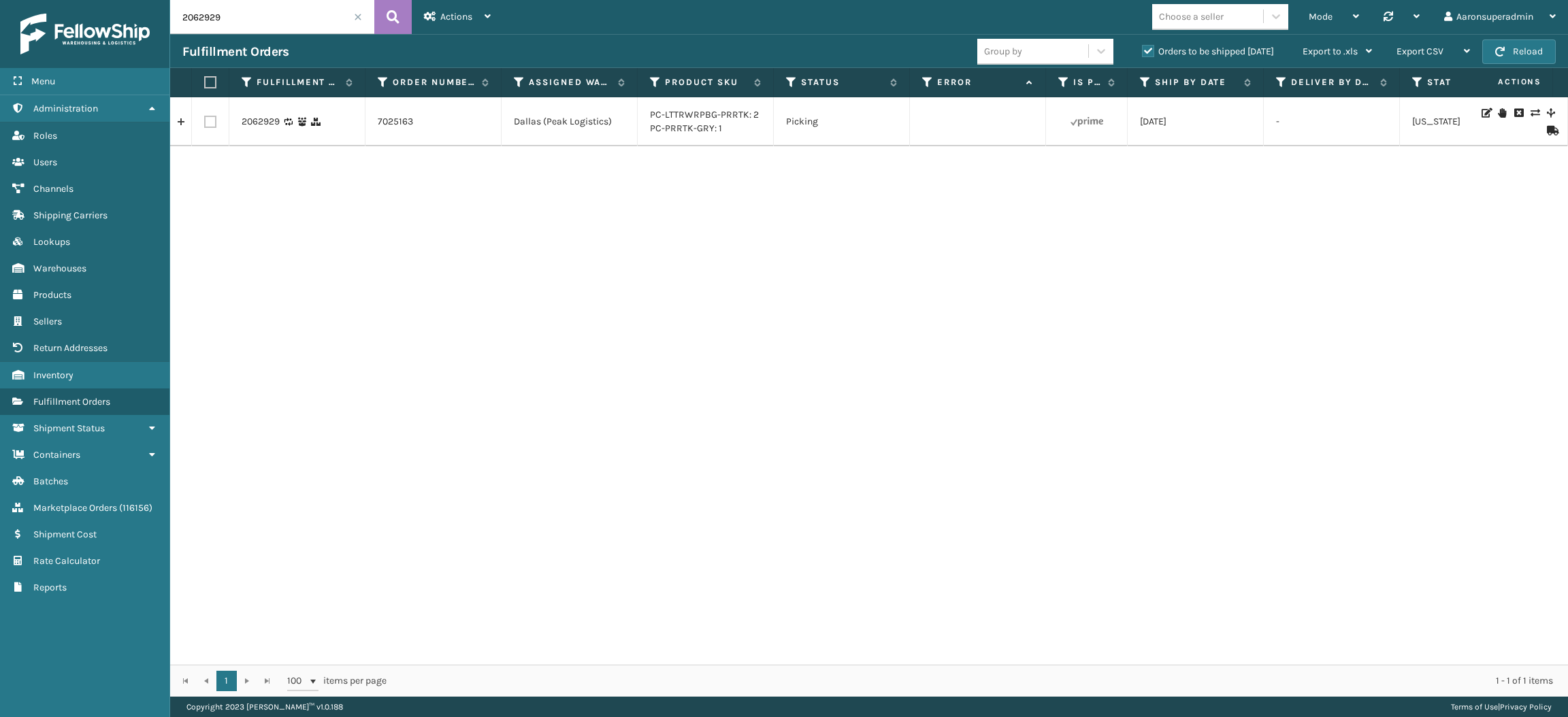
click at [1547, 129] on icon at bounding box center [1551, 130] width 8 height 9
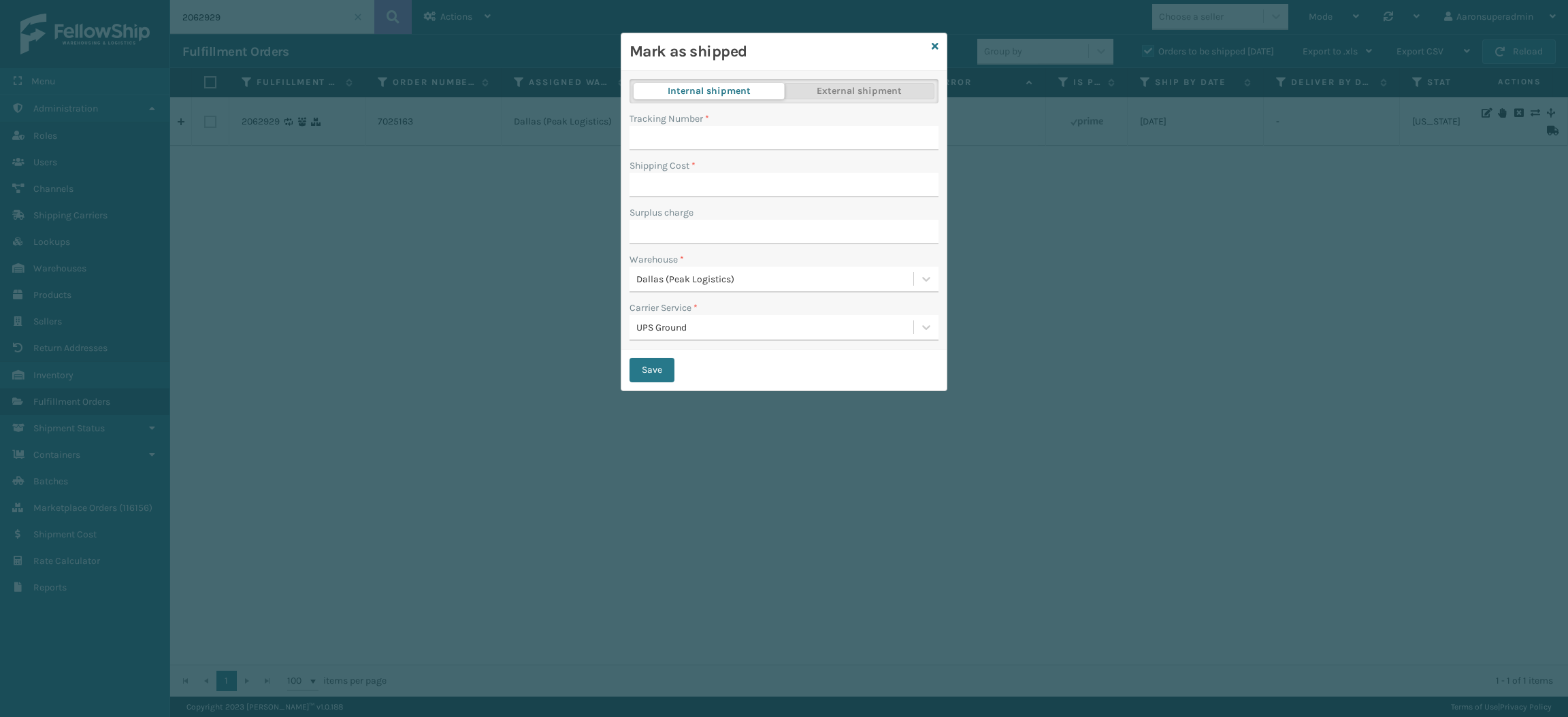
click at [822, 90] on button "External shipment" at bounding box center [859, 91] width 151 height 16
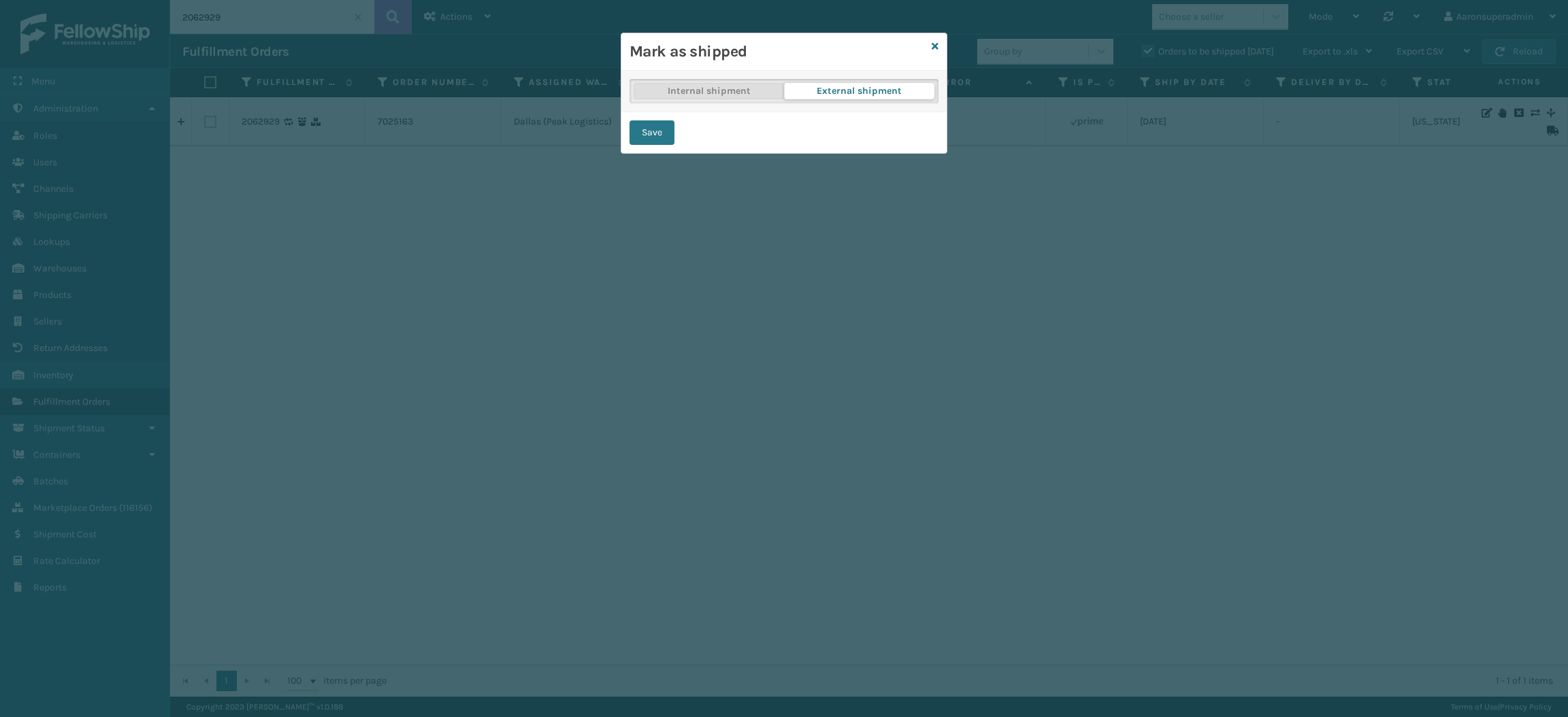
click at [684, 90] on button "Internal shipment" at bounding box center [710, 91] width 151 height 16
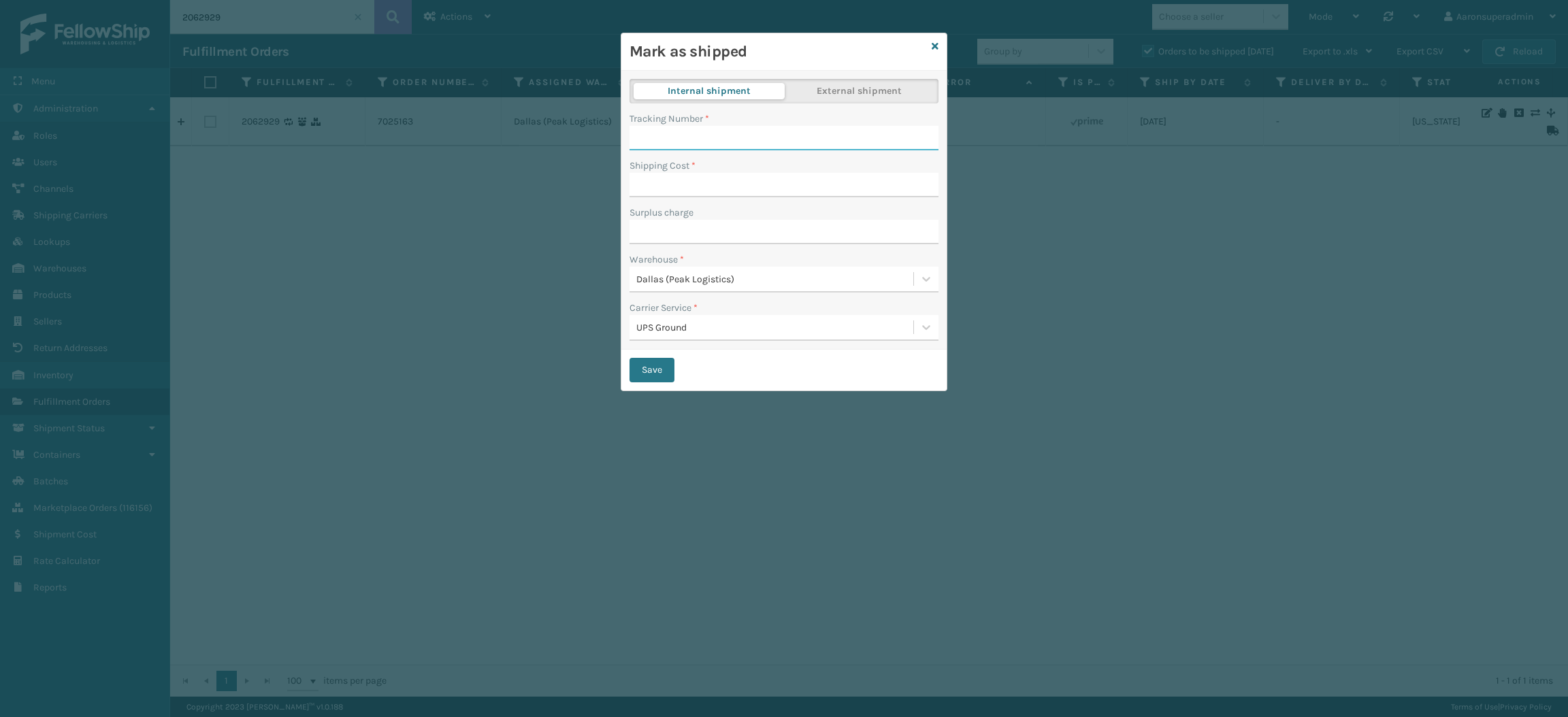
click at [685, 132] on input "Tracking Number *" at bounding box center [784, 138] width 309 height 24
click at [680, 334] on div "UPS Ground" at bounding box center [775, 327] width 278 height 14
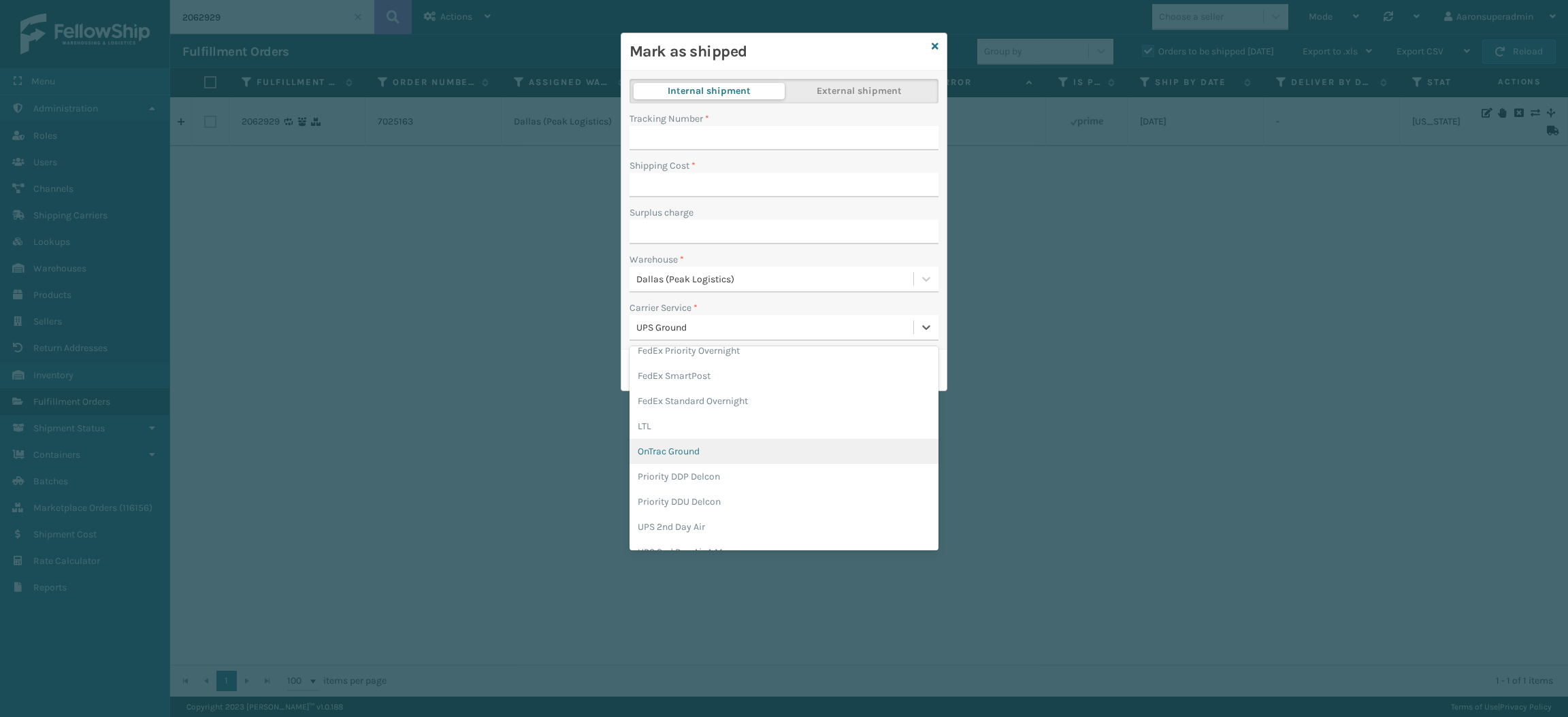
click at [663, 439] on div "OnTrac Ground" at bounding box center [784, 451] width 309 height 25
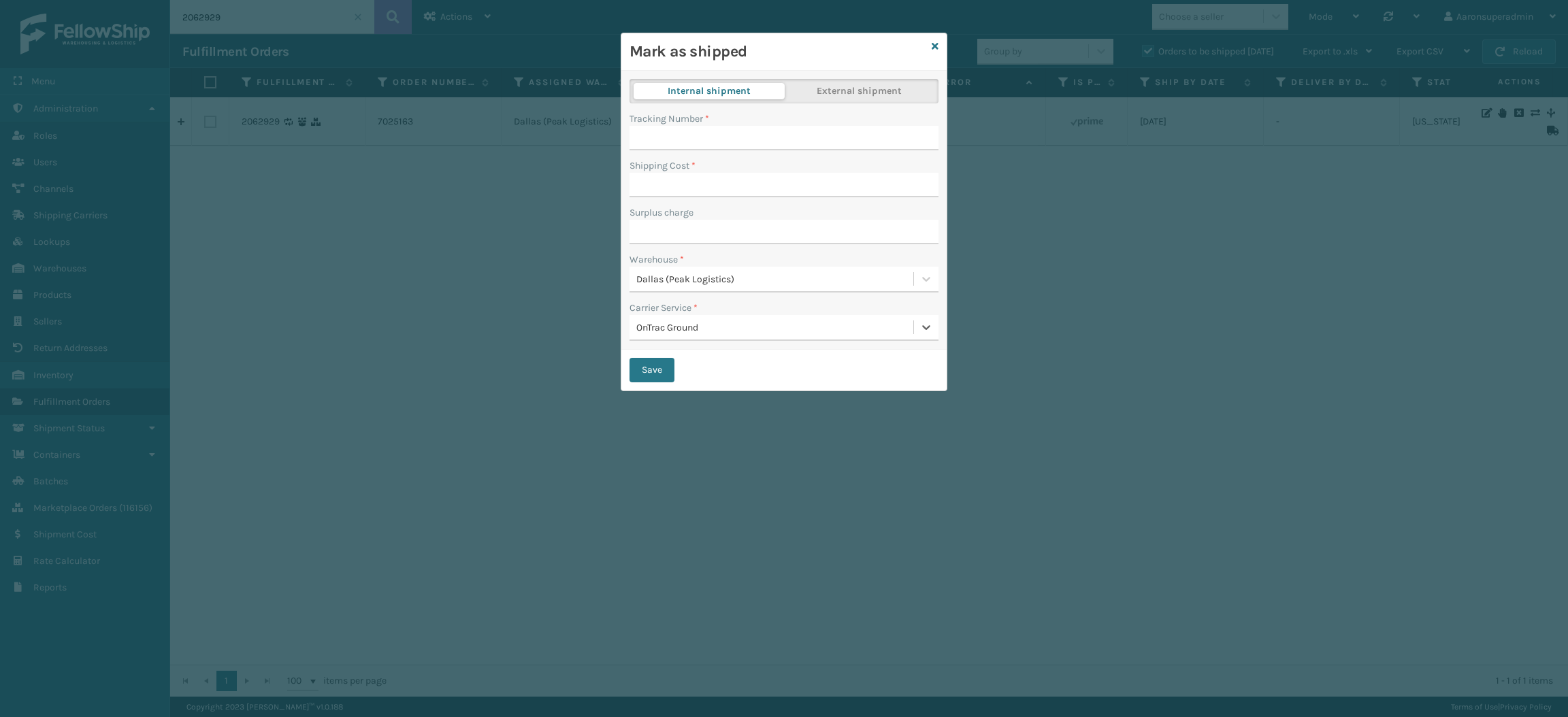
click at [672, 321] on div "OnTrac Ground" at bounding box center [775, 327] width 278 height 14
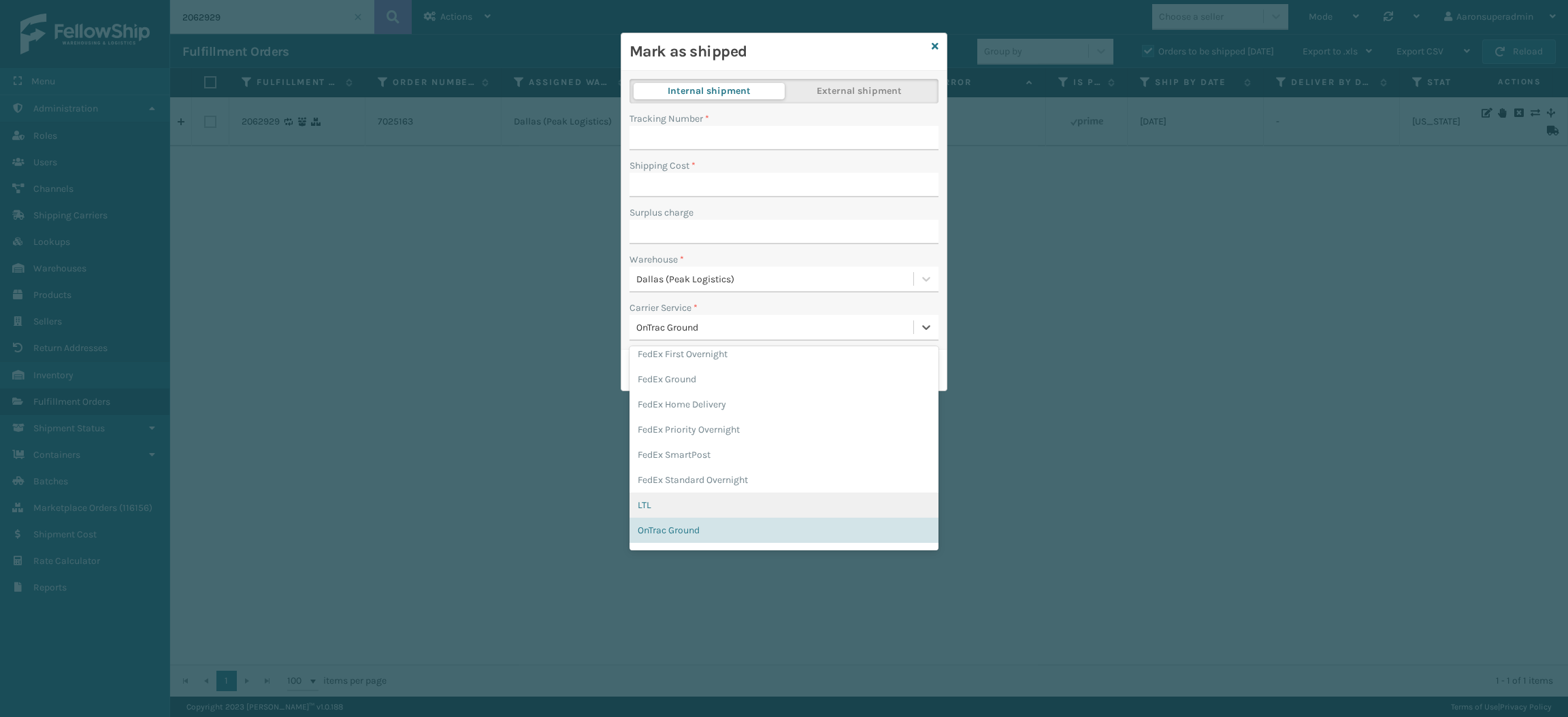
click at [703, 502] on div "LTL" at bounding box center [784, 505] width 309 height 25
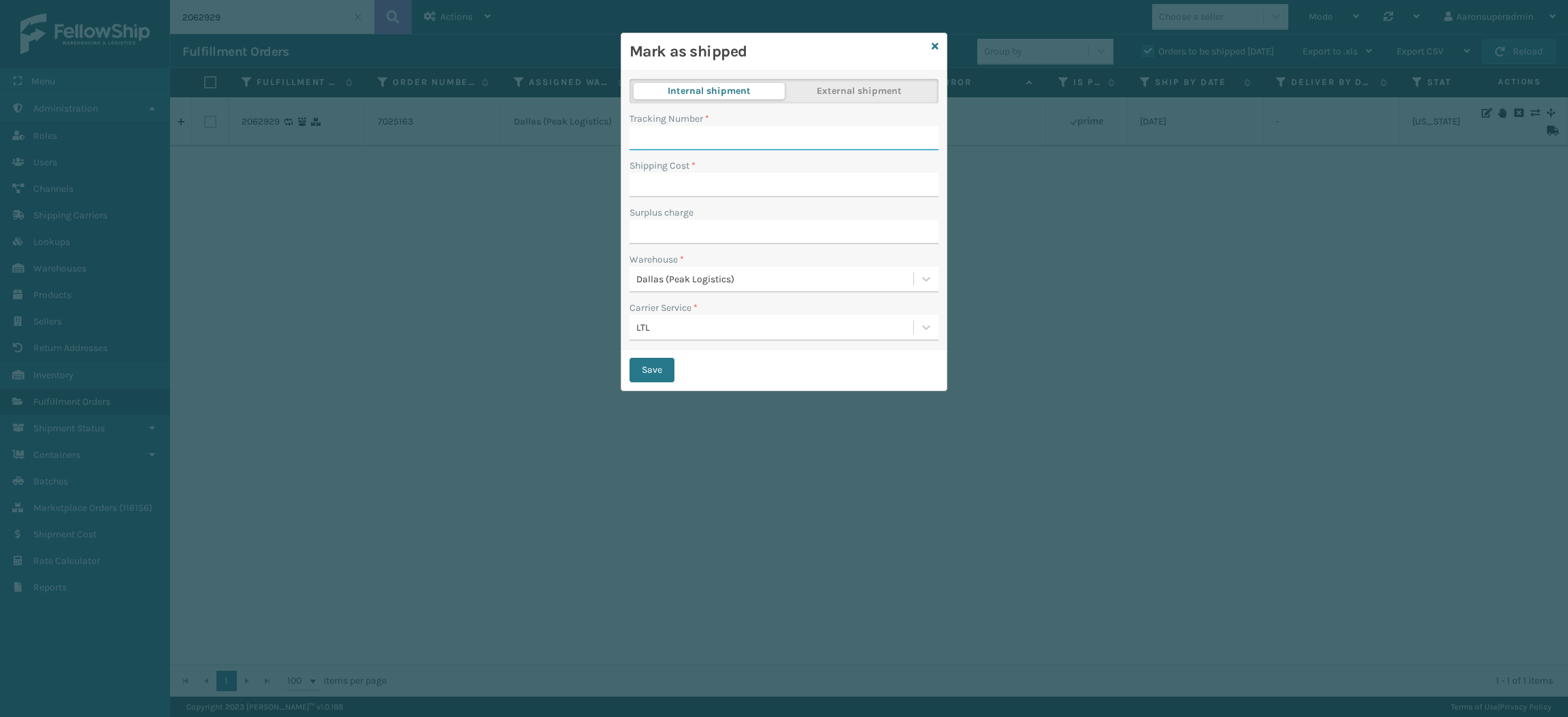
click at [707, 141] on input "Tracking Number *" at bounding box center [784, 138] width 309 height 24
paste input "1ZXH04500392926113"
type input "1ZXH04500392926113"
click at [658, 371] on button "Save" at bounding box center [652, 370] width 45 height 24
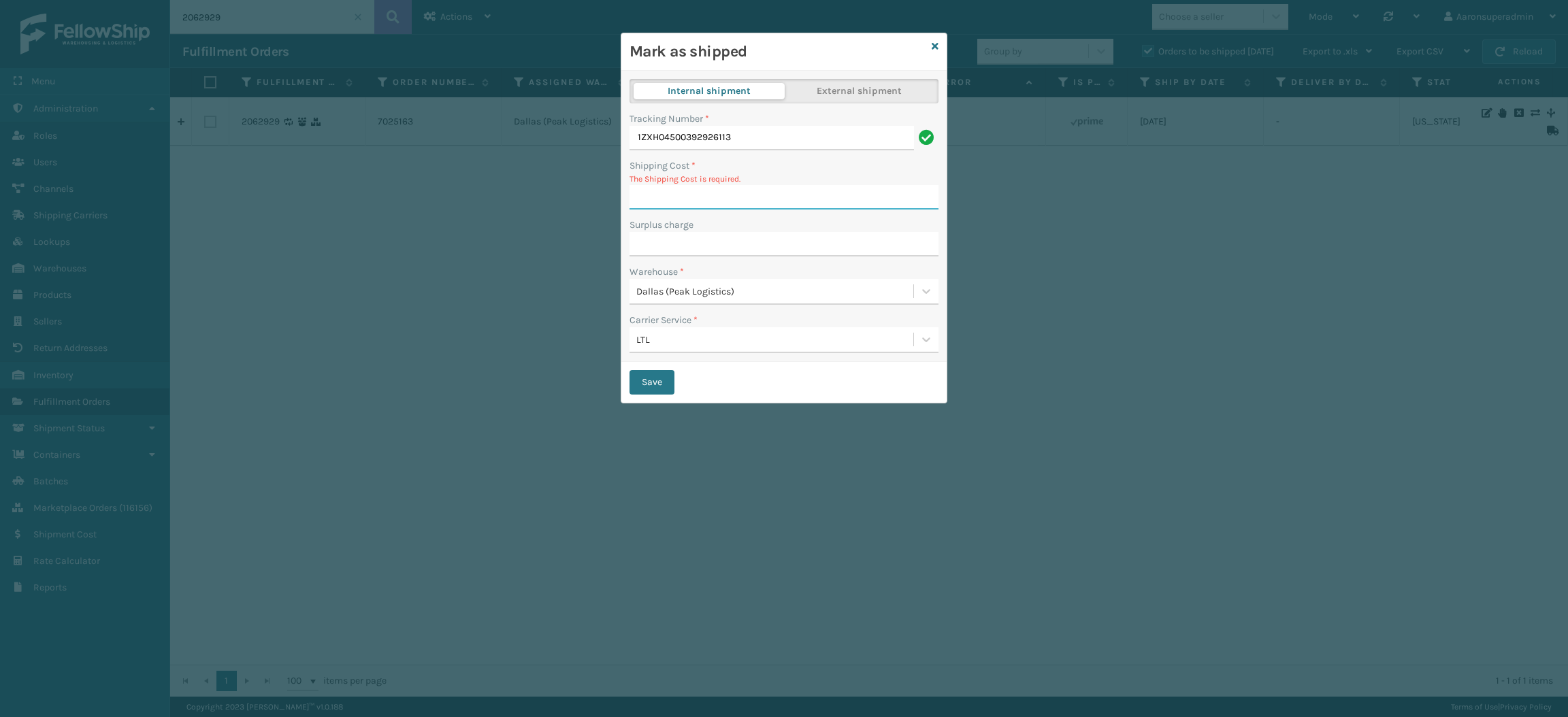
click at [747, 191] on input "Shipping Cost *" at bounding box center [784, 197] width 309 height 24
type input "11.76"
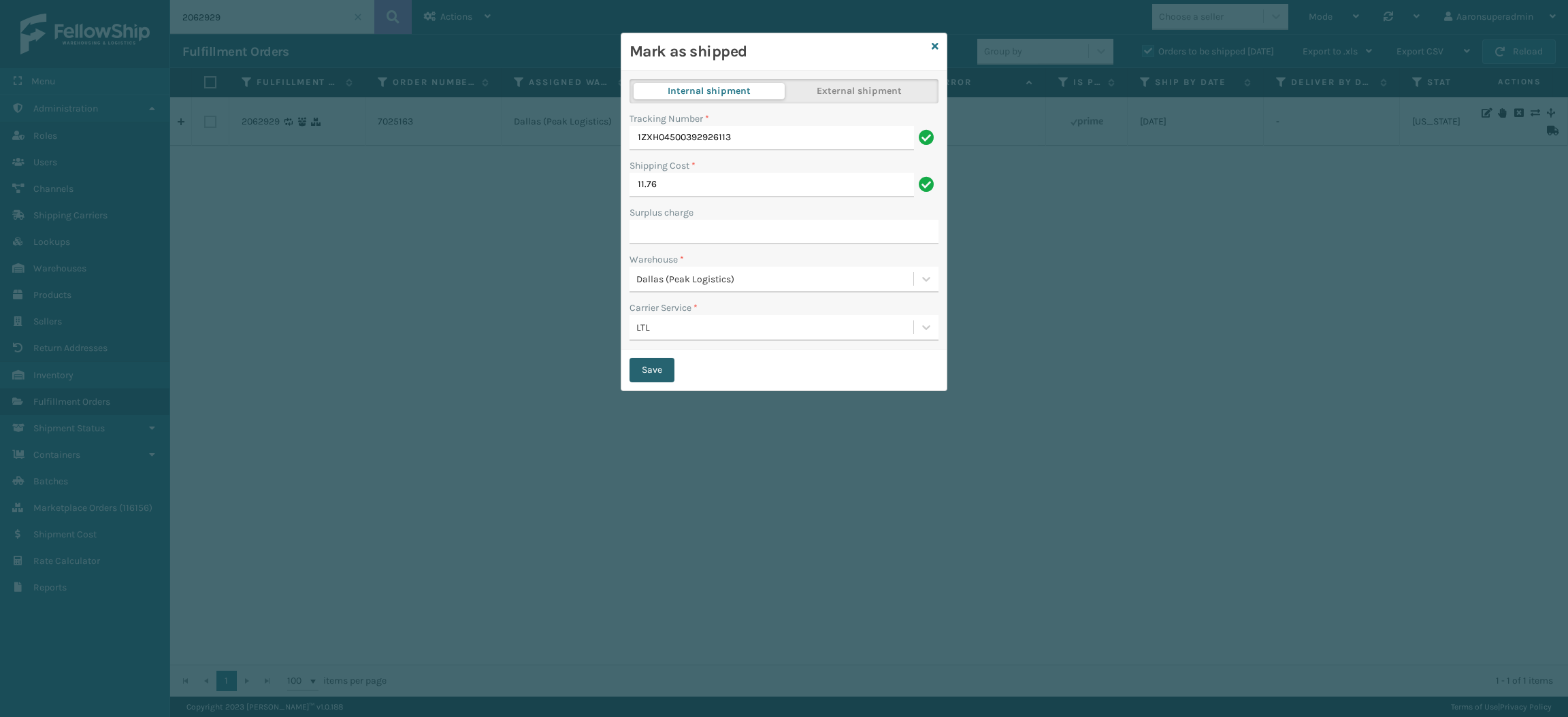
click at [652, 367] on button "Save" at bounding box center [652, 370] width 45 height 24
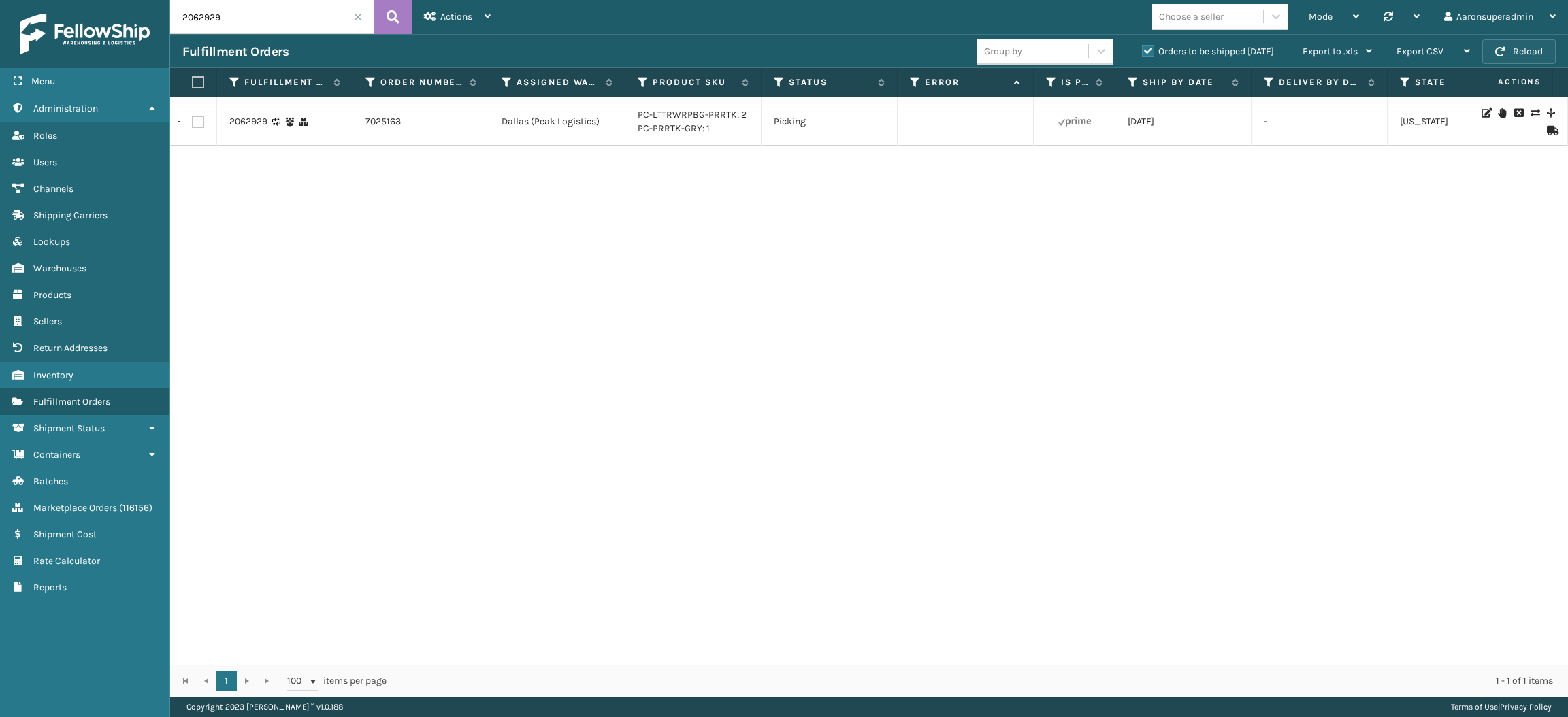
click at [1516, 46] on button "Reload" at bounding box center [1518, 51] width 73 height 24
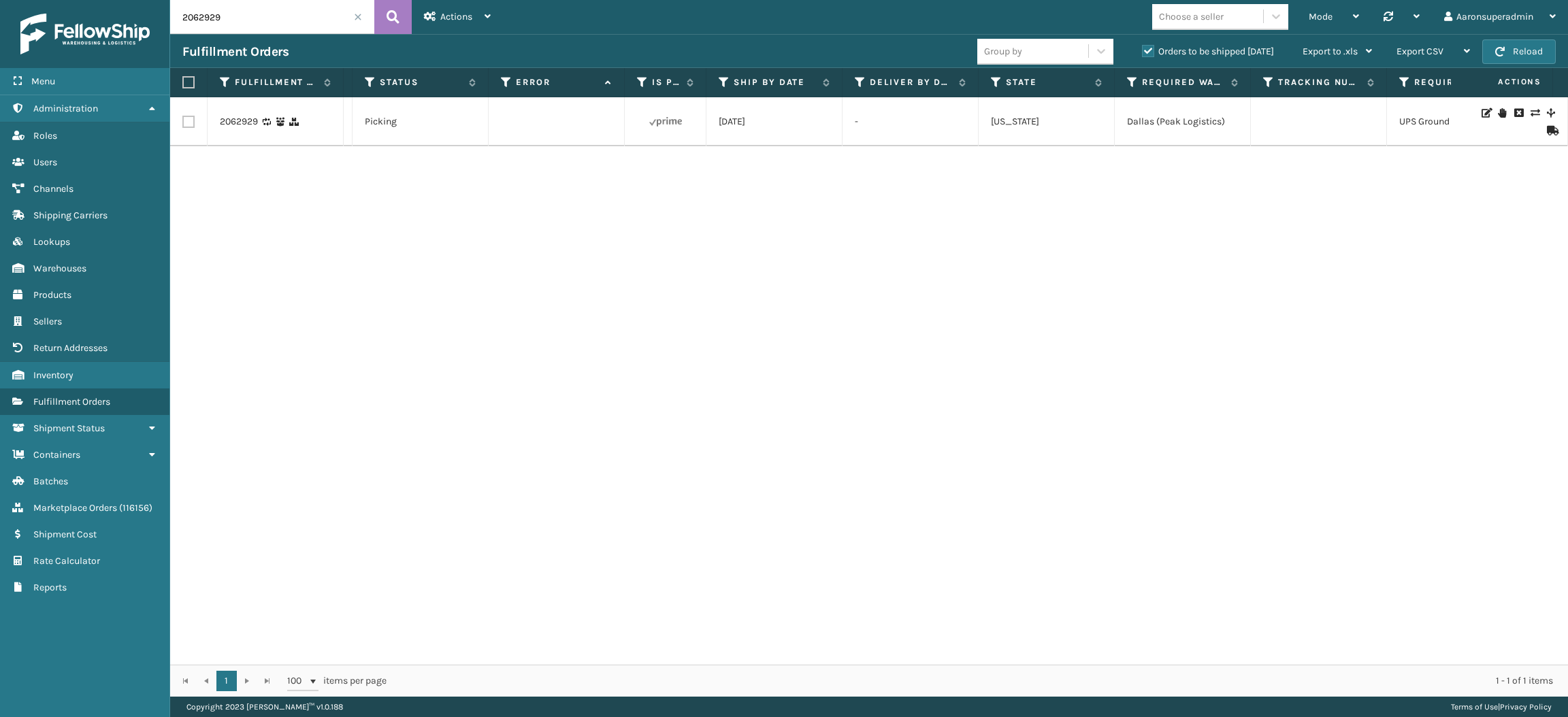
click at [1530, 110] on icon at bounding box center [1534, 113] width 8 height 9
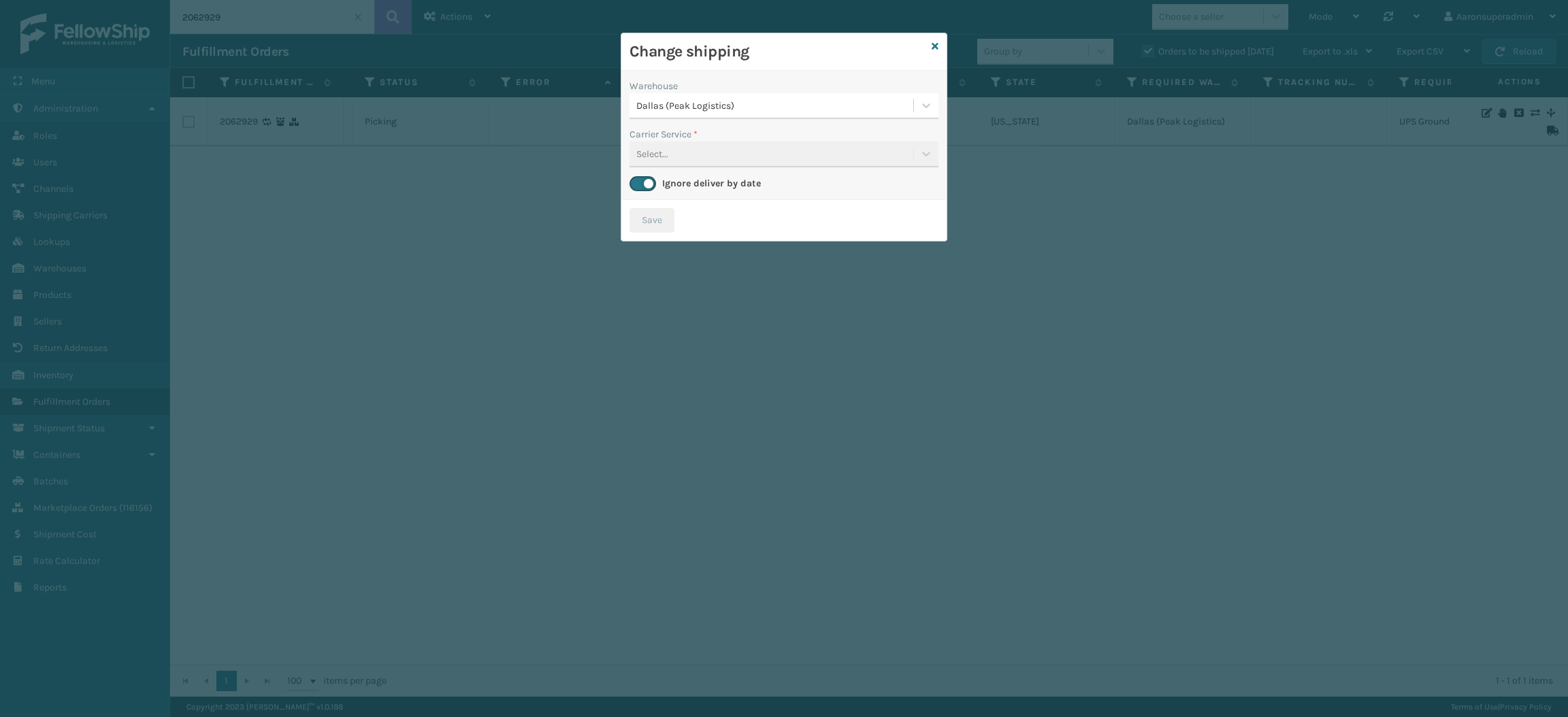
click at [693, 161] on div "Carrier Service * Select..." at bounding box center [784, 147] width 309 height 40
click at [645, 190] on label at bounding box center [643, 184] width 27 height 15
click at [638, 184] on input "checkbox" at bounding box center [634, 180] width 9 height 9
click at [694, 147] on div "Carrier Service * Select..." at bounding box center [784, 147] width 309 height 40
click at [641, 182] on label at bounding box center [643, 184] width 27 height 15
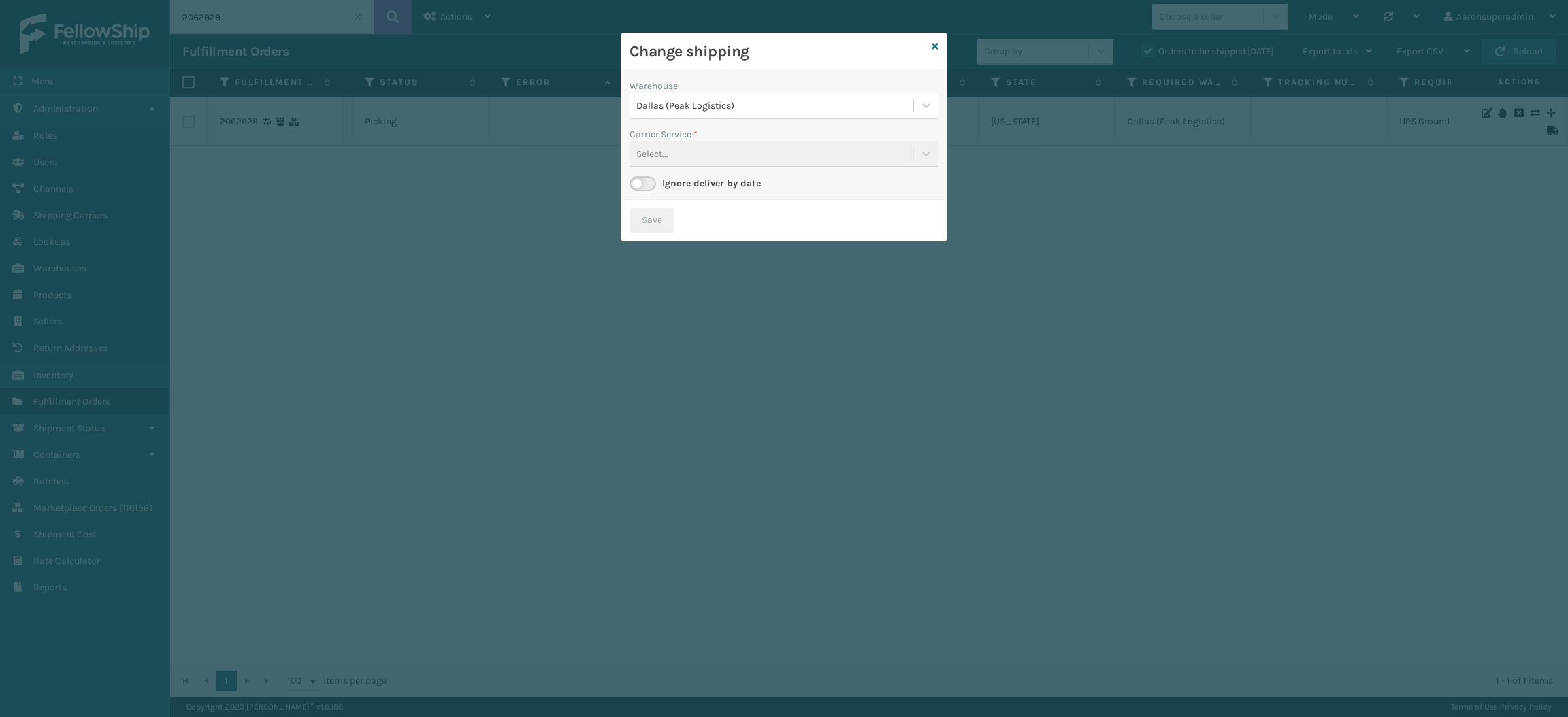
click at [638, 182] on input "checkbox" at bounding box center [634, 180] width 9 height 9
click at [702, 154] on div "Carrier Service * Select..." at bounding box center [784, 147] width 309 height 40
click at [753, 161] on div "Carrier Service * Select..." at bounding box center [784, 147] width 309 height 40
click at [924, 159] on div "Carrier Service * Select..." at bounding box center [784, 147] width 309 height 40
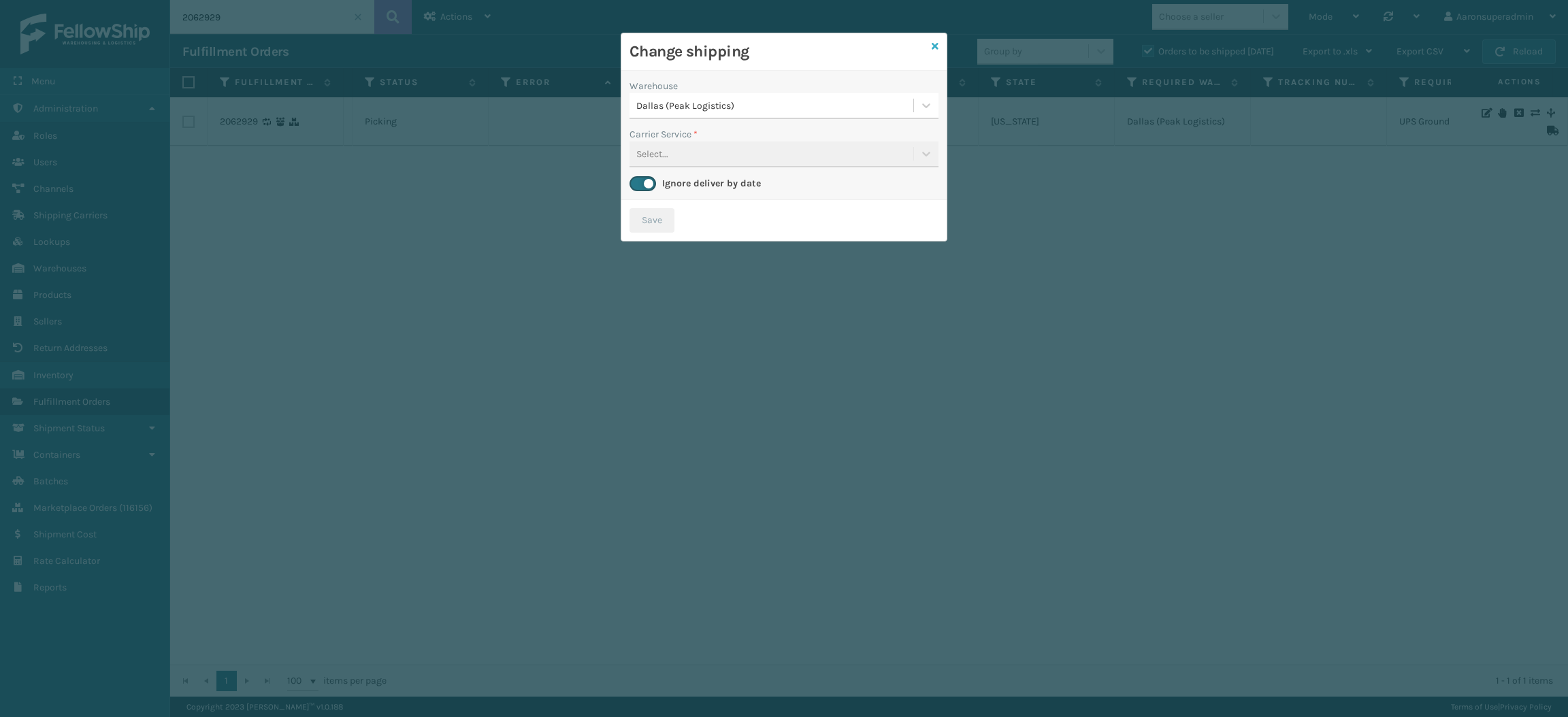
click at [933, 46] on icon at bounding box center [935, 45] width 7 height 9
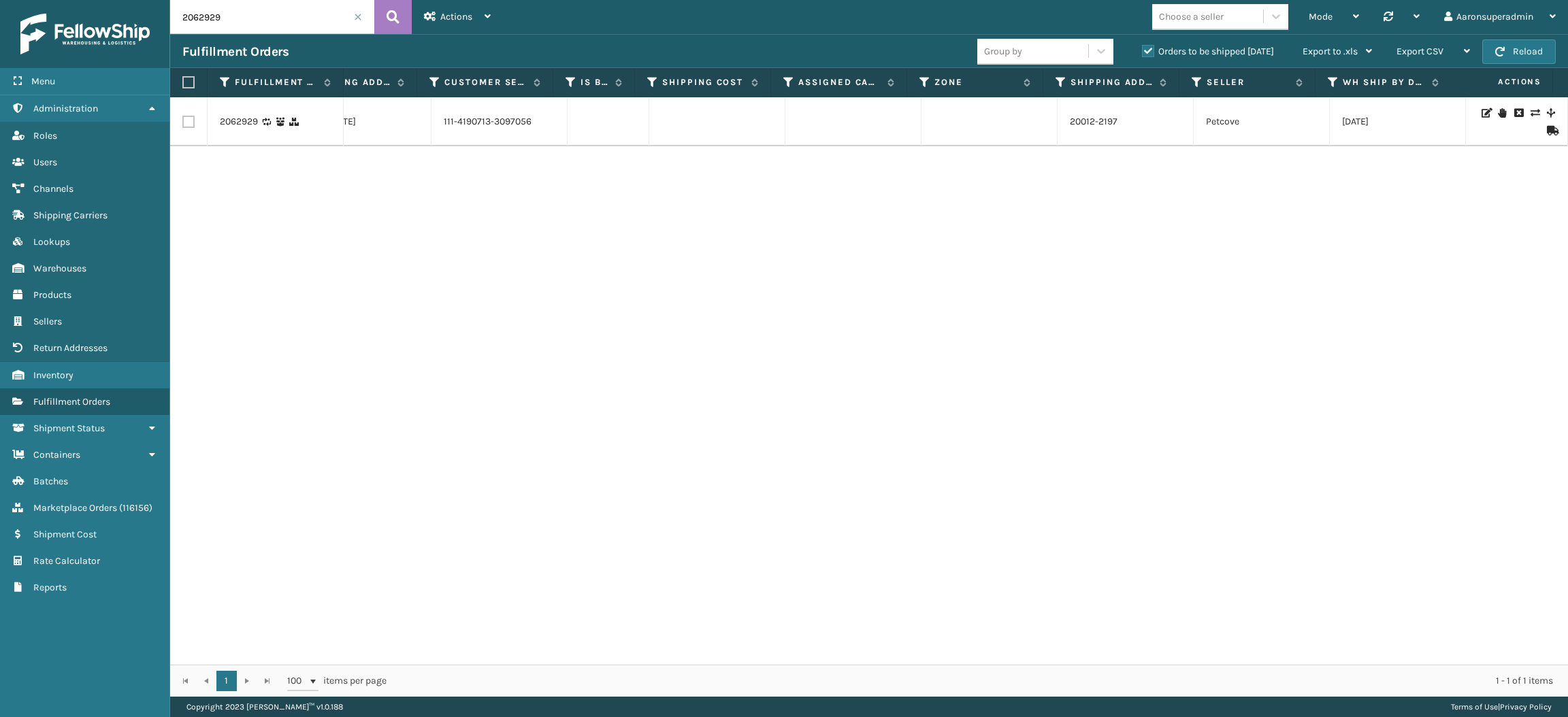
click at [1547, 133] on icon at bounding box center [1551, 130] width 8 height 9
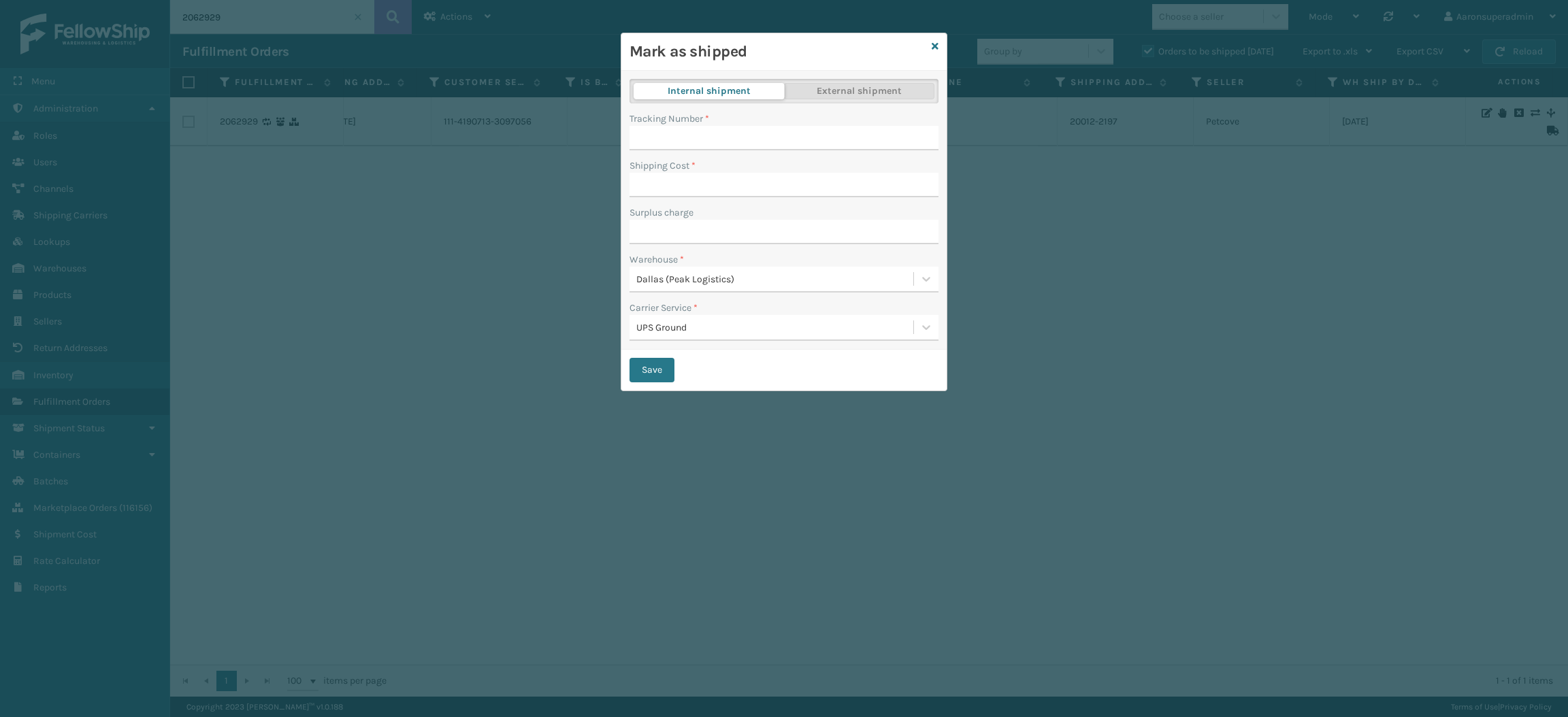
click at [823, 89] on button "External shipment" at bounding box center [859, 91] width 151 height 16
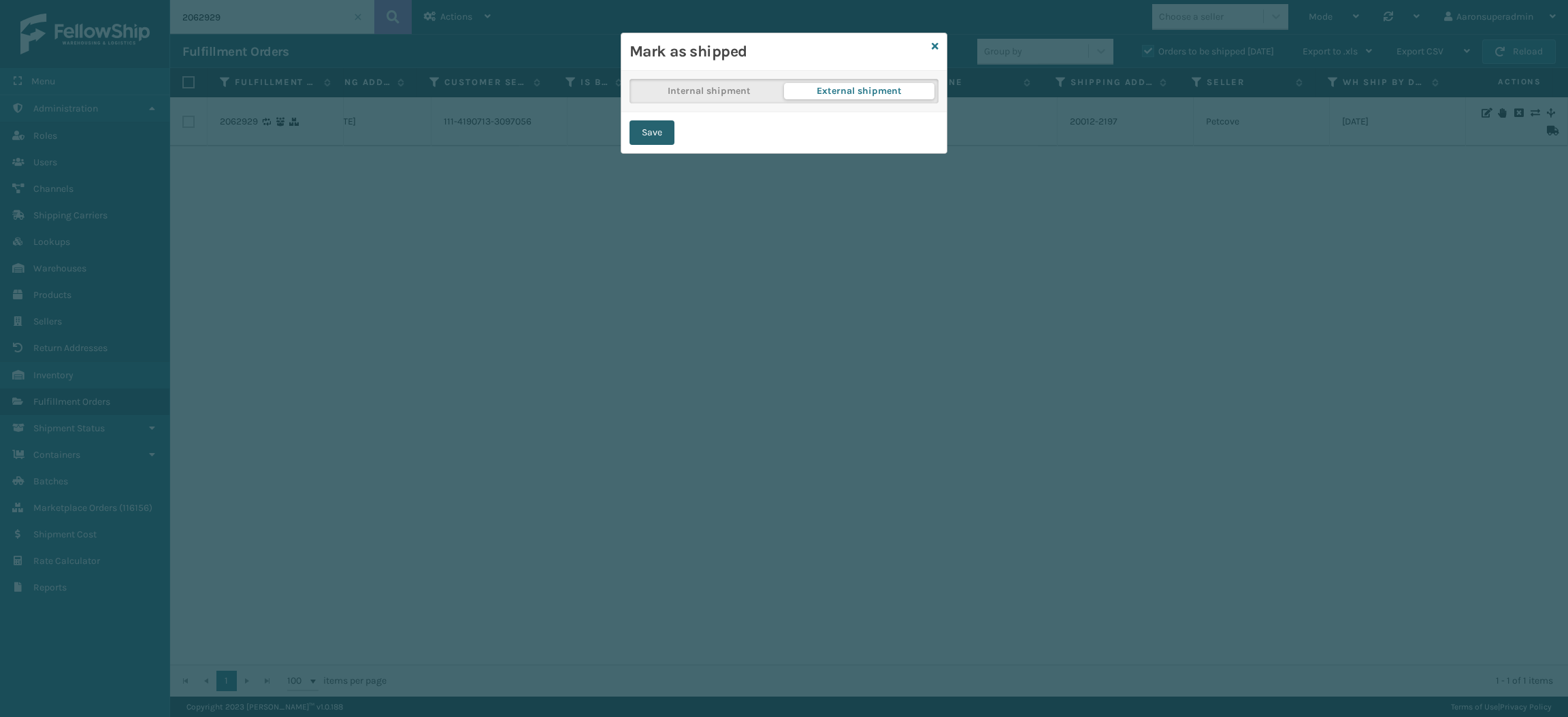
click at [642, 134] on button "Save" at bounding box center [652, 132] width 45 height 24
